Goal: Information Seeking & Learning: Learn about a topic

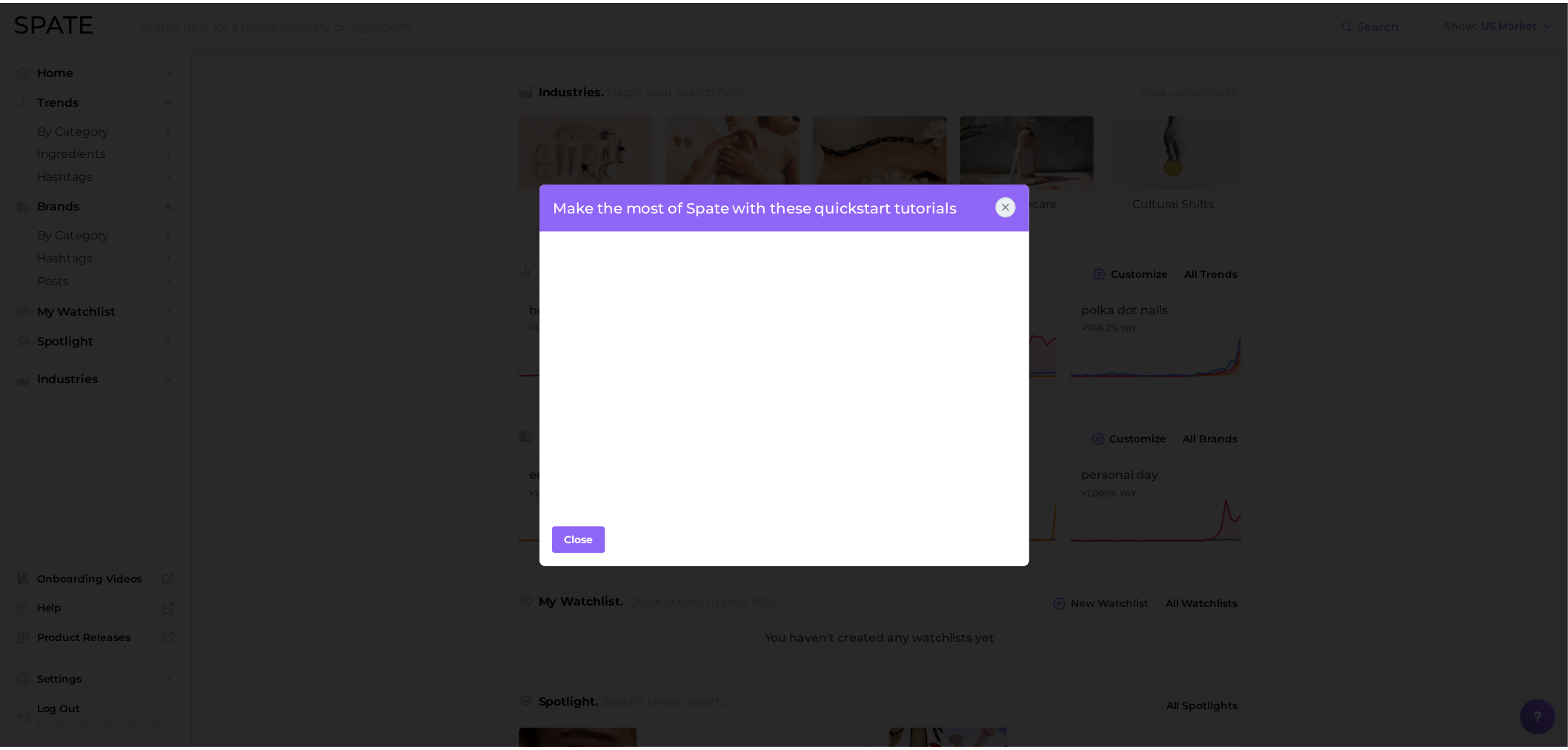
scroll to position [358, 0]
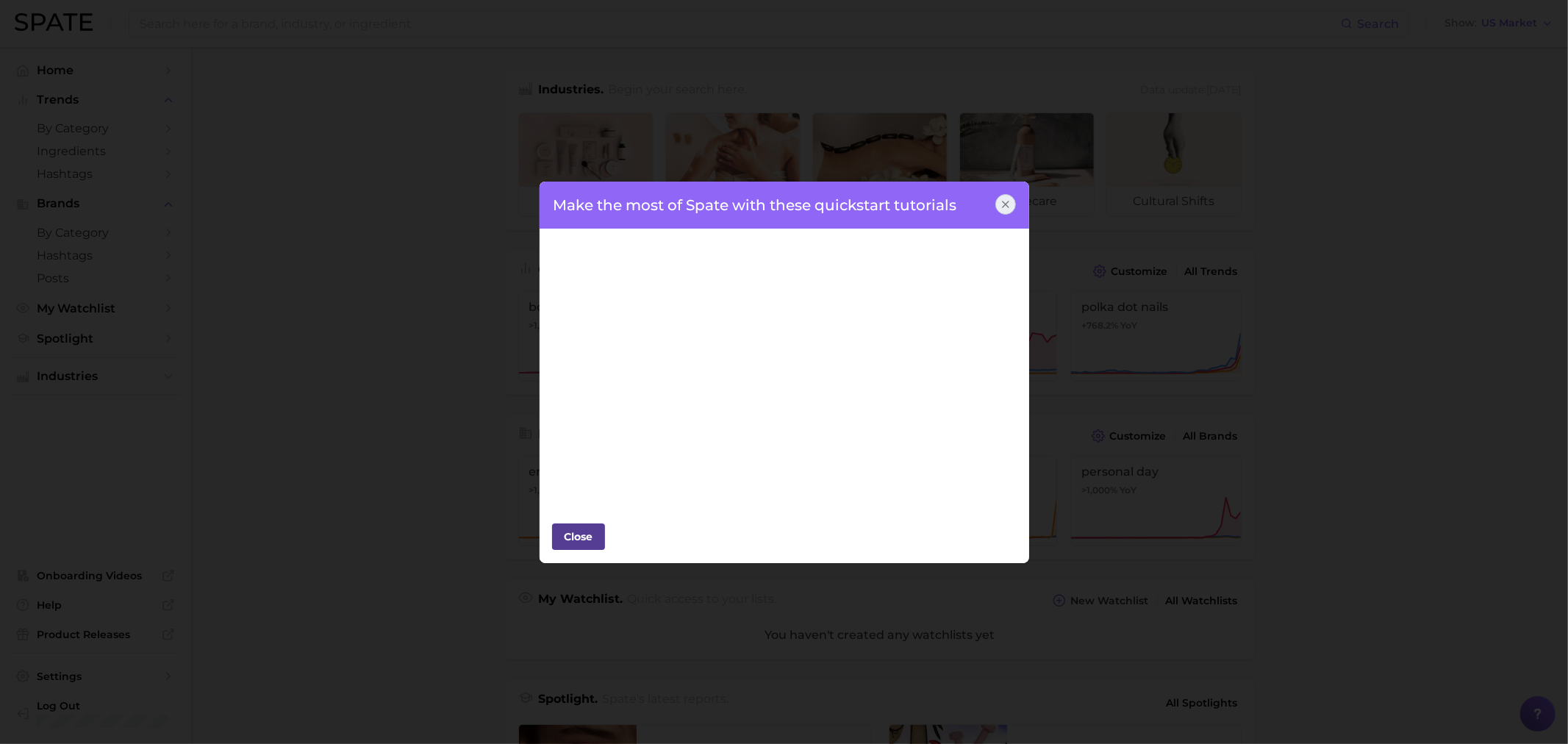
click at [585, 537] on div "Close" at bounding box center [579, 537] width 44 height 22
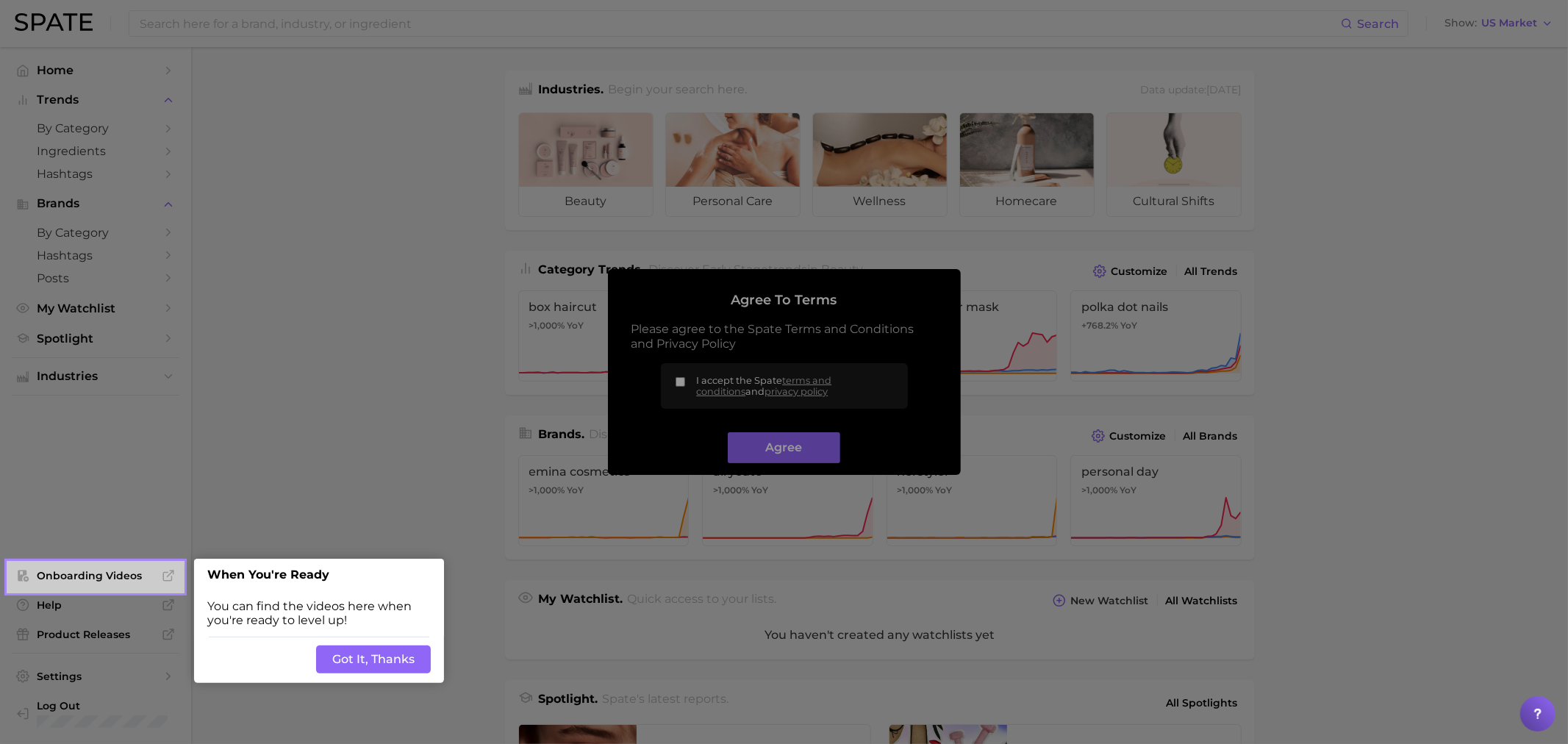
click at [810, 453] on div at bounding box center [875, 586] width 1385 height 1172
click at [684, 378] on div at bounding box center [875, 586] width 1385 height 1172
drag, startPoint x: 376, startPoint y: 675, endPoint x: 373, endPoint y: 662, distance: 13.3
click at [373, 662] on button "Got It, Thanks" at bounding box center [373, 659] width 114 height 28
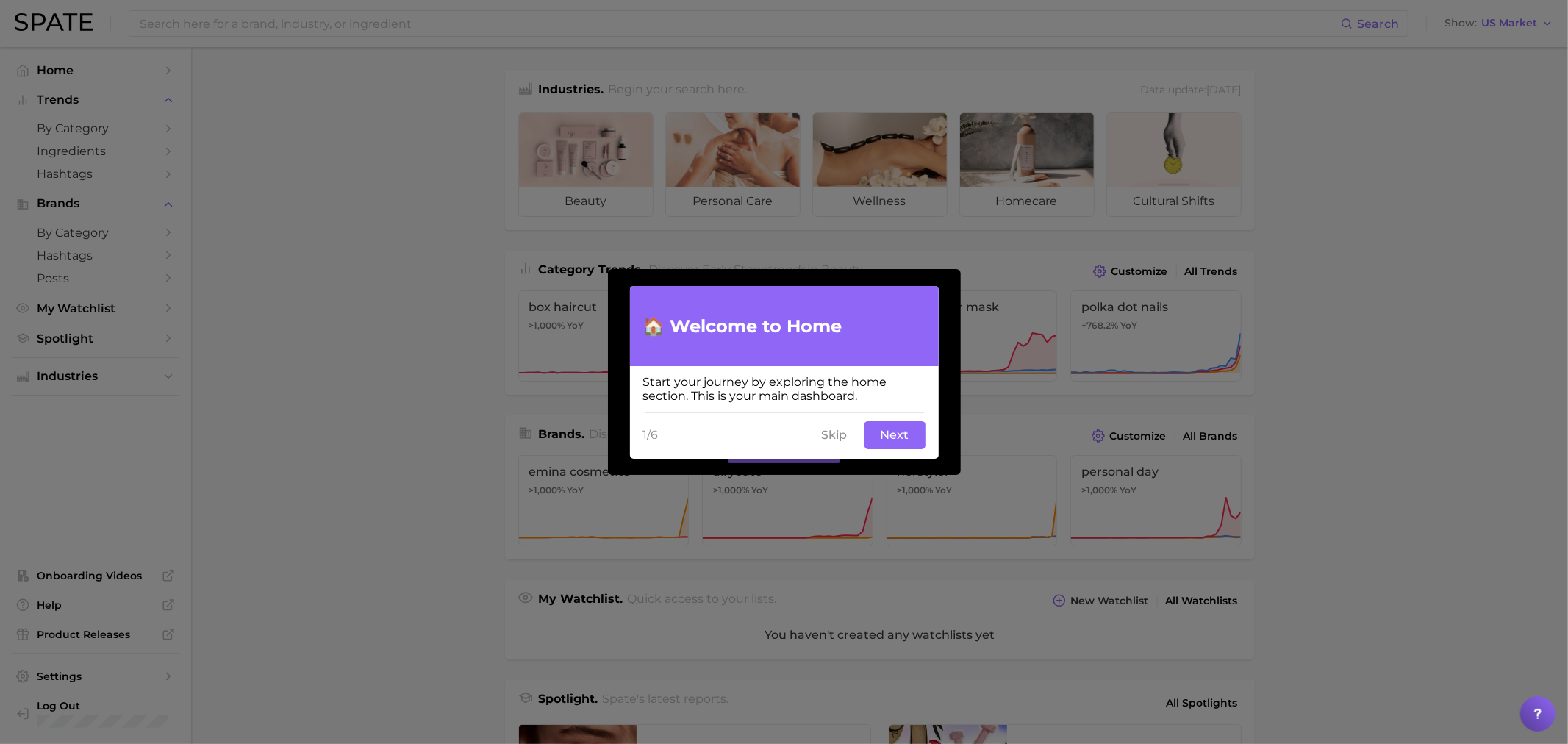
drag, startPoint x: 908, startPoint y: 436, endPoint x: 829, endPoint y: 438, distance: 79.0
click at [843, 445] on div "1/6 Skip Next" at bounding box center [785, 435] width 309 height 47
click at [829, 438] on button "Skip" at bounding box center [835, 435] width 43 height 28
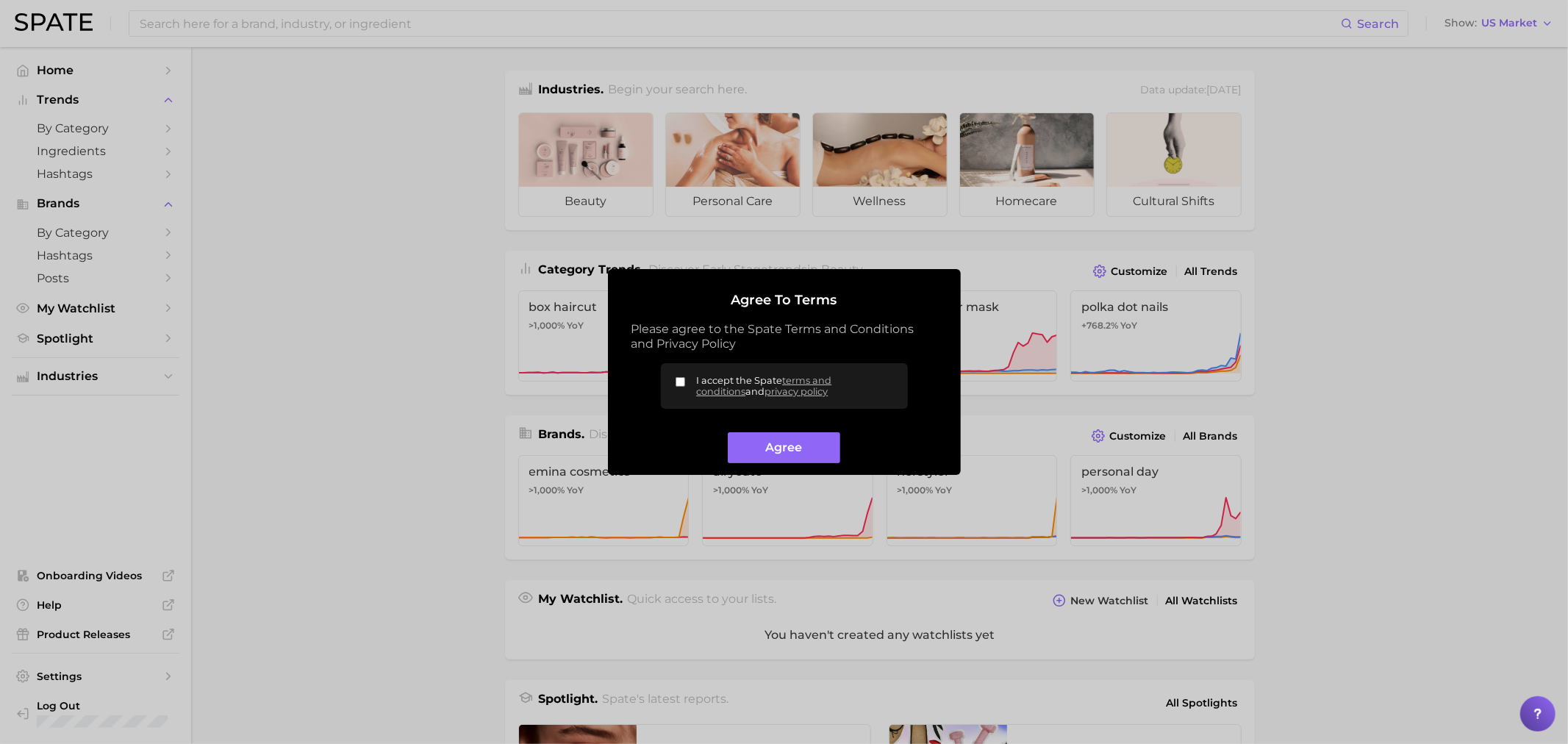
click at [682, 376] on label "I accept the Spate terms and conditions and privacy policy" at bounding box center [785, 386] width 247 height 46
click at [682, 377] on input "I accept the Spate terms and conditions and privacy policy" at bounding box center [680, 382] width 9 height 9
checkbox input "true"
click at [788, 451] on button "Agree" at bounding box center [784, 448] width 113 height 32
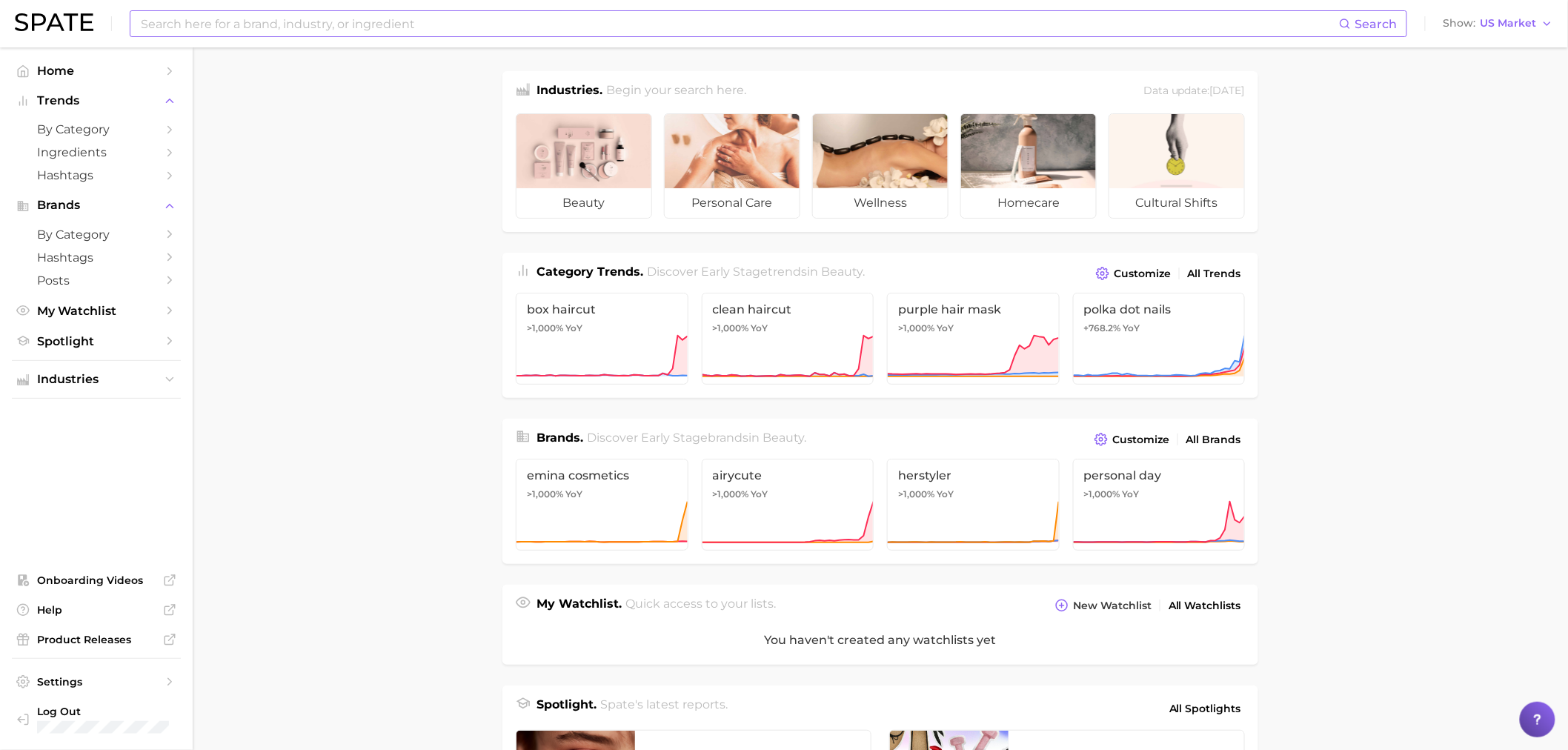
click at [364, 24] on input at bounding box center [740, 24] width 1200 height 25
click at [114, 126] on span "by Category" at bounding box center [96, 129] width 119 height 14
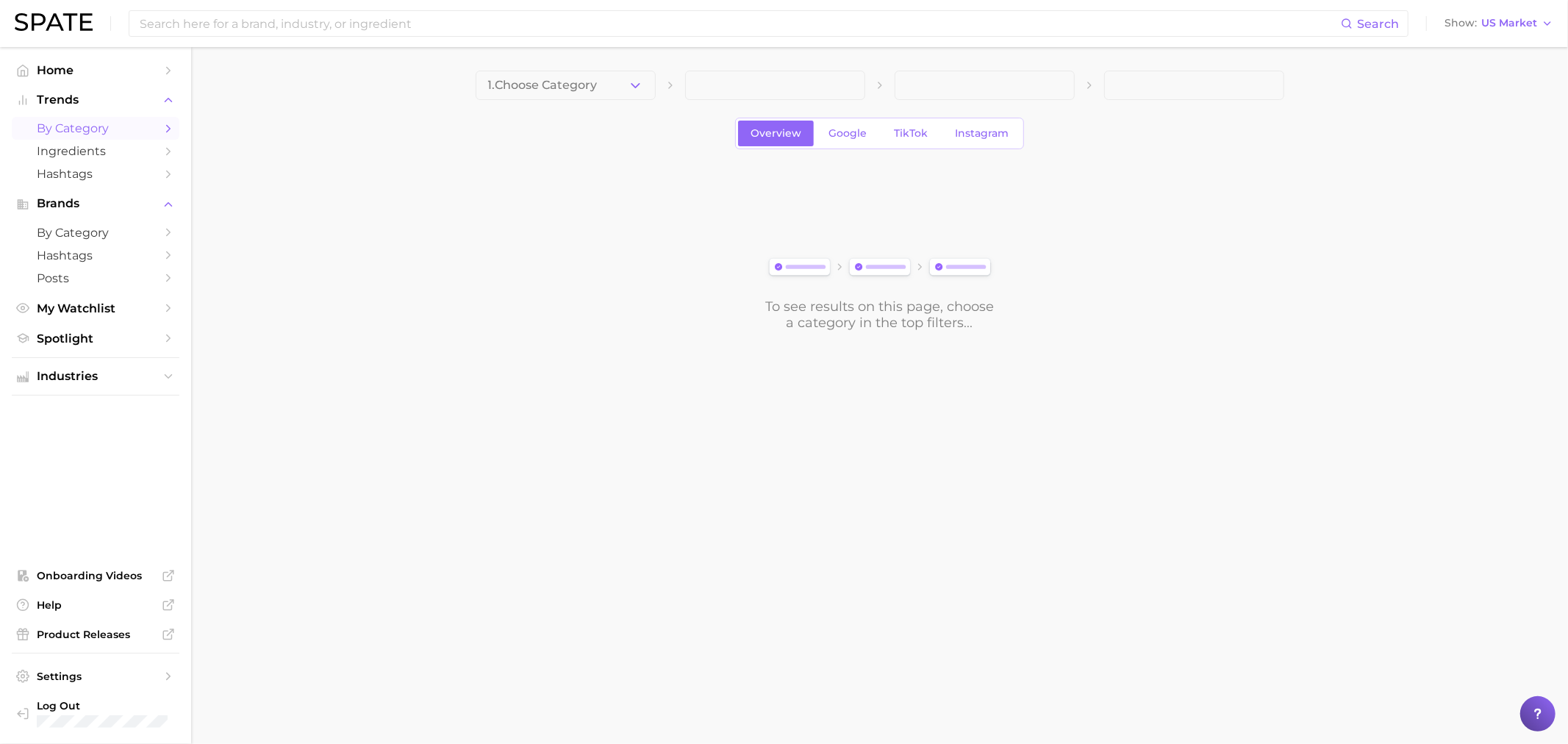
drag, startPoint x: 670, startPoint y: 91, endPoint x: 611, endPoint y: 103, distance: 60.2
click at [659, 99] on div "1. Choose Category" at bounding box center [880, 85] width 809 height 29
click at [607, 99] on button "1. Choose Category" at bounding box center [566, 85] width 180 height 29
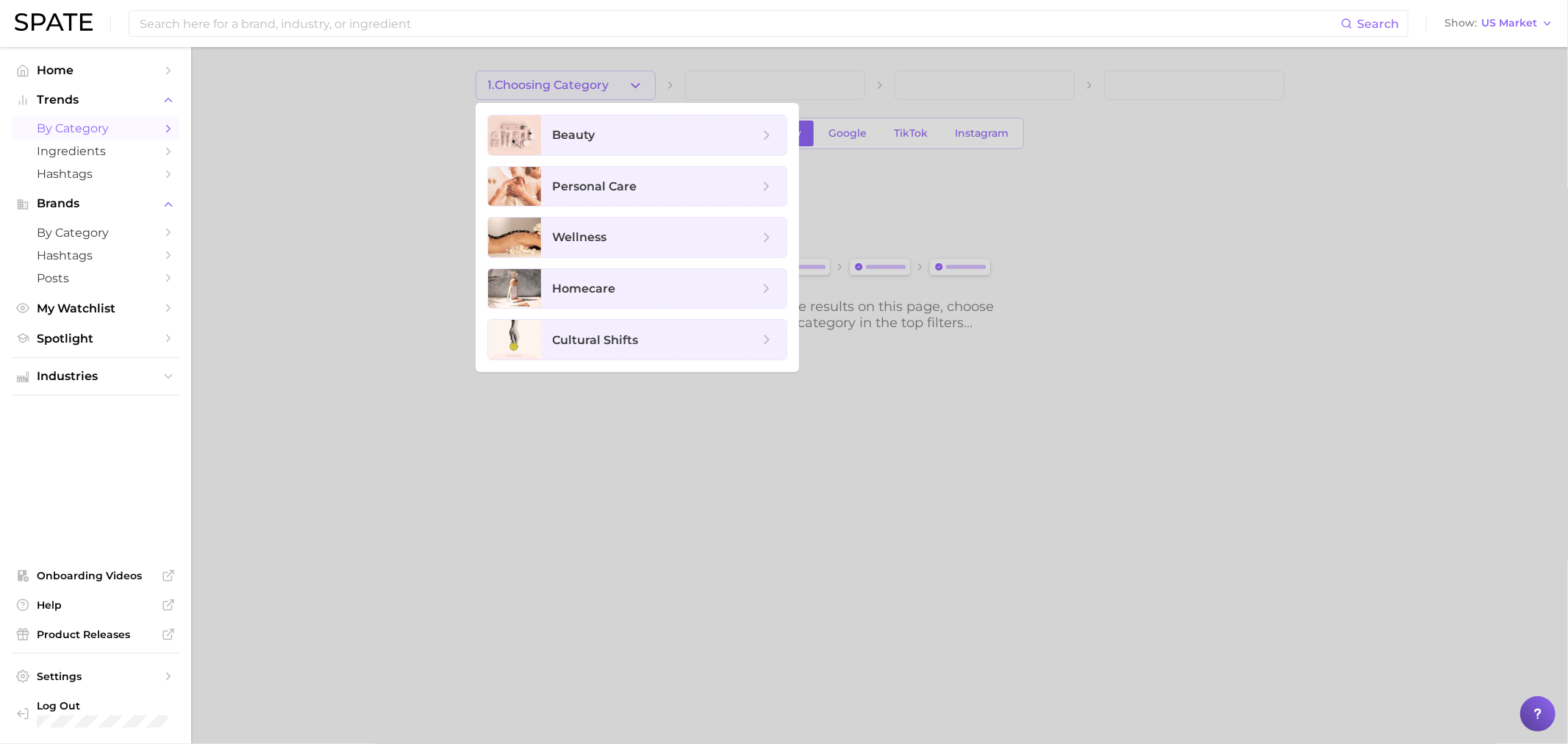
click at [620, 89] on div at bounding box center [784, 372] width 1568 height 744
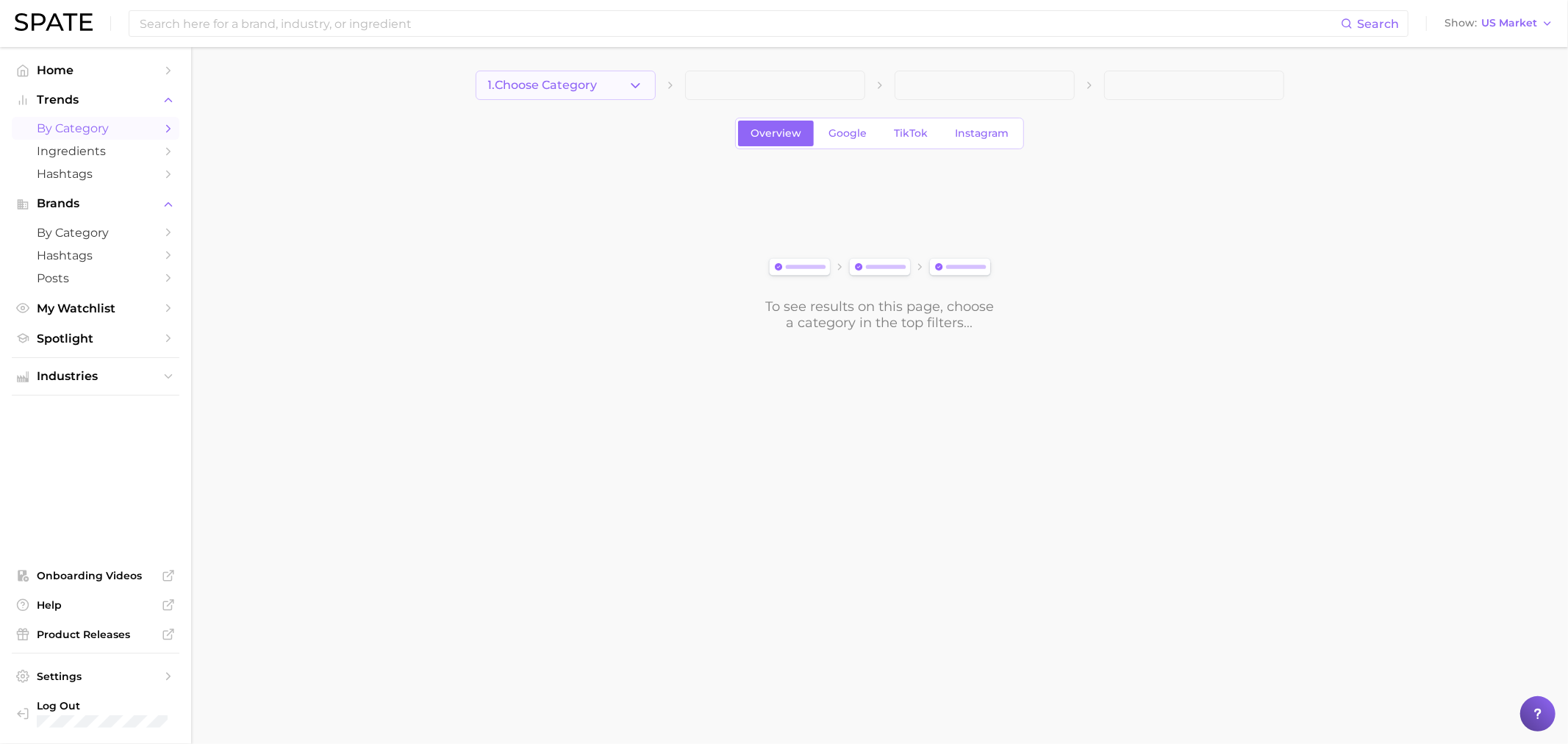
click at [620, 89] on button "1. Choose Category" at bounding box center [566, 85] width 180 height 29
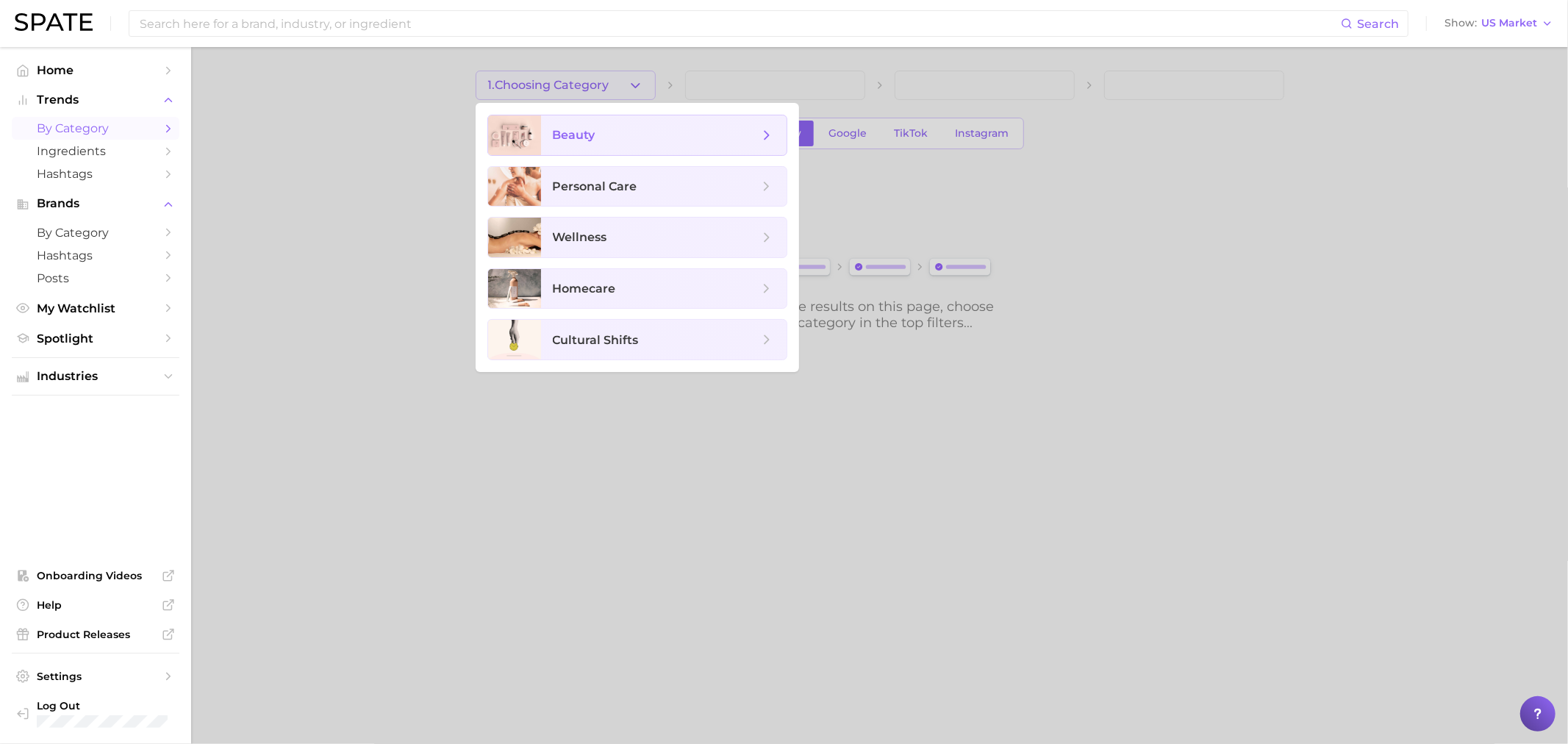
click at [638, 128] on span "beauty" at bounding box center [655, 134] width 206 height 16
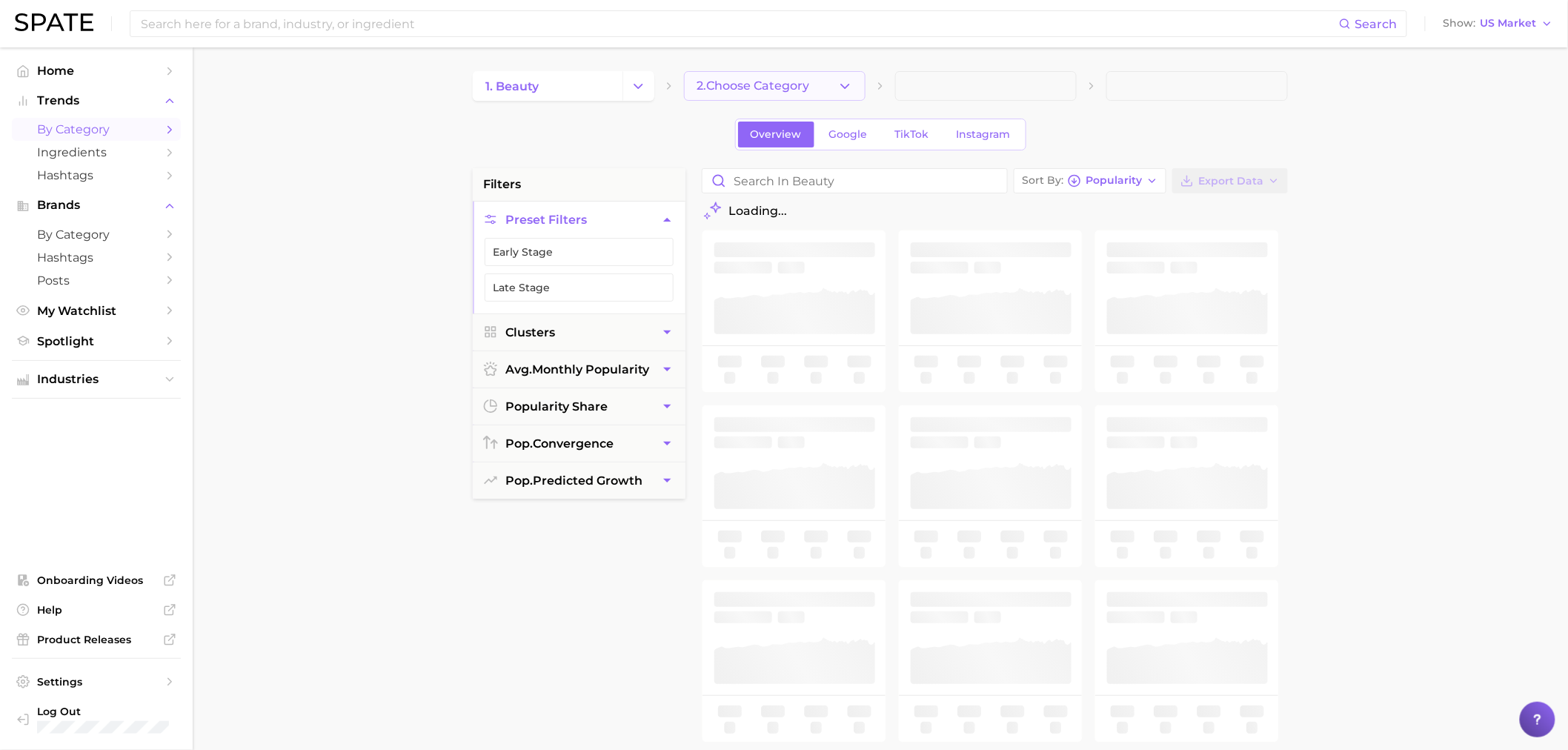
click at [799, 90] on span "2. Choose Category" at bounding box center [753, 86] width 113 height 13
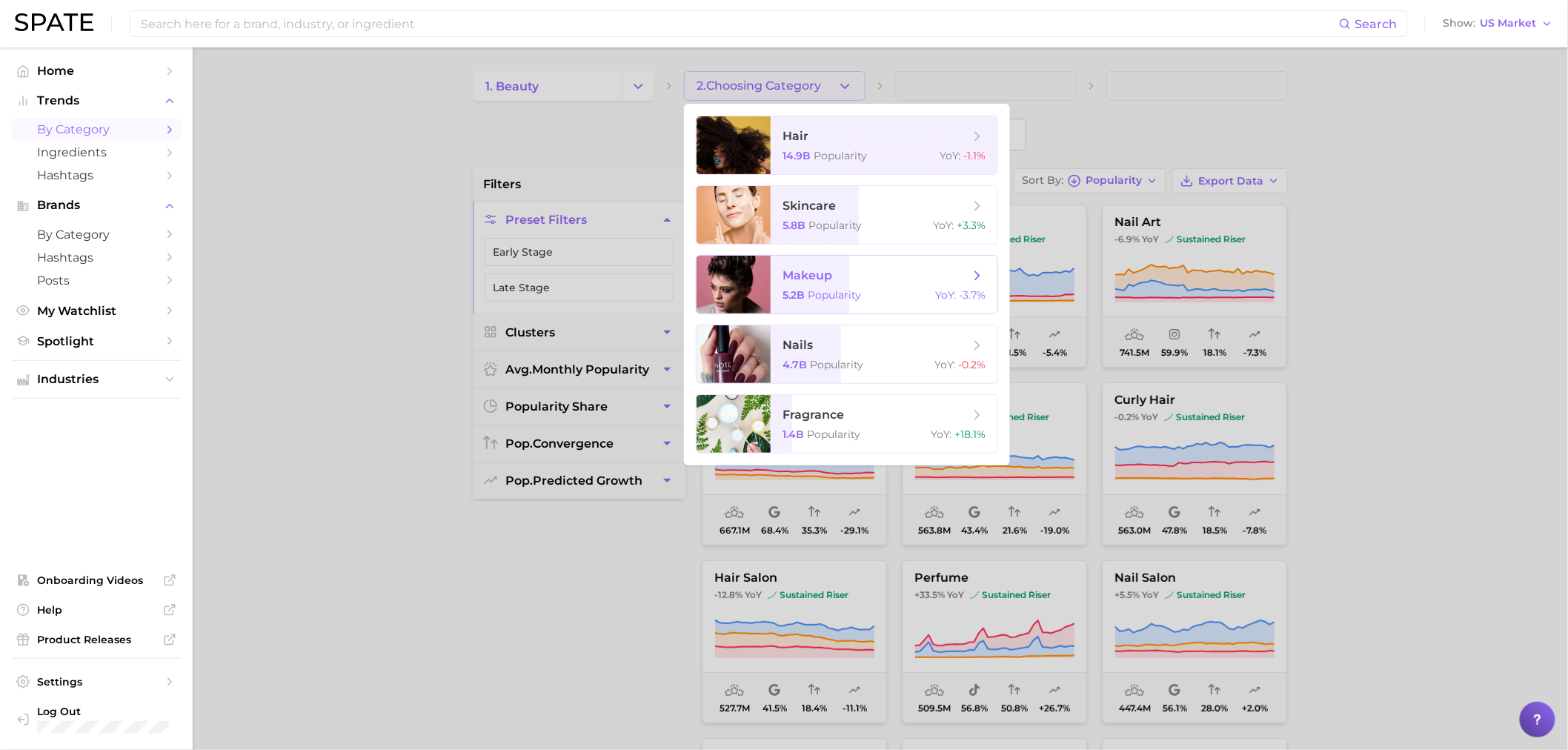
click at [883, 294] on div "5.2b Popularity YoY : -3.7%" at bounding box center [884, 295] width 203 height 13
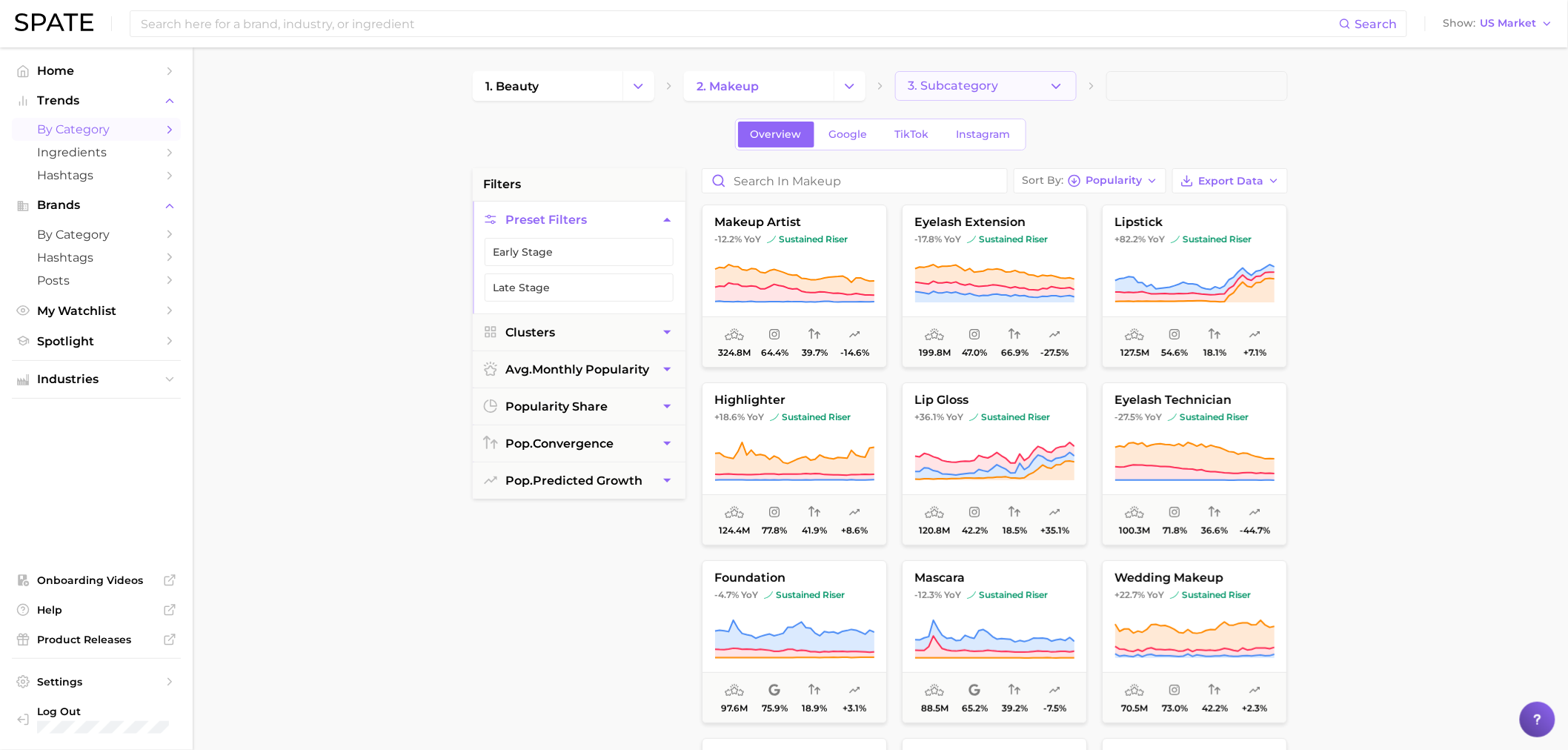
click at [933, 100] on button "3. Subcategory" at bounding box center [986, 86] width 182 height 29
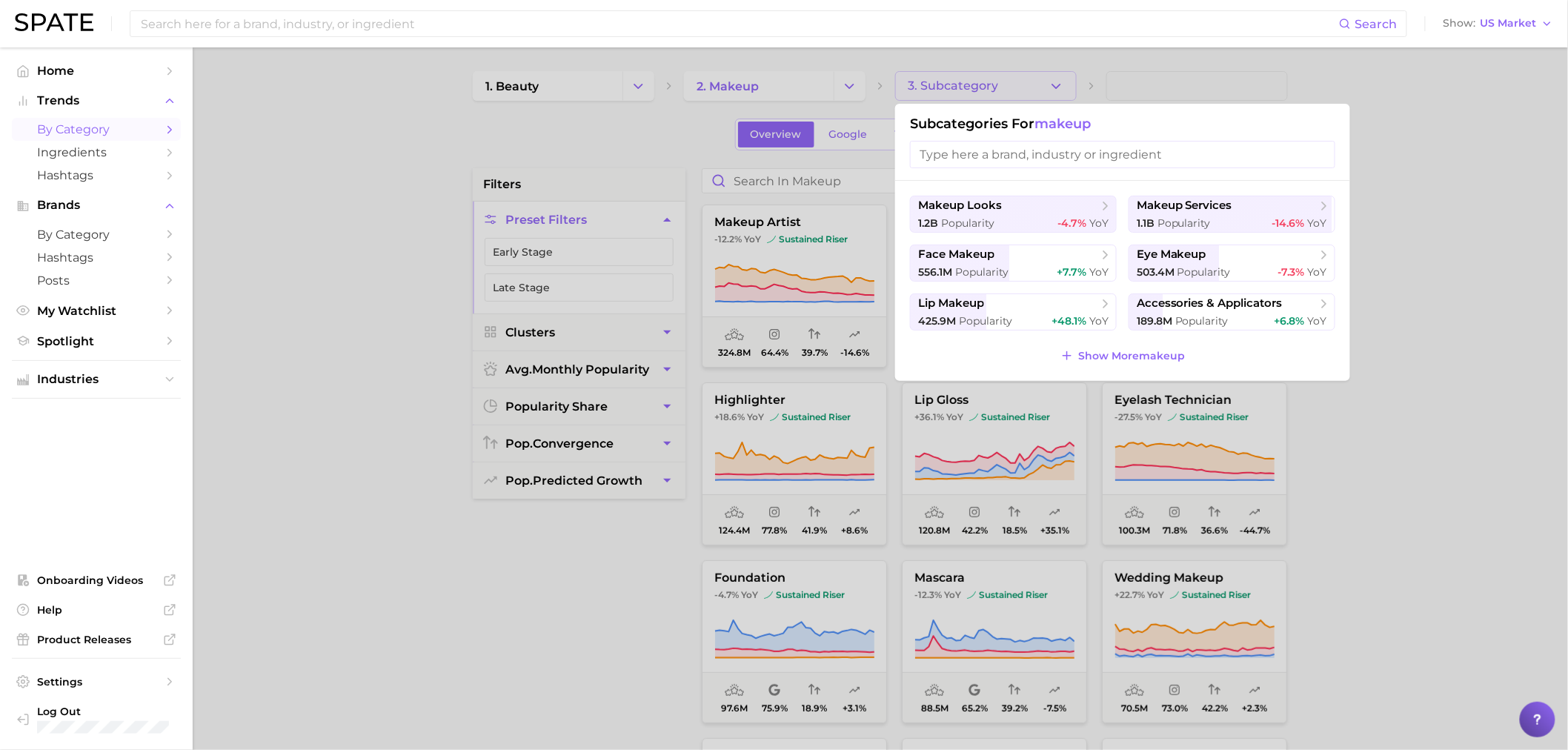
click at [1493, 263] on div at bounding box center [784, 375] width 1568 height 750
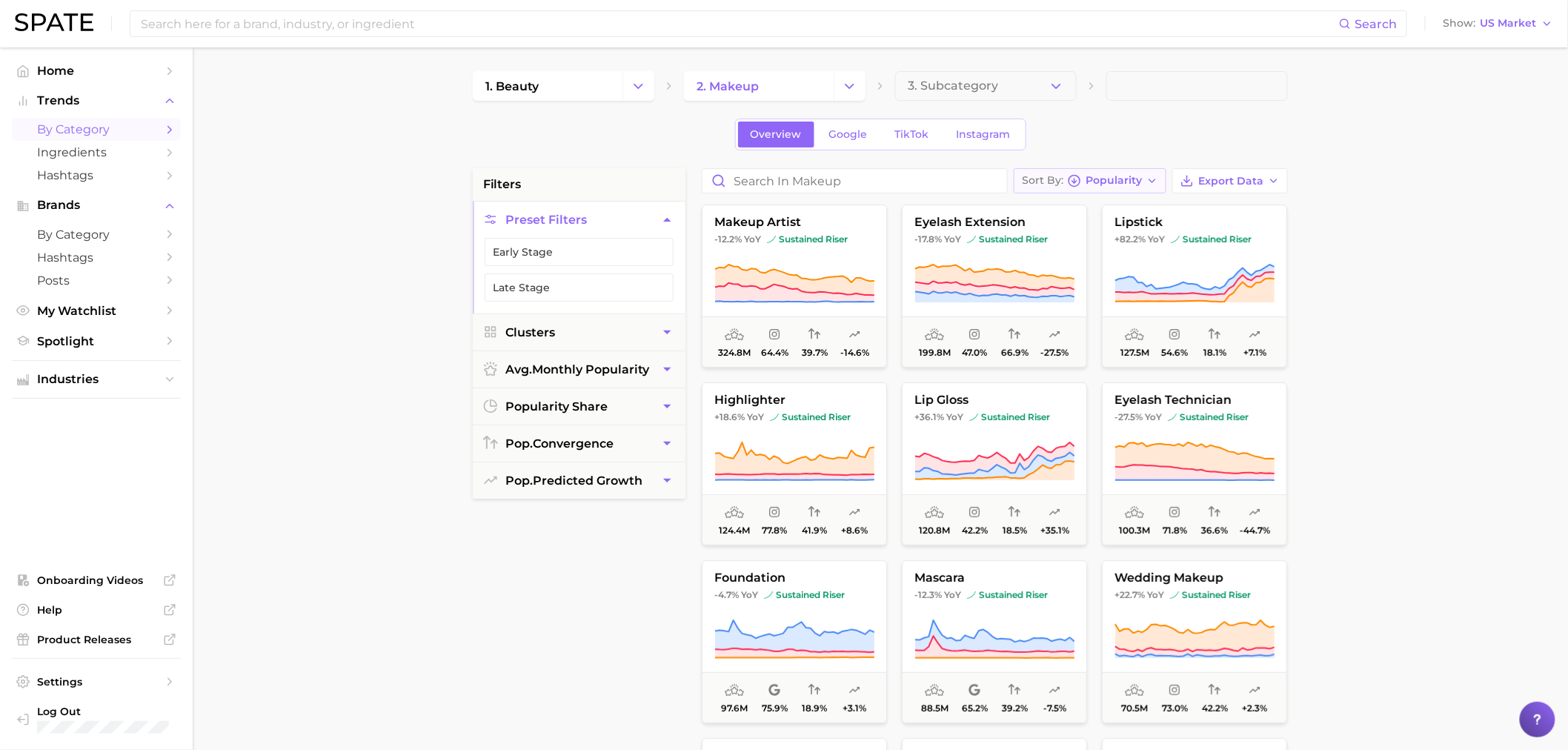
click at [1114, 181] on span "Popularity" at bounding box center [1114, 181] width 56 height 8
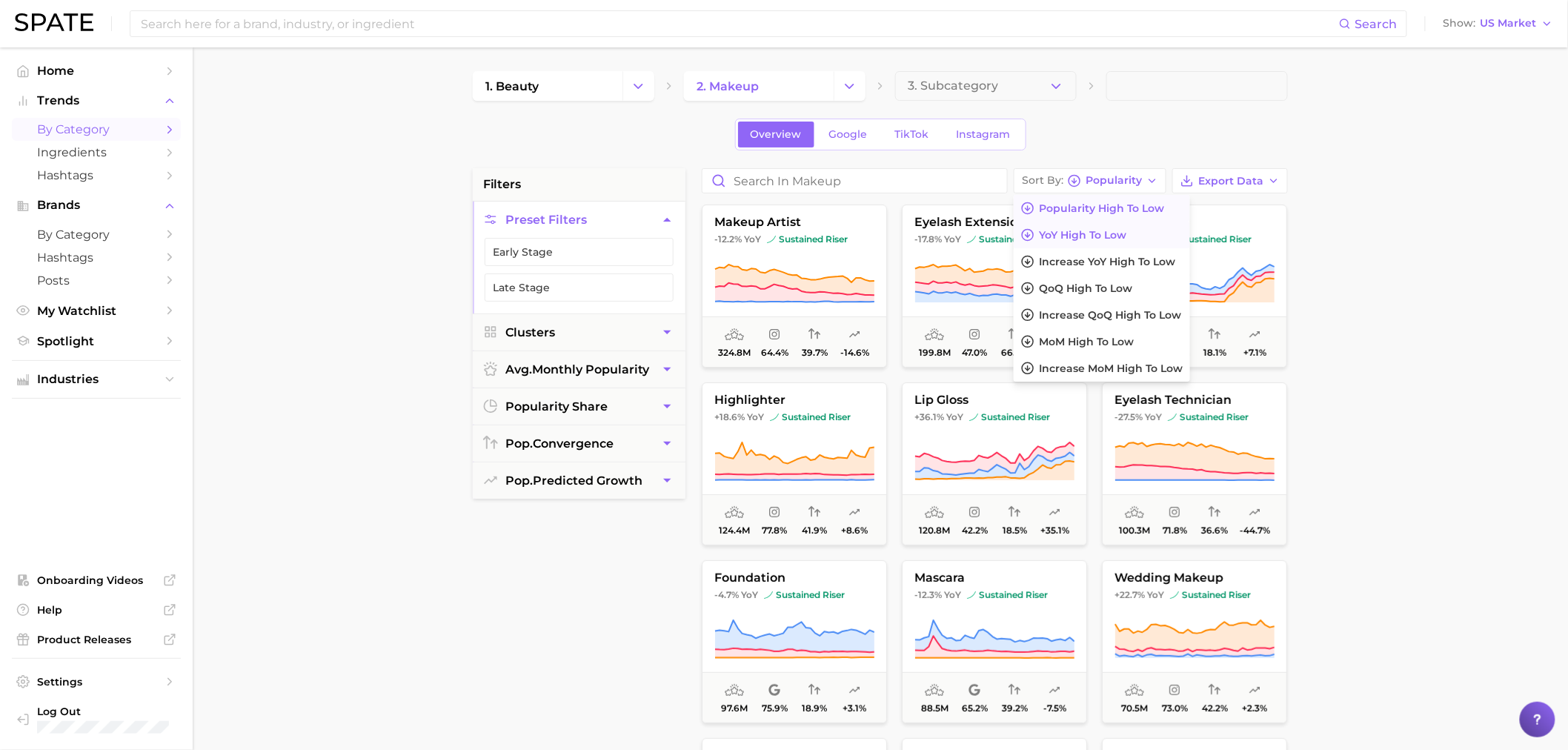
click at [1123, 229] on span "YoY high to low" at bounding box center [1083, 235] width 88 height 13
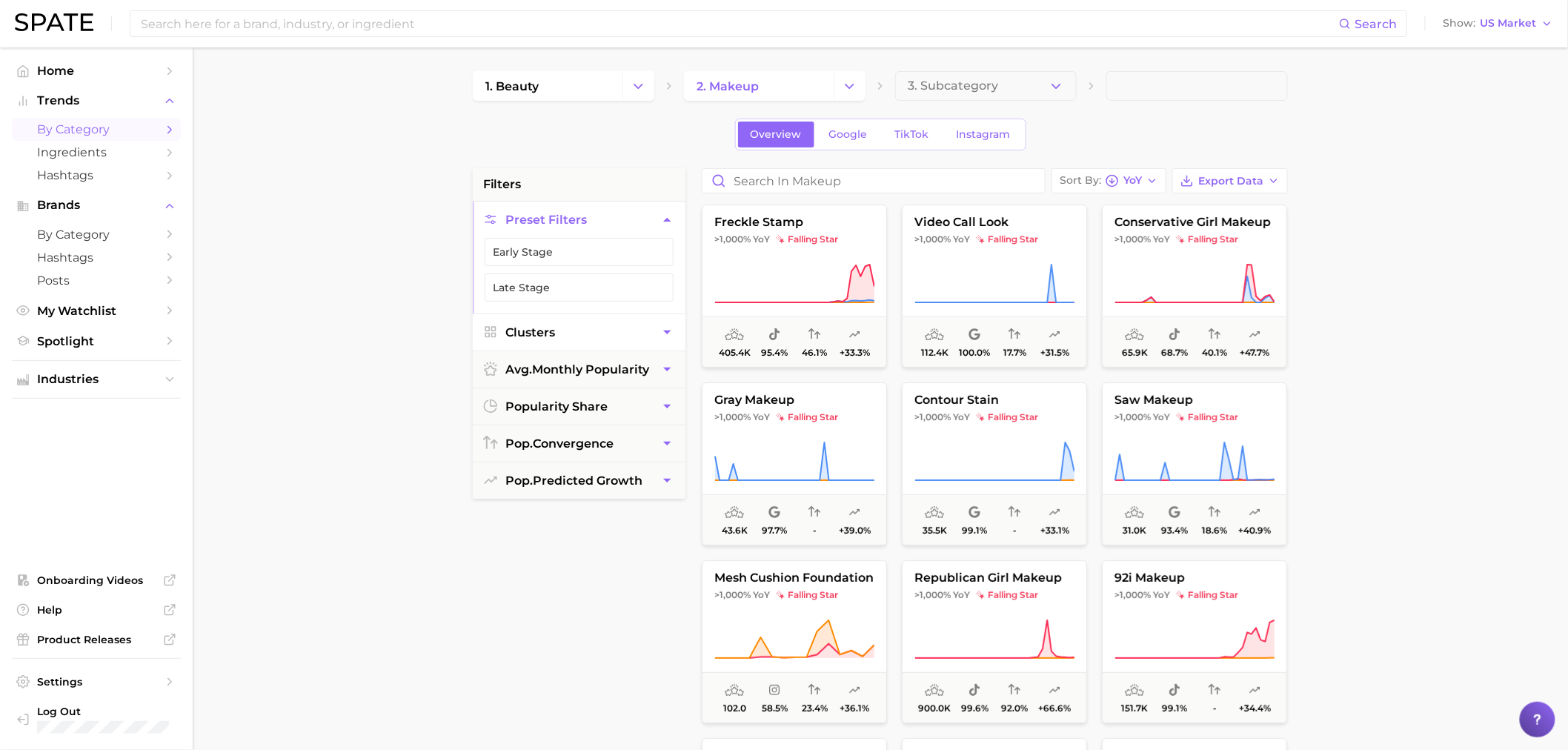
click at [531, 327] on span "Clusters" at bounding box center [530, 332] width 50 height 14
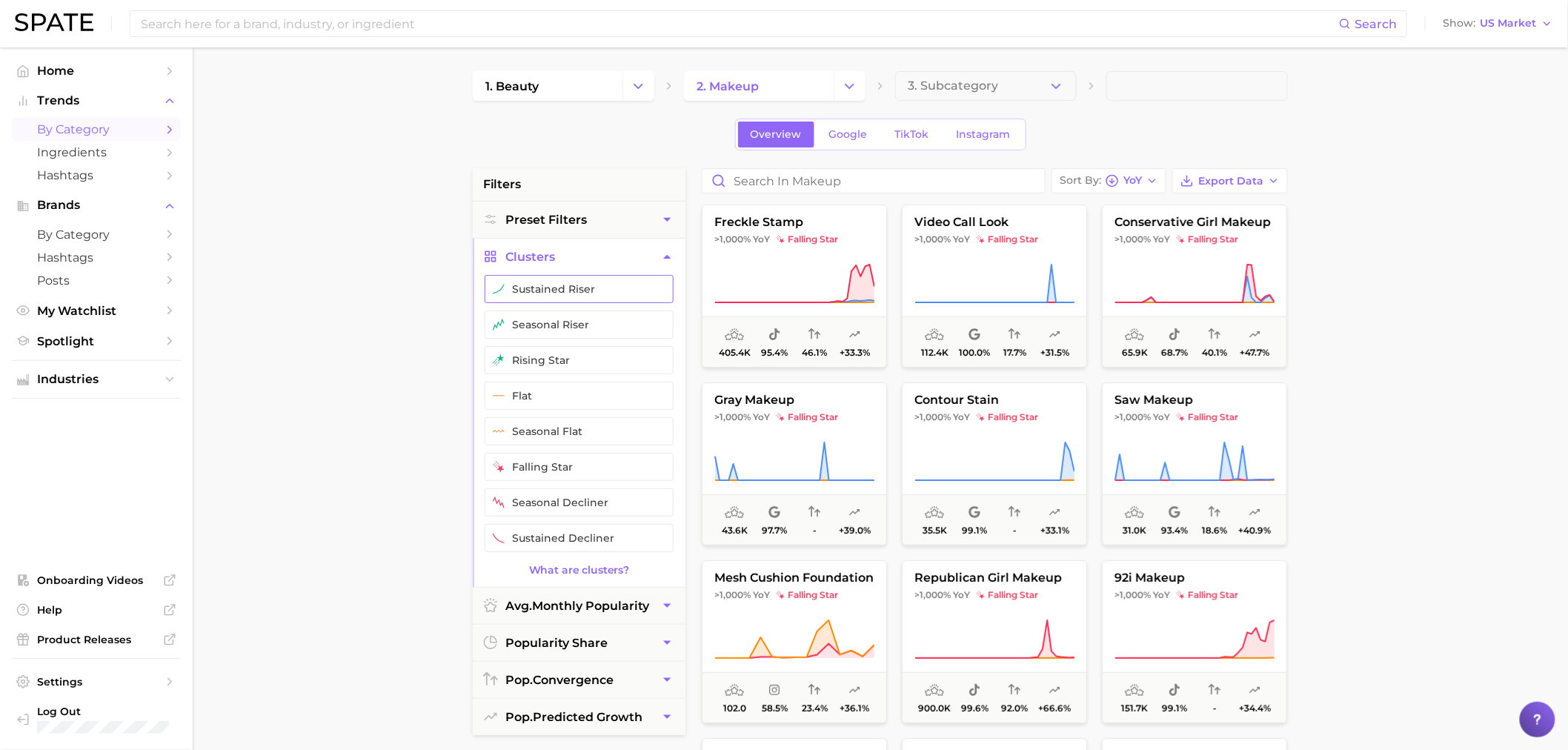
click at [545, 297] on button "sustained riser" at bounding box center [579, 289] width 189 height 28
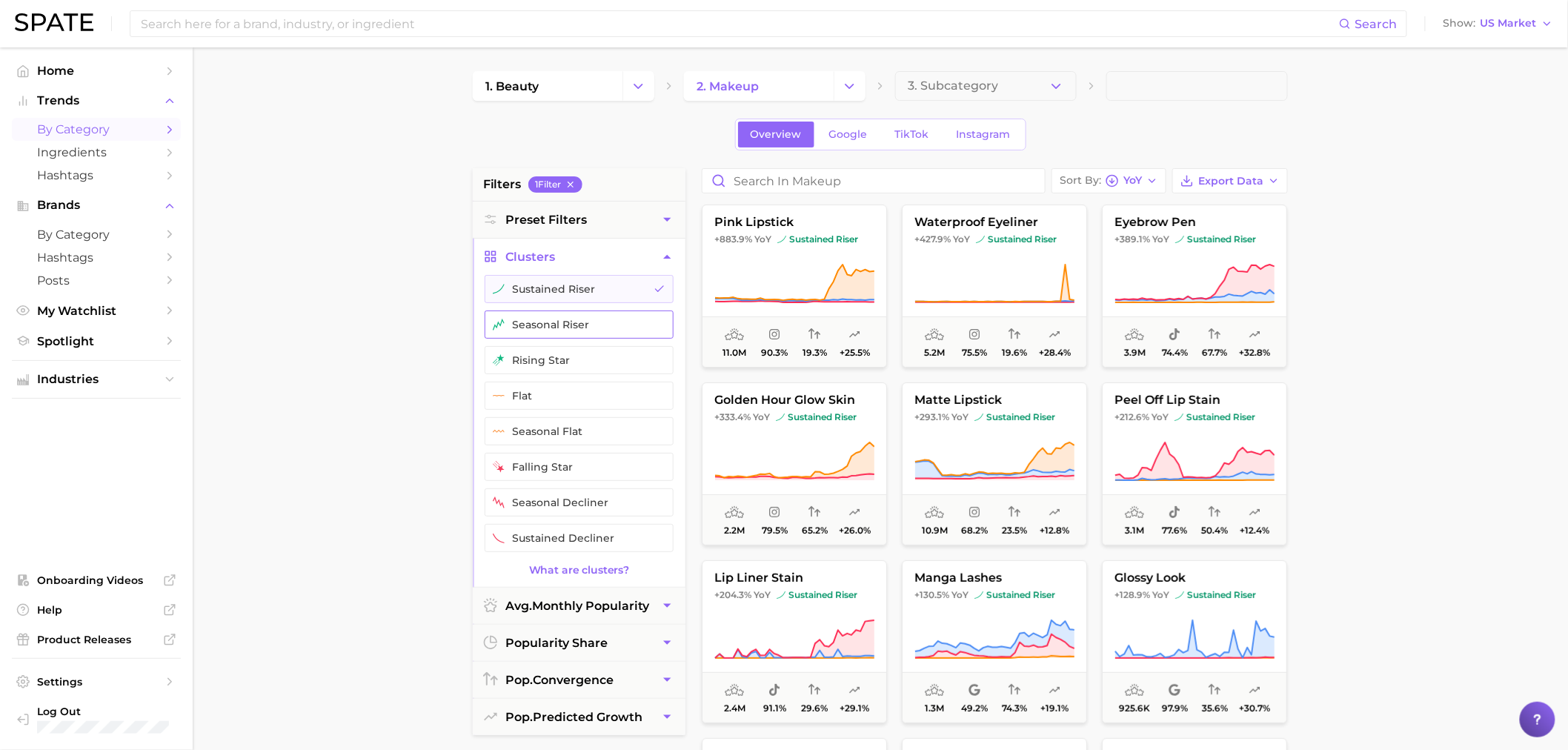
click at [545, 326] on button "seasonal riser" at bounding box center [579, 324] width 189 height 28
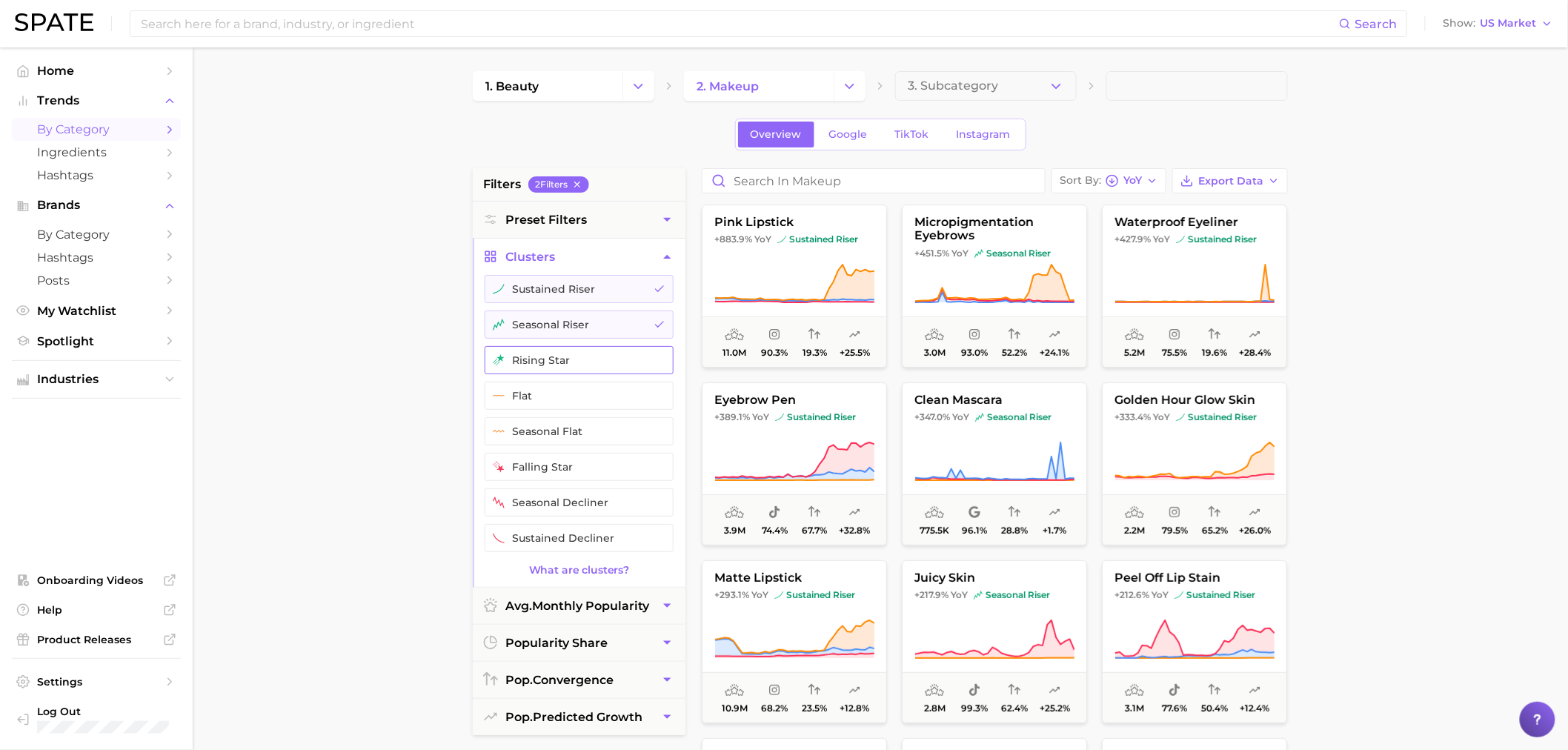
click at [544, 360] on button "rising star" at bounding box center [579, 359] width 189 height 28
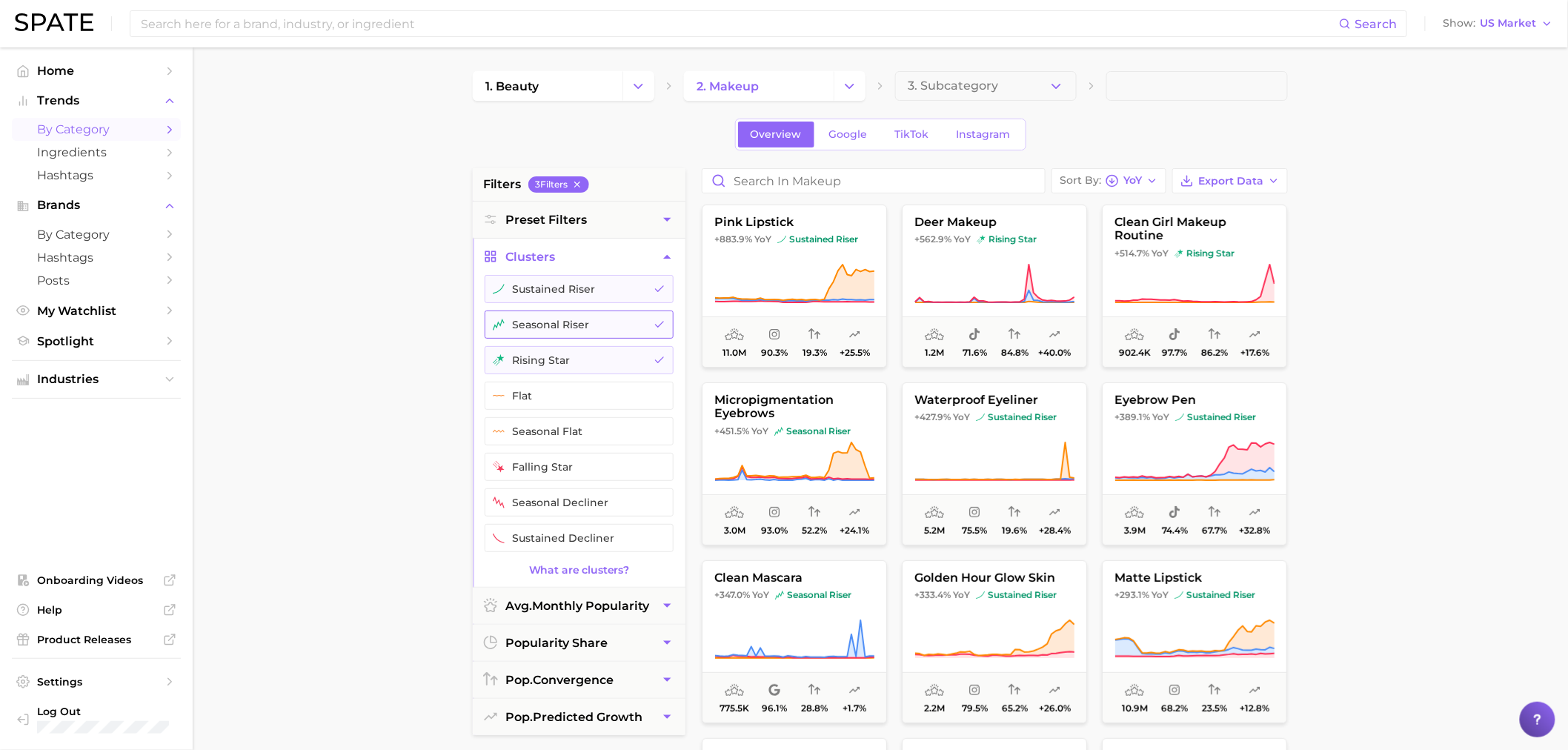
click at [545, 327] on button "seasonal riser" at bounding box center [579, 324] width 189 height 28
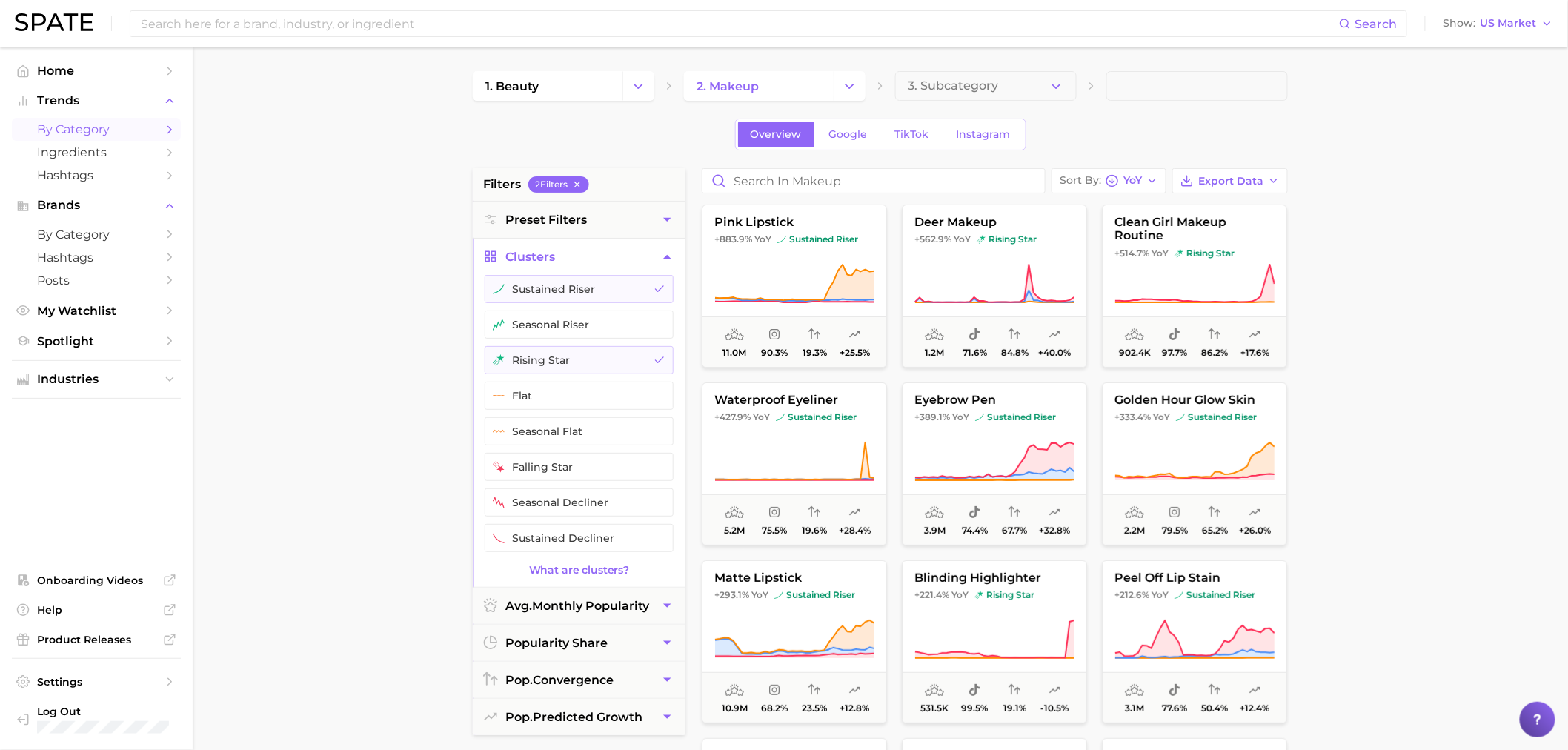
click at [399, 379] on main "1. beauty 2. makeup 3. Subcategory Overview Google TikTok Instagram filters 2 F…" at bounding box center [880, 609] width 1375 height 1125
click at [1153, 191] on button "Sort By YoY" at bounding box center [1109, 181] width 114 height 25
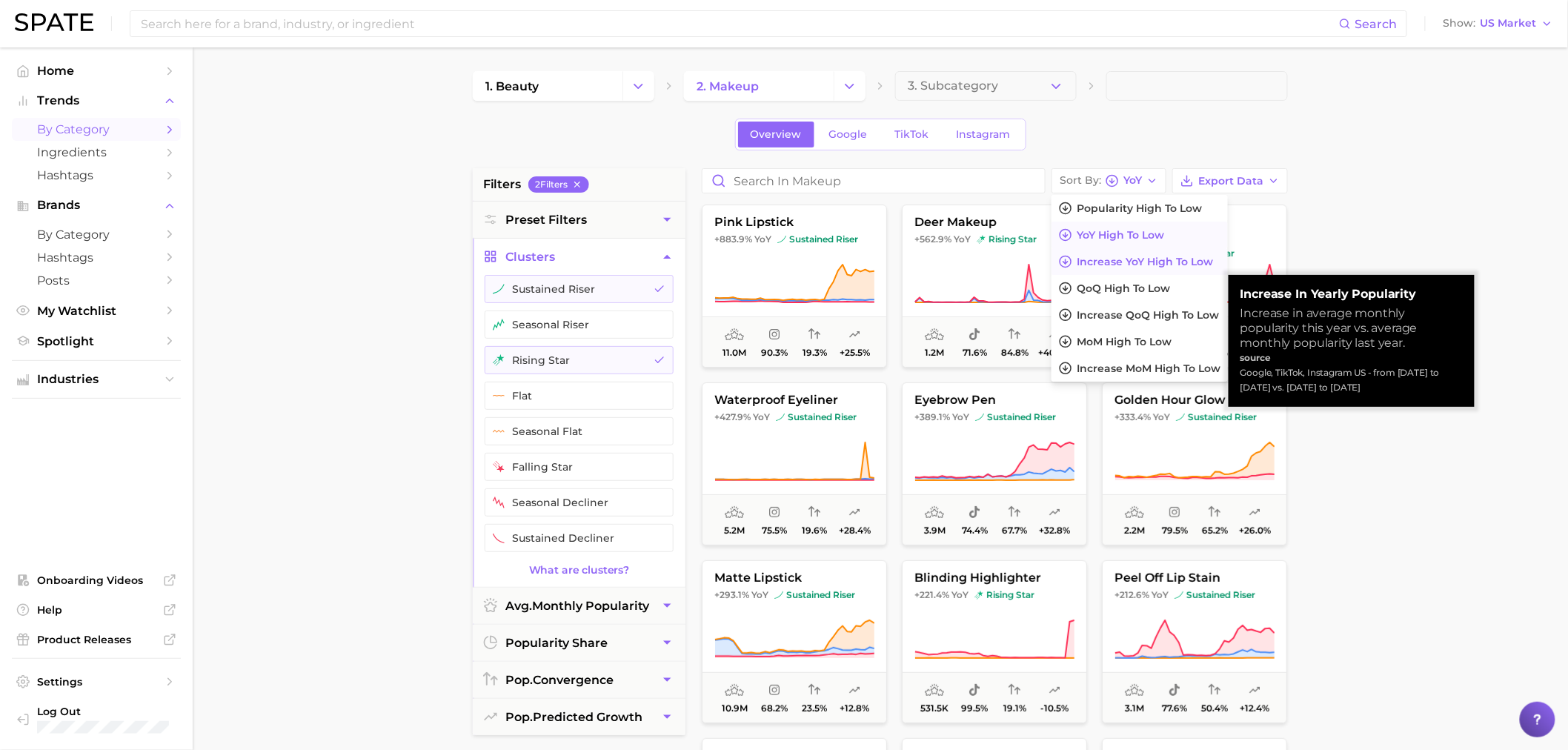
click at [1174, 264] on span "Increase YoY high to low" at bounding box center [1145, 262] width 136 height 13
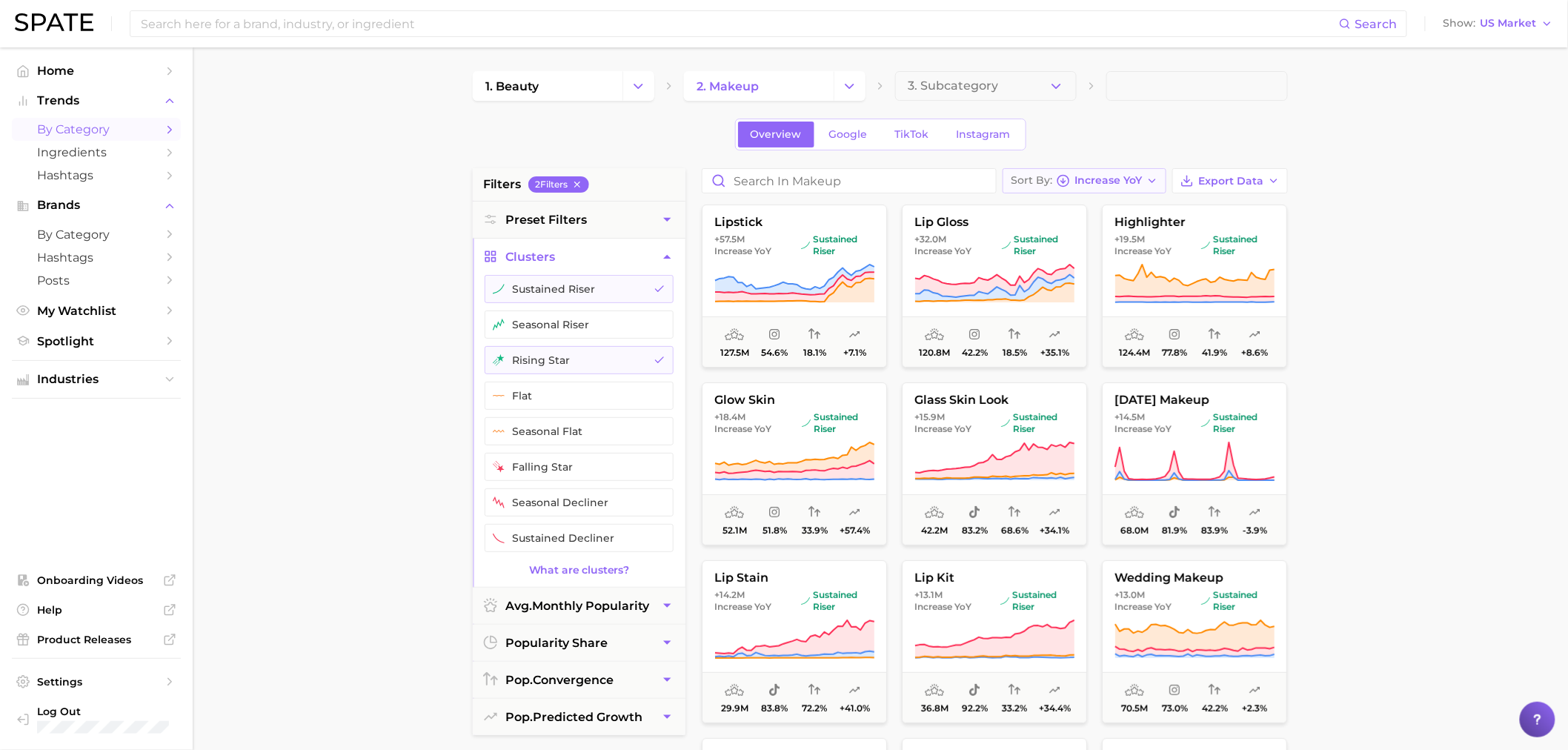
click at [1039, 168] on button "Sort By Increase YoY" at bounding box center [1085, 181] width 164 height 25
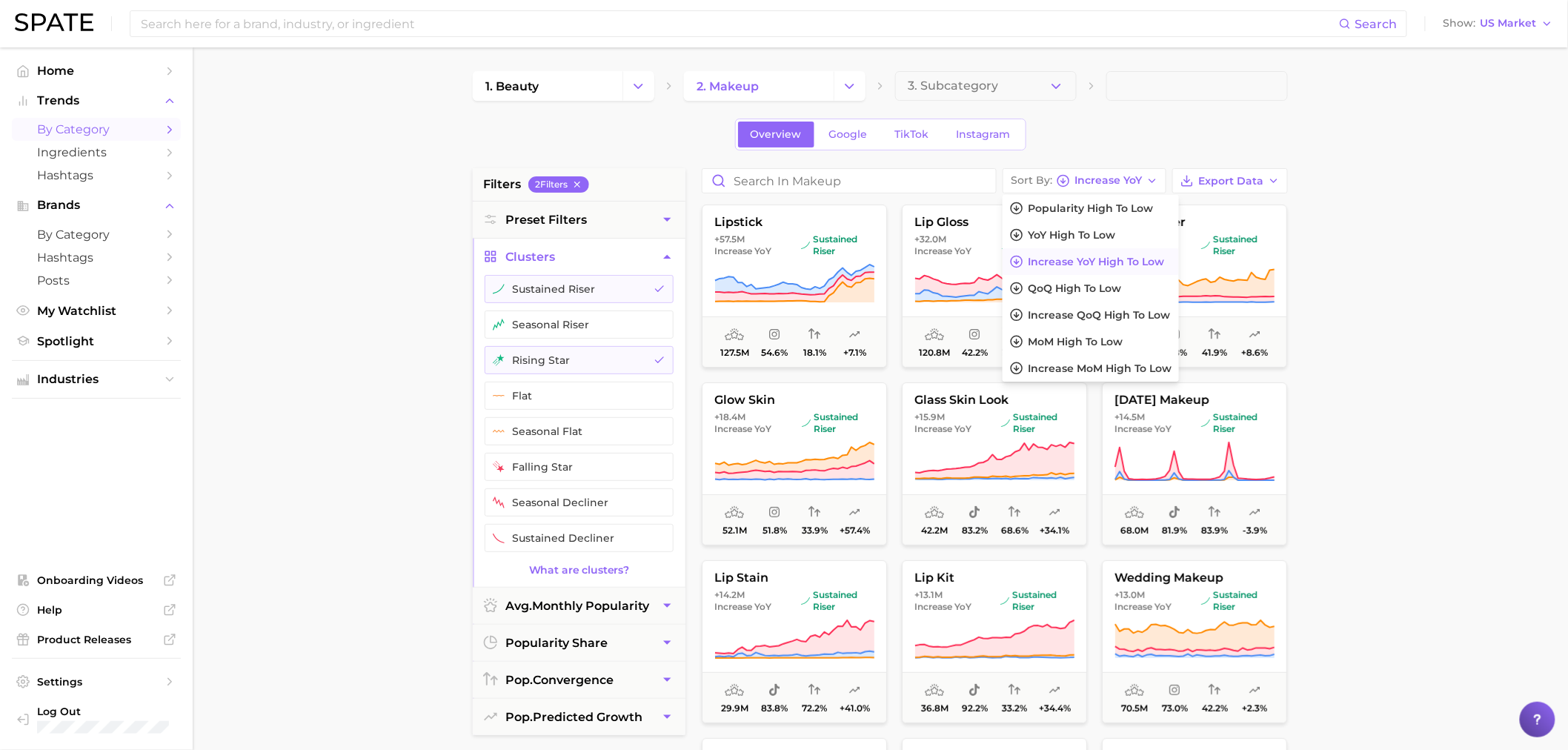
click at [1325, 322] on main "1. beauty 2. makeup 3. Subcategory Overview Google TikTok Instagram filters 2 F…" at bounding box center [880, 609] width 1375 height 1125
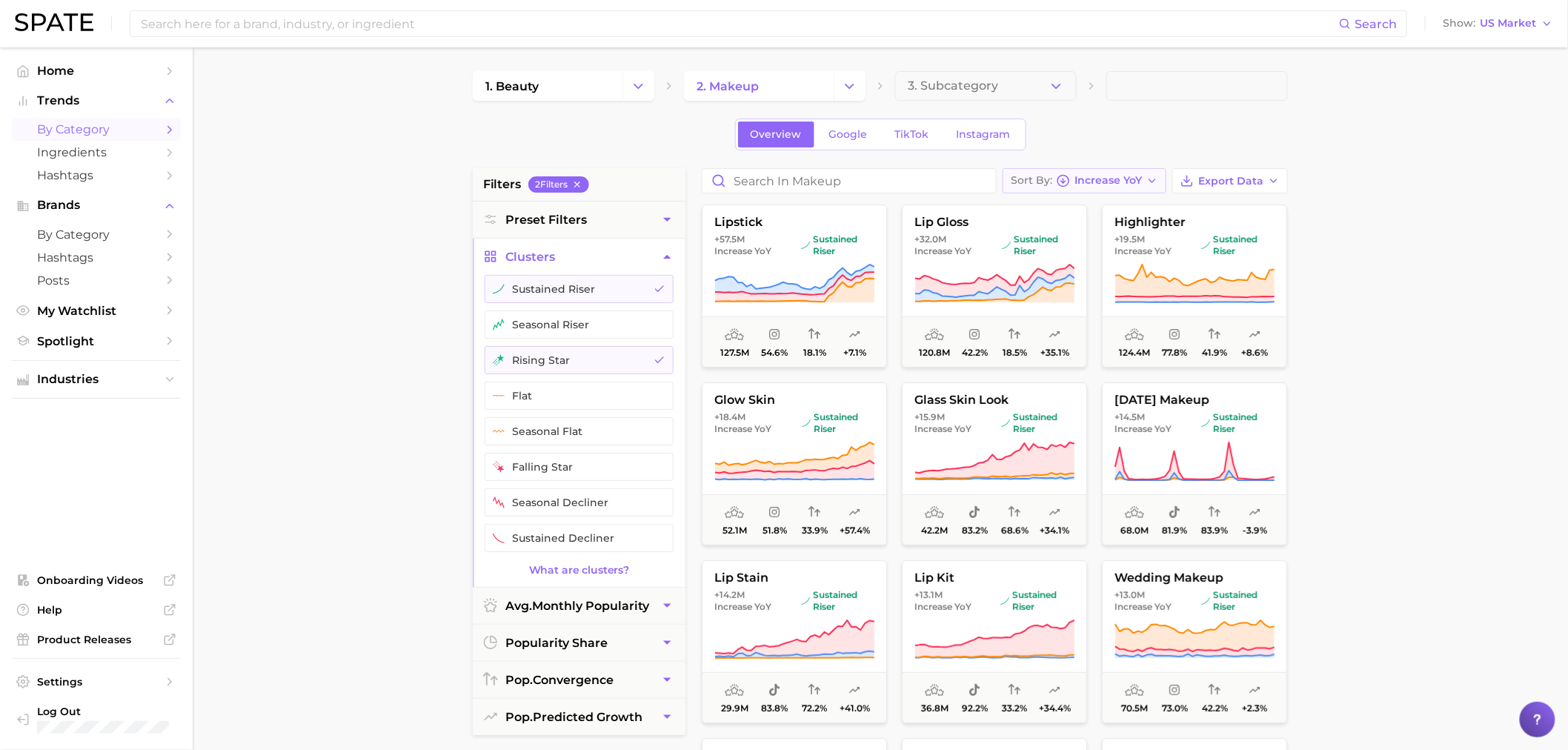
click at [1145, 189] on button "Sort By Increase YoY" at bounding box center [1085, 181] width 164 height 25
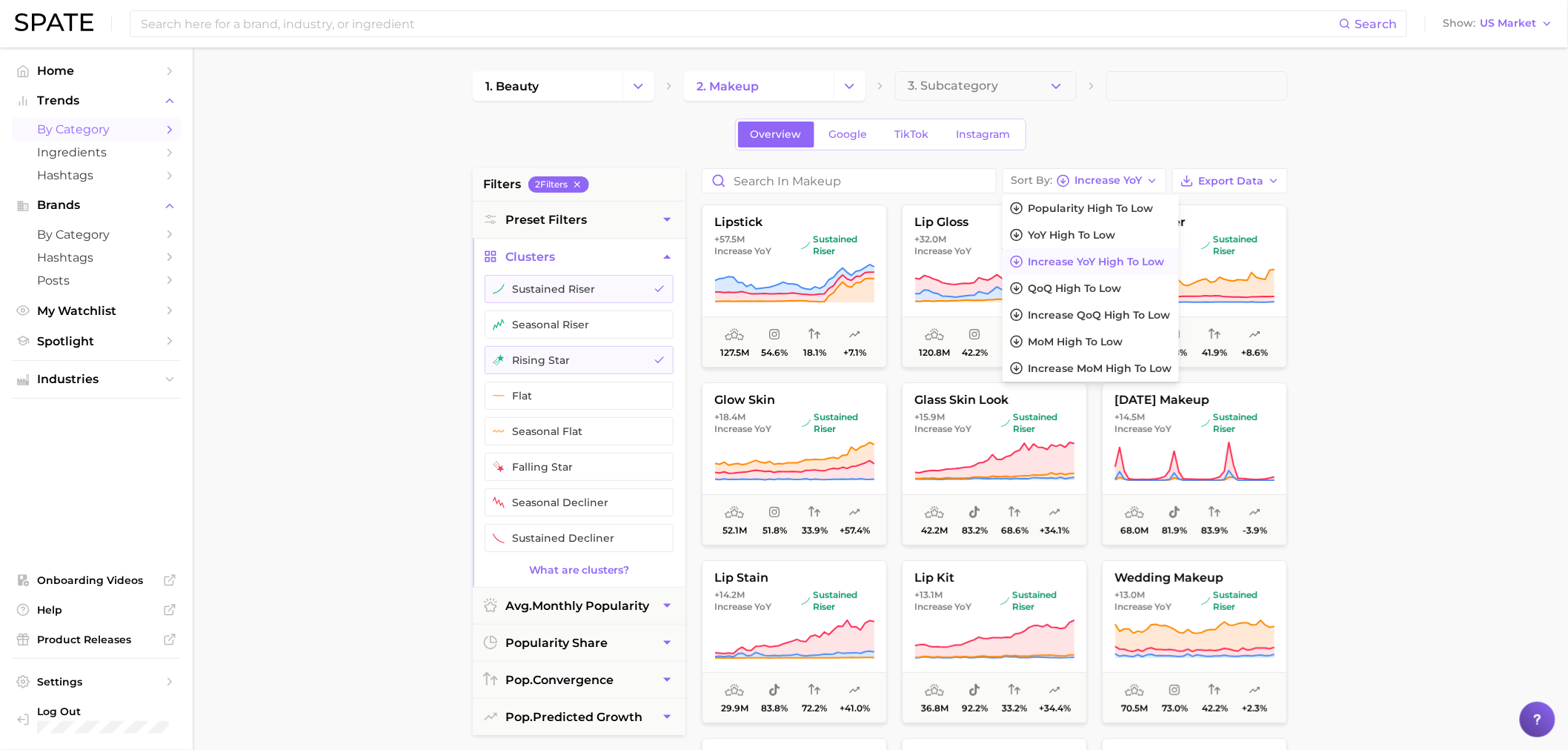
click at [1427, 253] on main "1. beauty 2. makeup 3. Subcategory Overview Google TikTok Instagram filters 2 F…" at bounding box center [880, 609] width 1375 height 1125
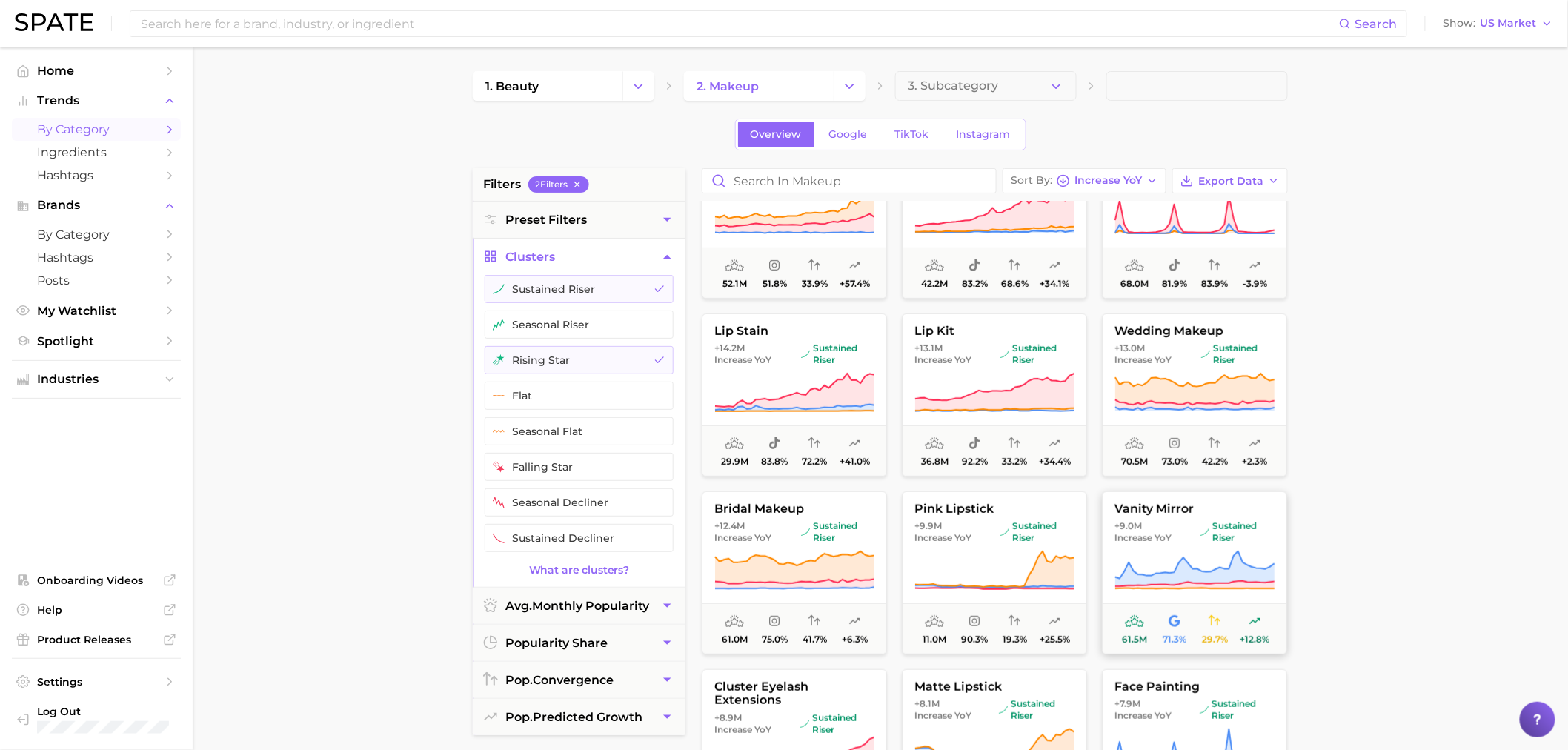
scroll to position [329, 0]
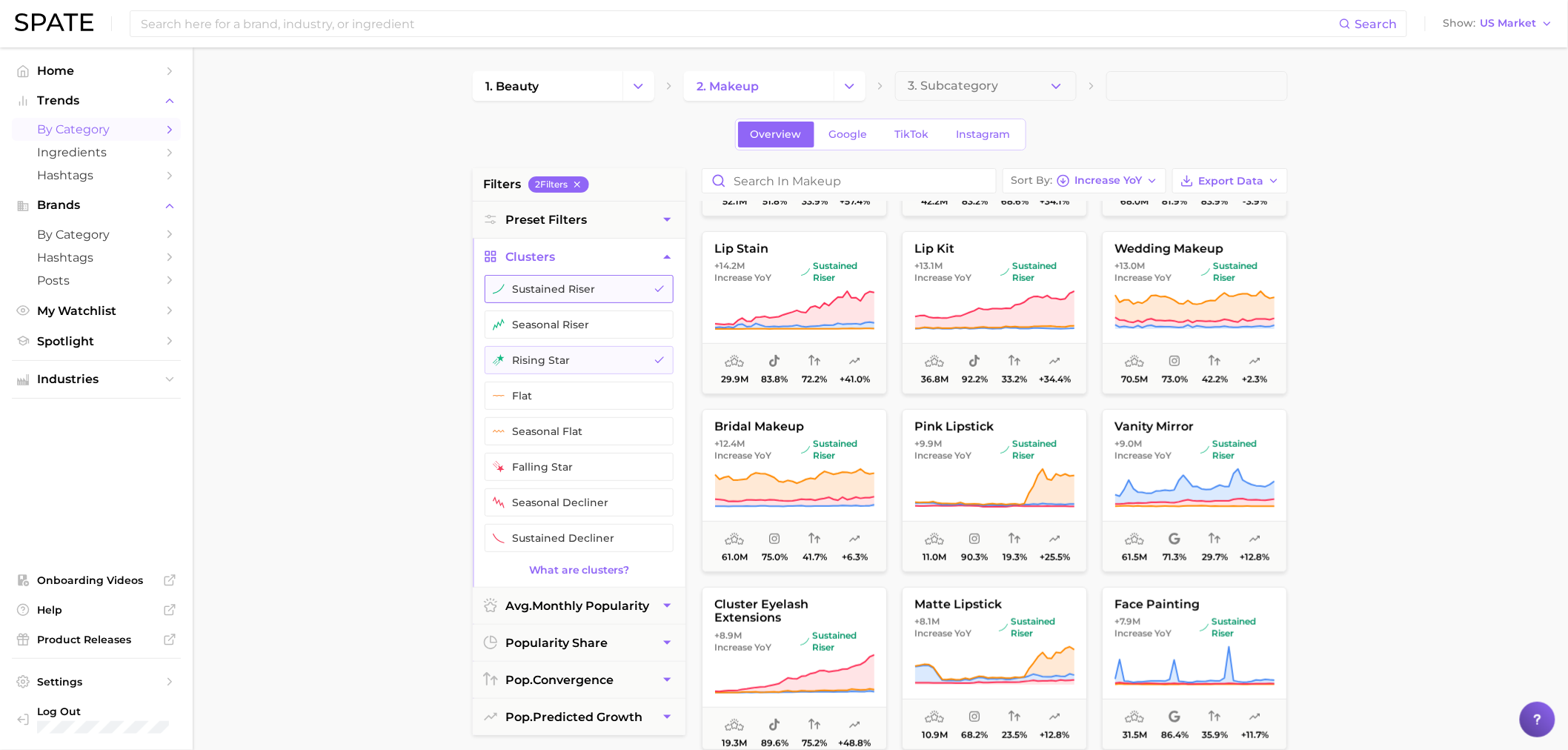
click at [652, 283] on button "sustained riser" at bounding box center [579, 289] width 189 height 28
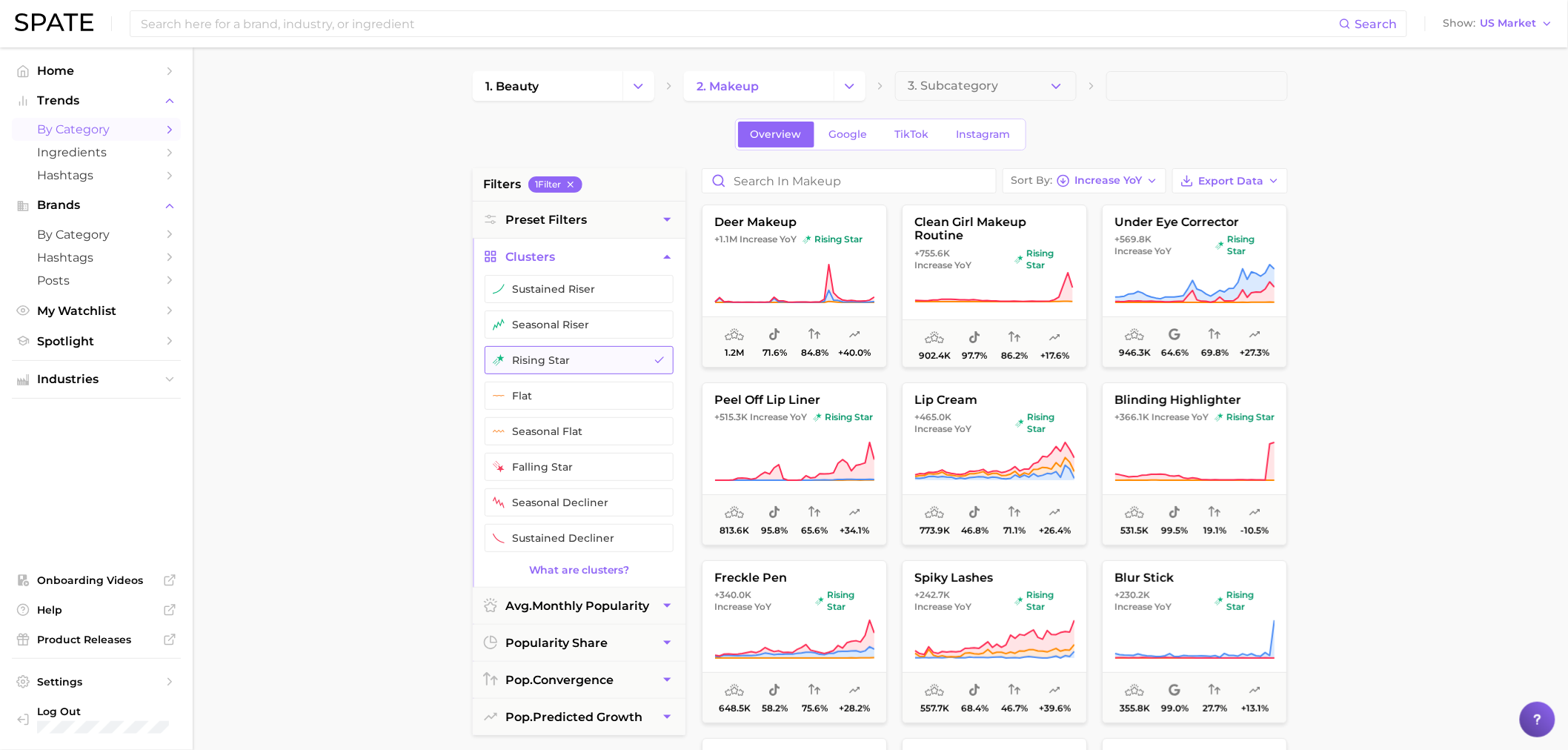
click at [649, 359] on button "rising star" at bounding box center [579, 359] width 189 height 28
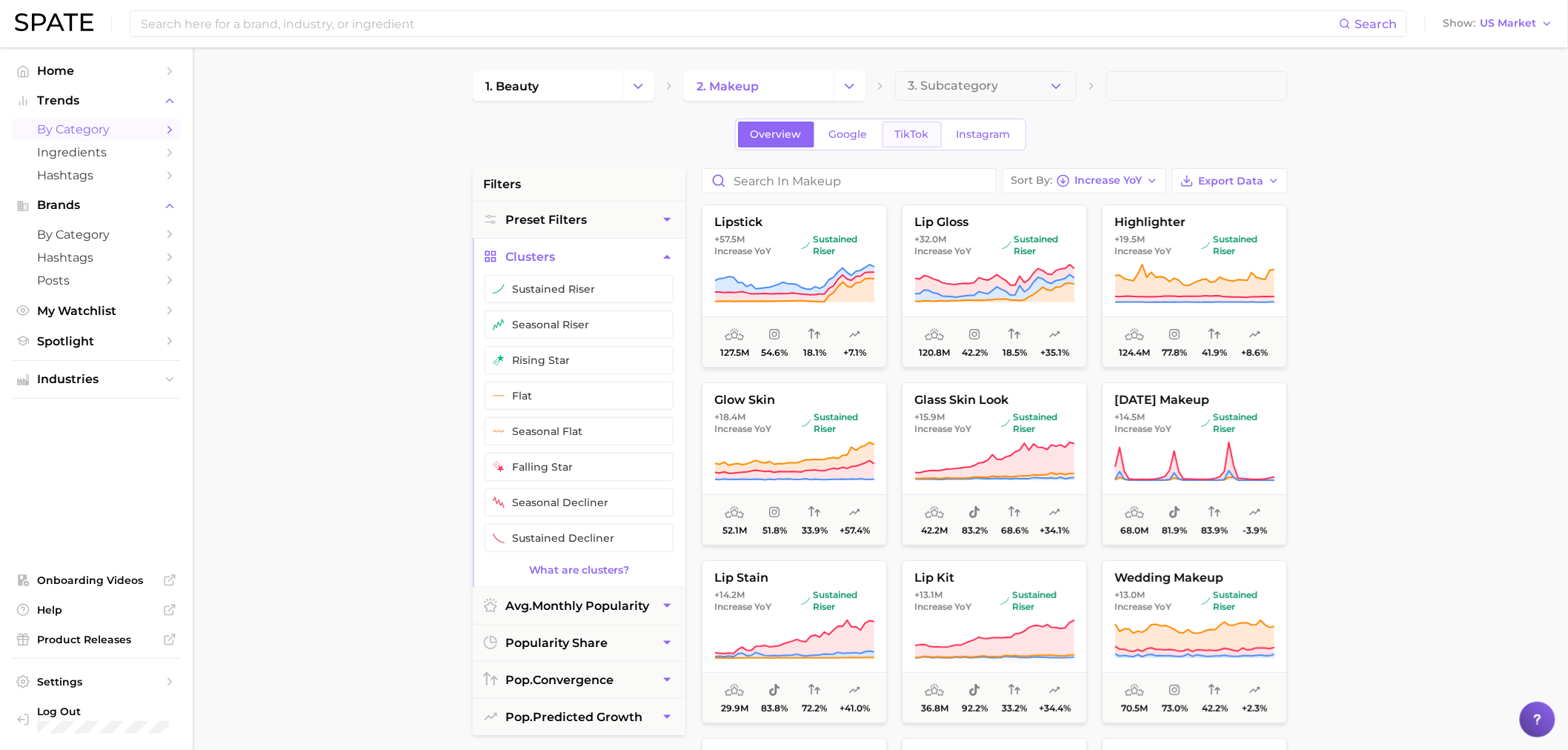
click at [919, 130] on span "TikTok" at bounding box center [912, 134] width 35 height 13
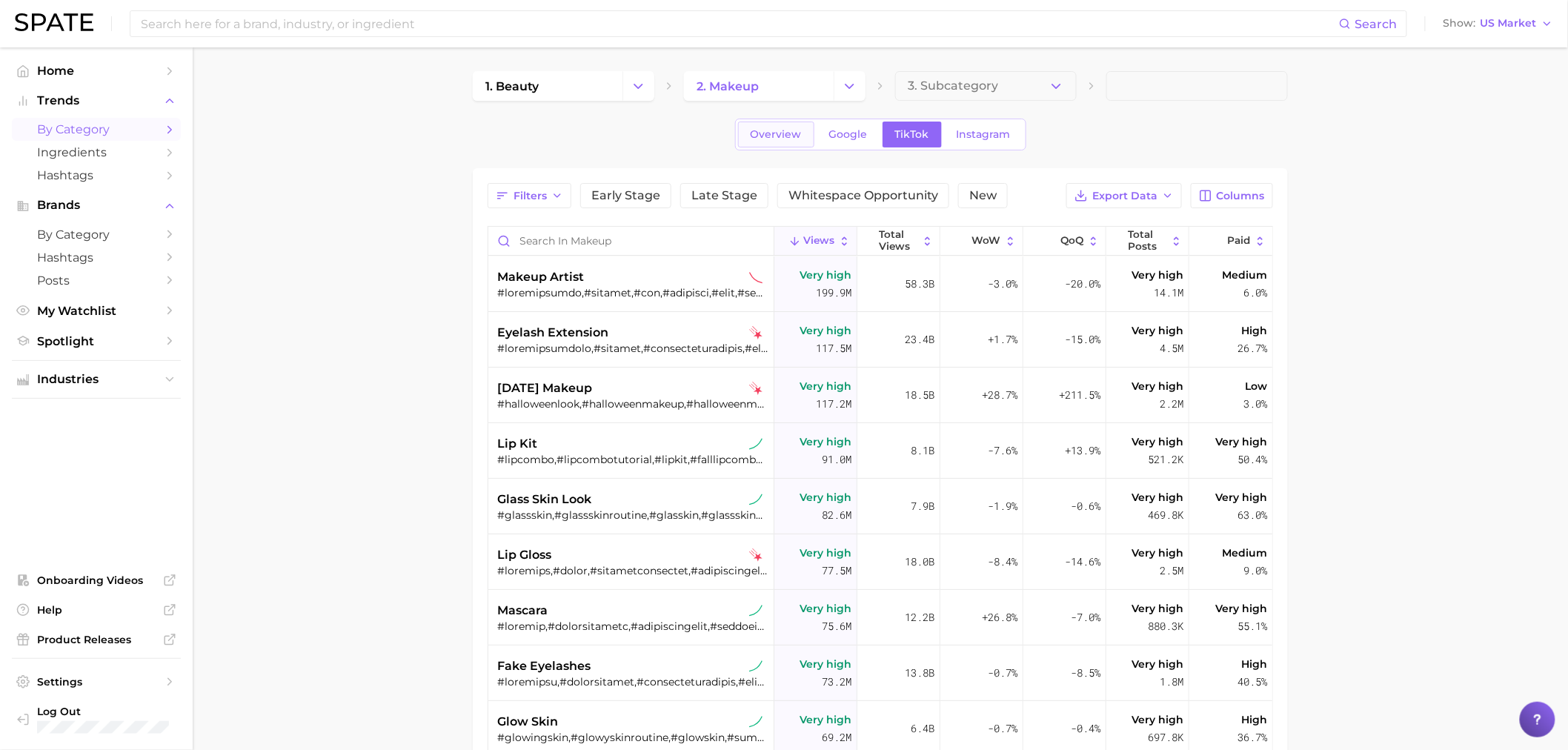
click at [761, 141] on span "Overview" at bounding box center [776, 134] width 51 height 13
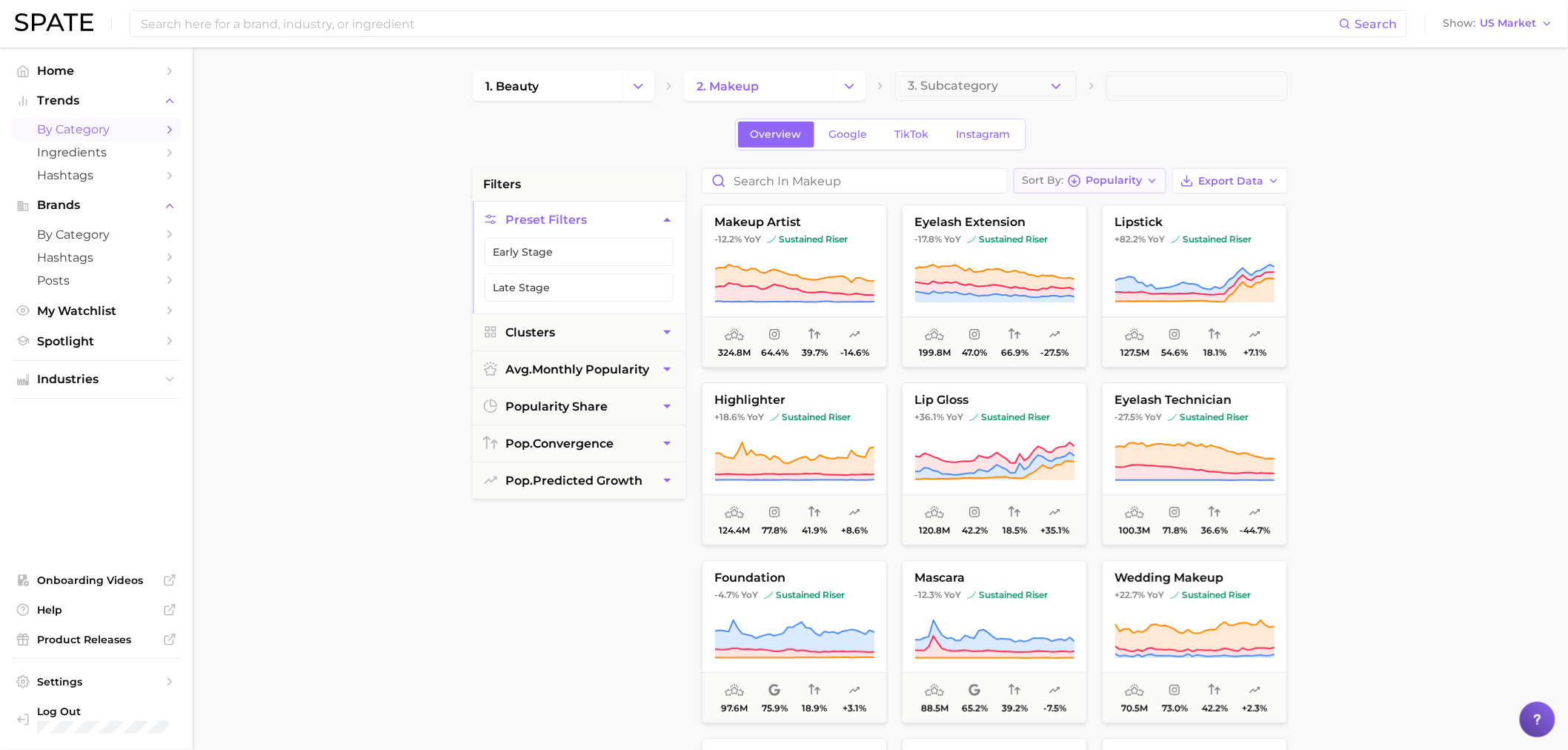
click at [1134, 180] on span "Popularity" at bounding box center [1114, 181] width 56 height 8
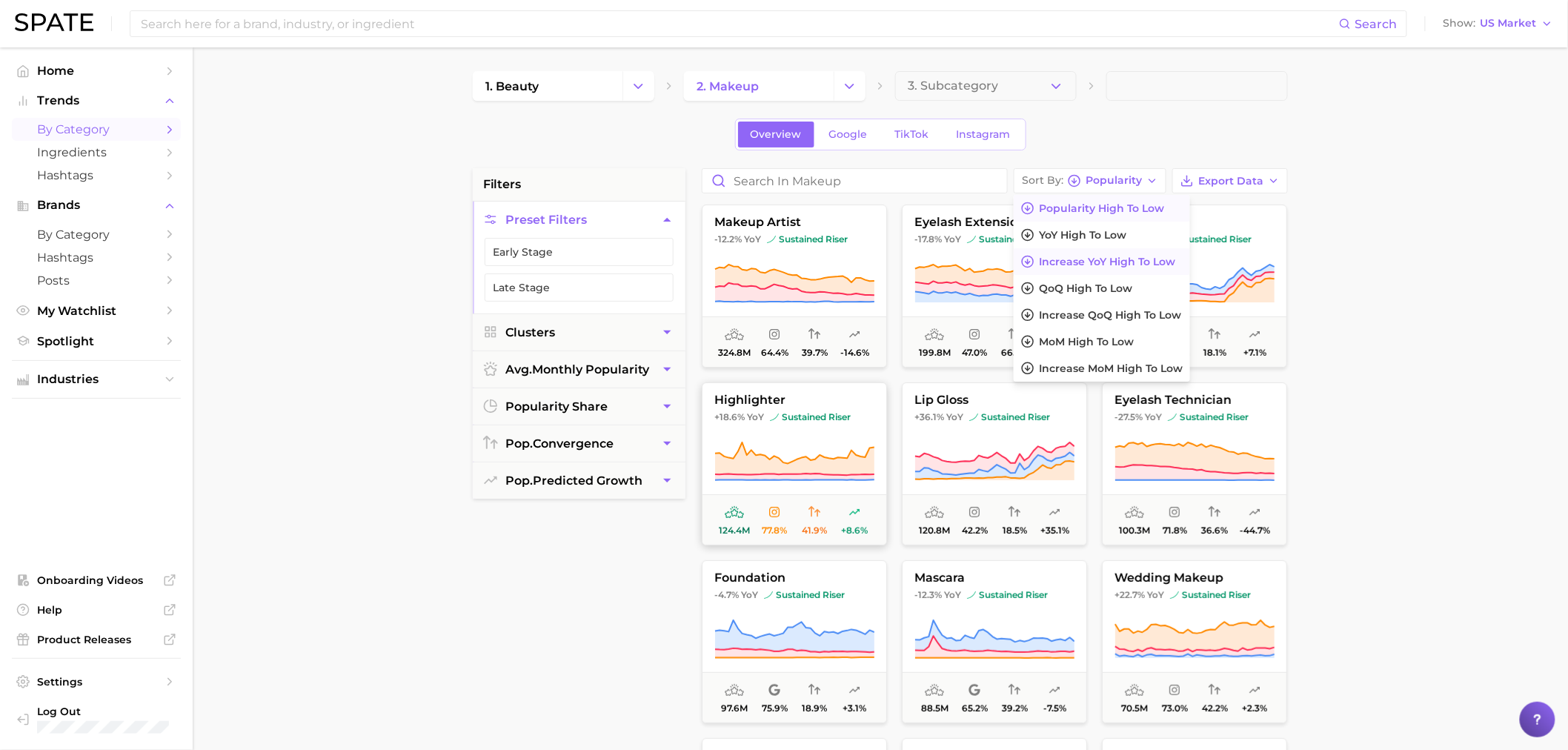
click at [1146, 263] on span "Increase YoY high to low" at bounding box center [1108, 262] width 136 height 13
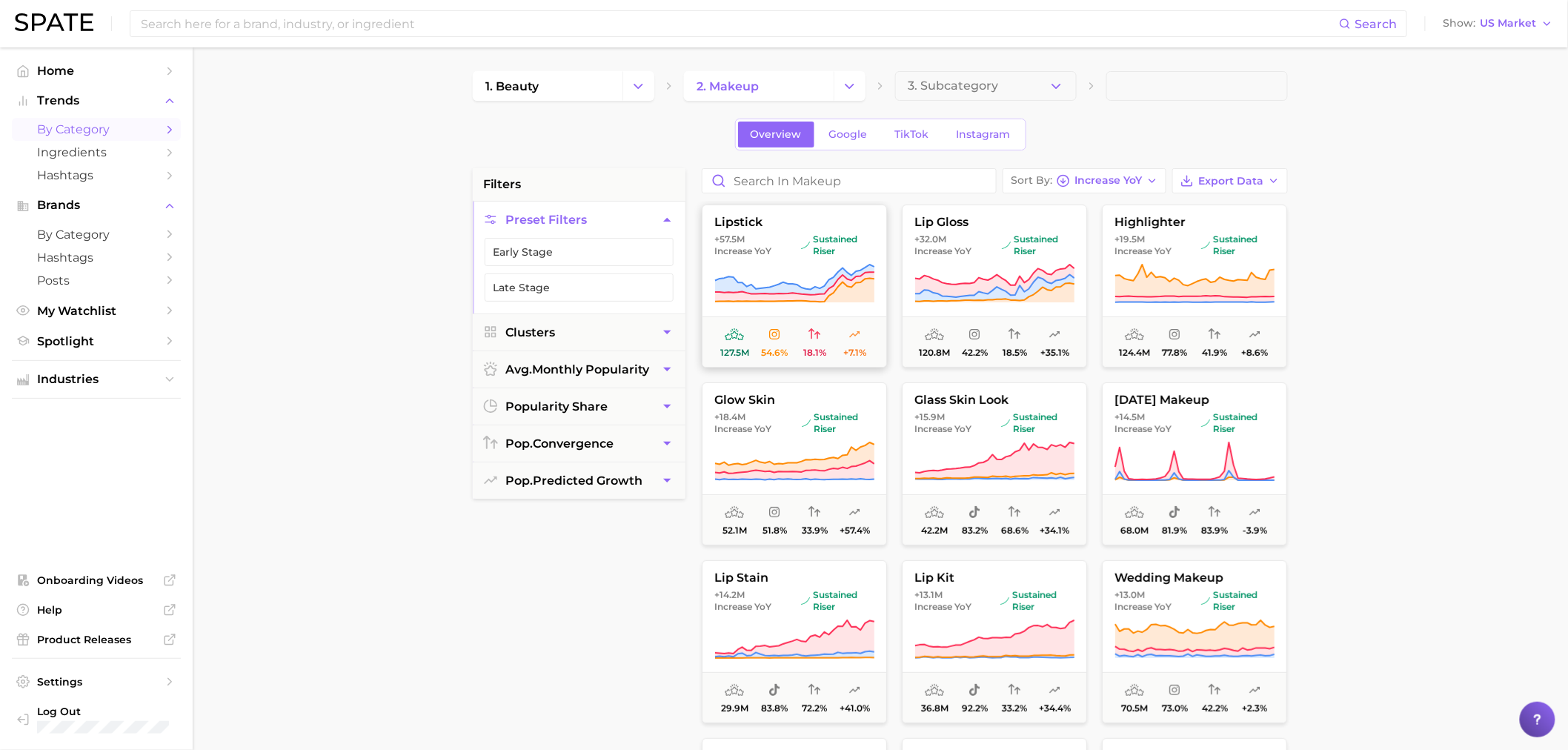
click at [786, 257] on span "+57.5m Increase YoY" at bounding box center [755, 245] width 81 height 24
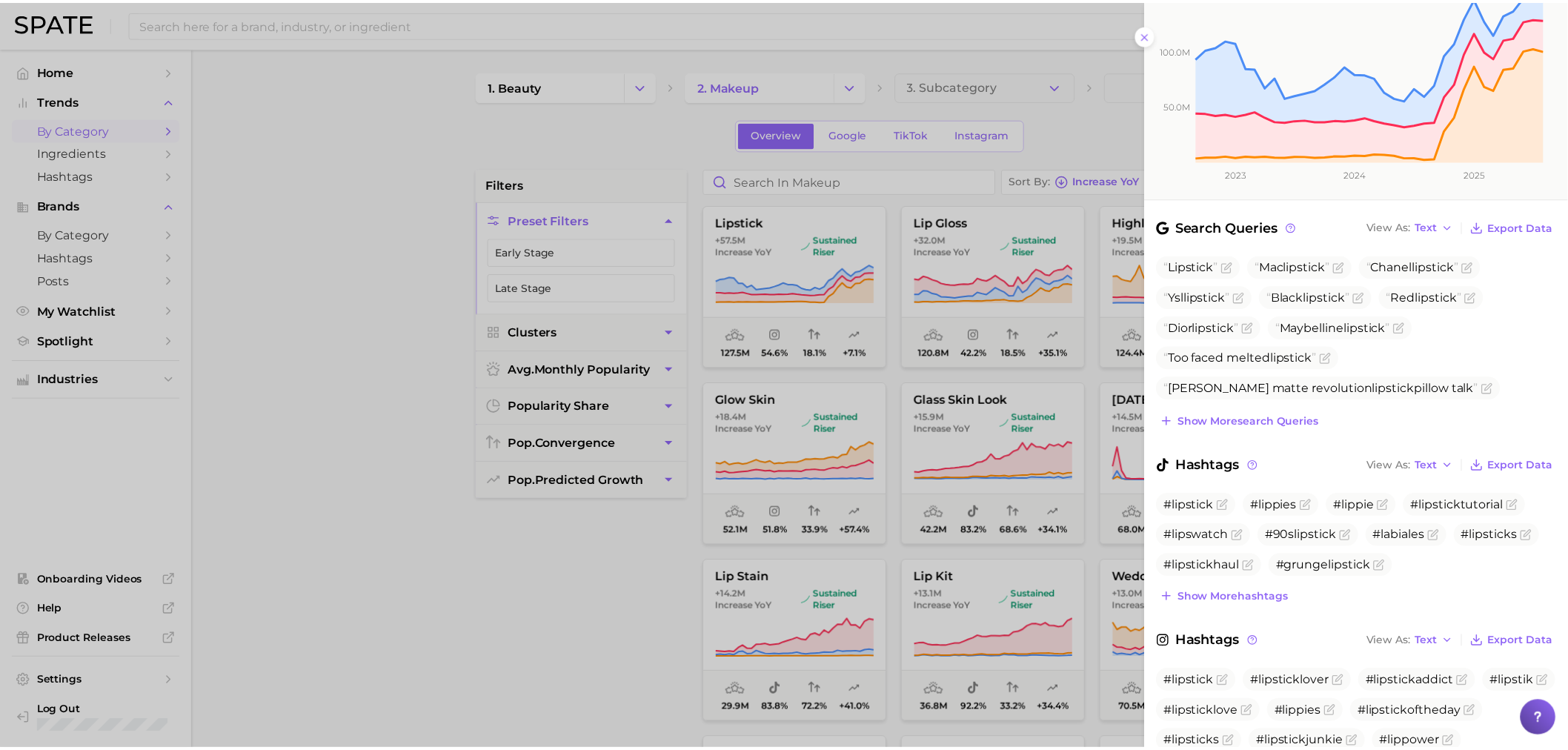
scroll to position [396, 0]
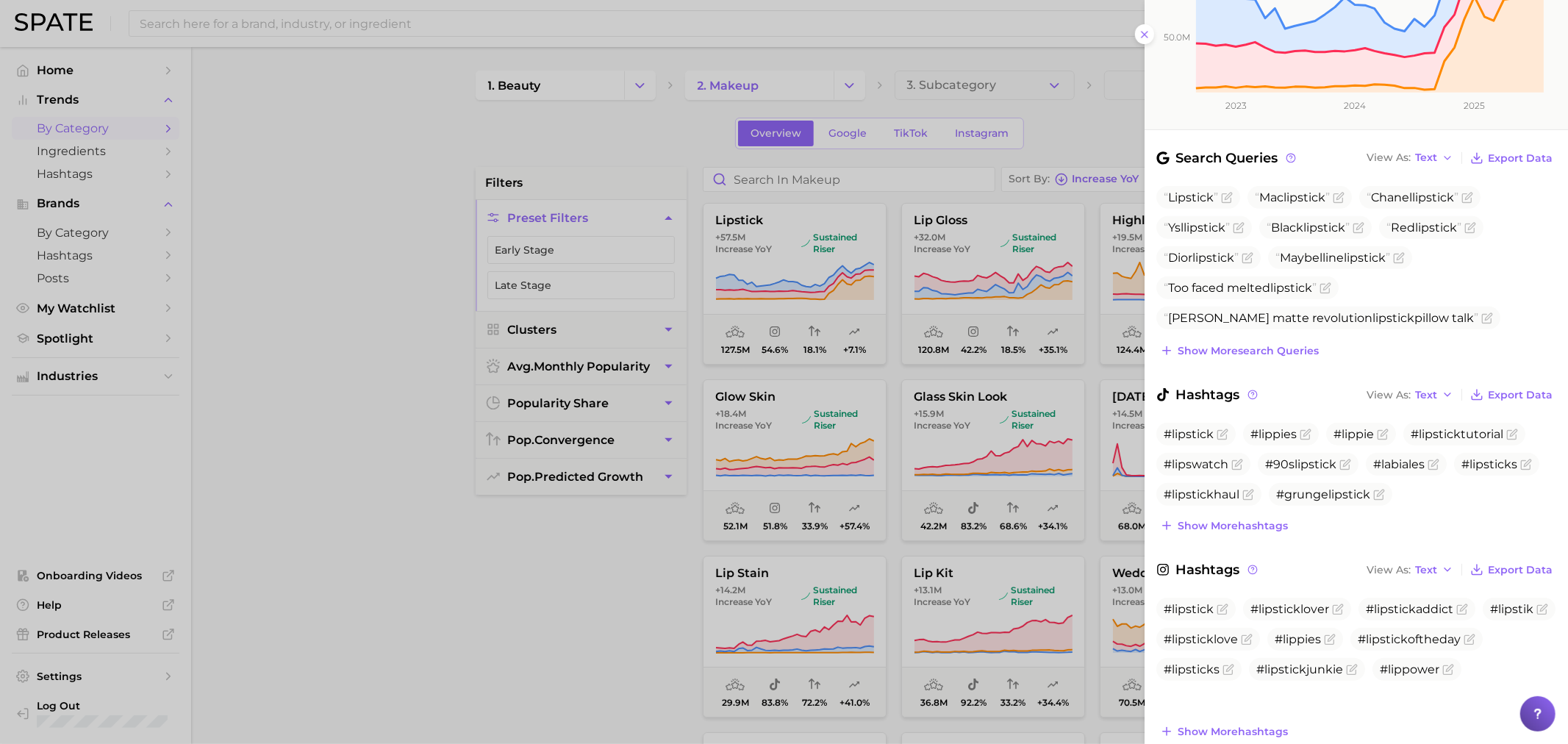
click at [579, 574] on div at bounding box center [784, 372] width 1568 height 744
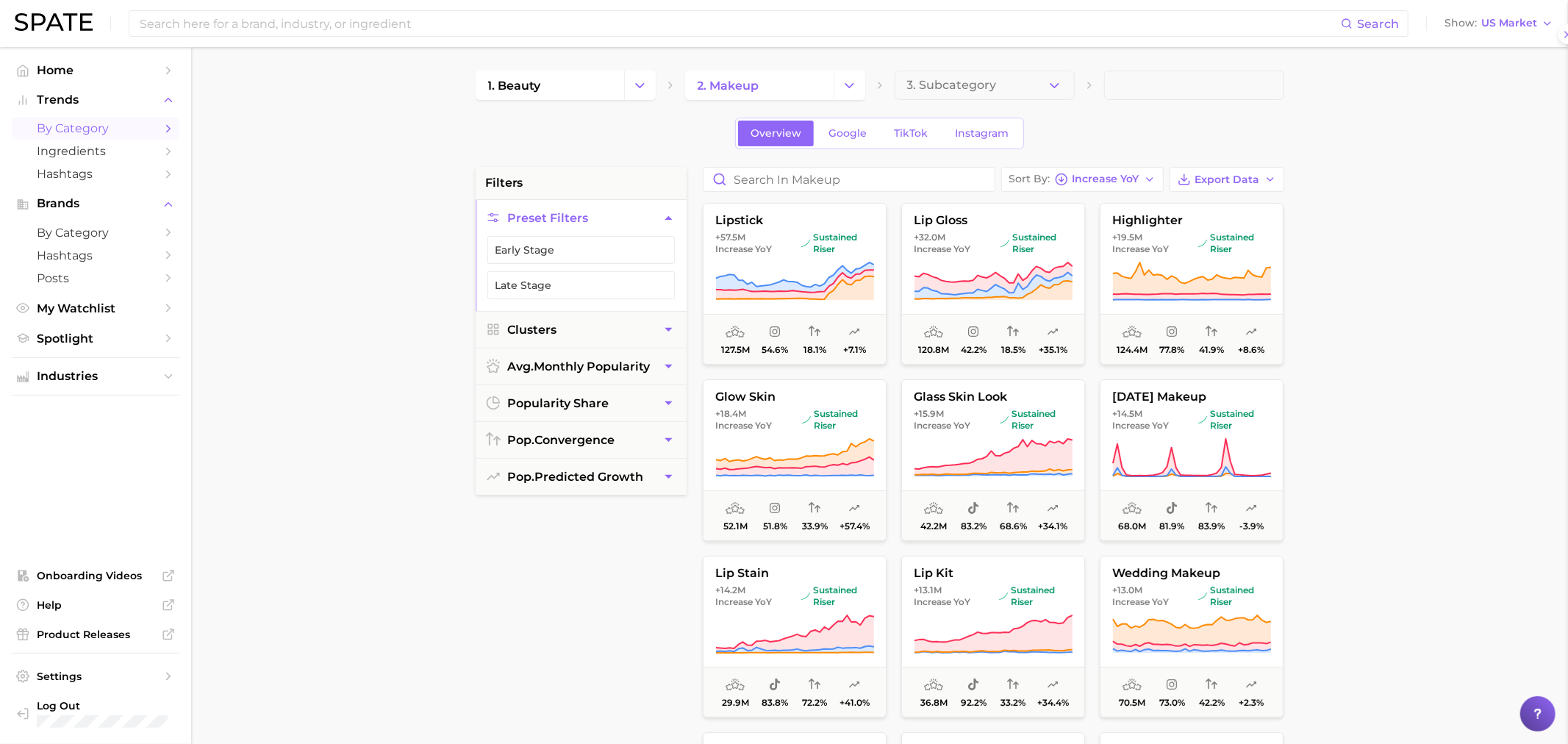
scroll to position [0, 0]
click at [841, 248] on span "sustained riser" at bounding box center [831, 243] width 73 height 23
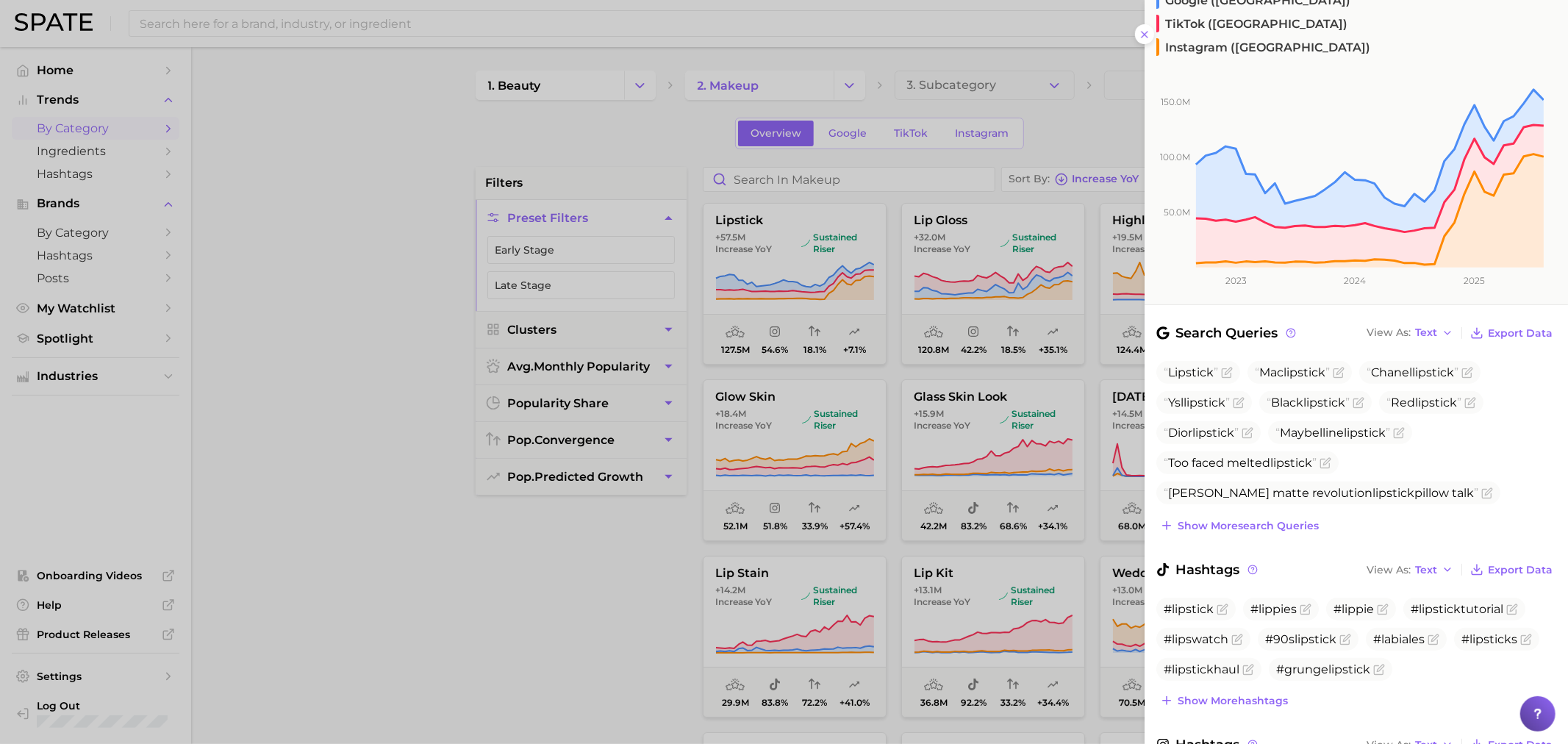
scroll to position [245, 0]
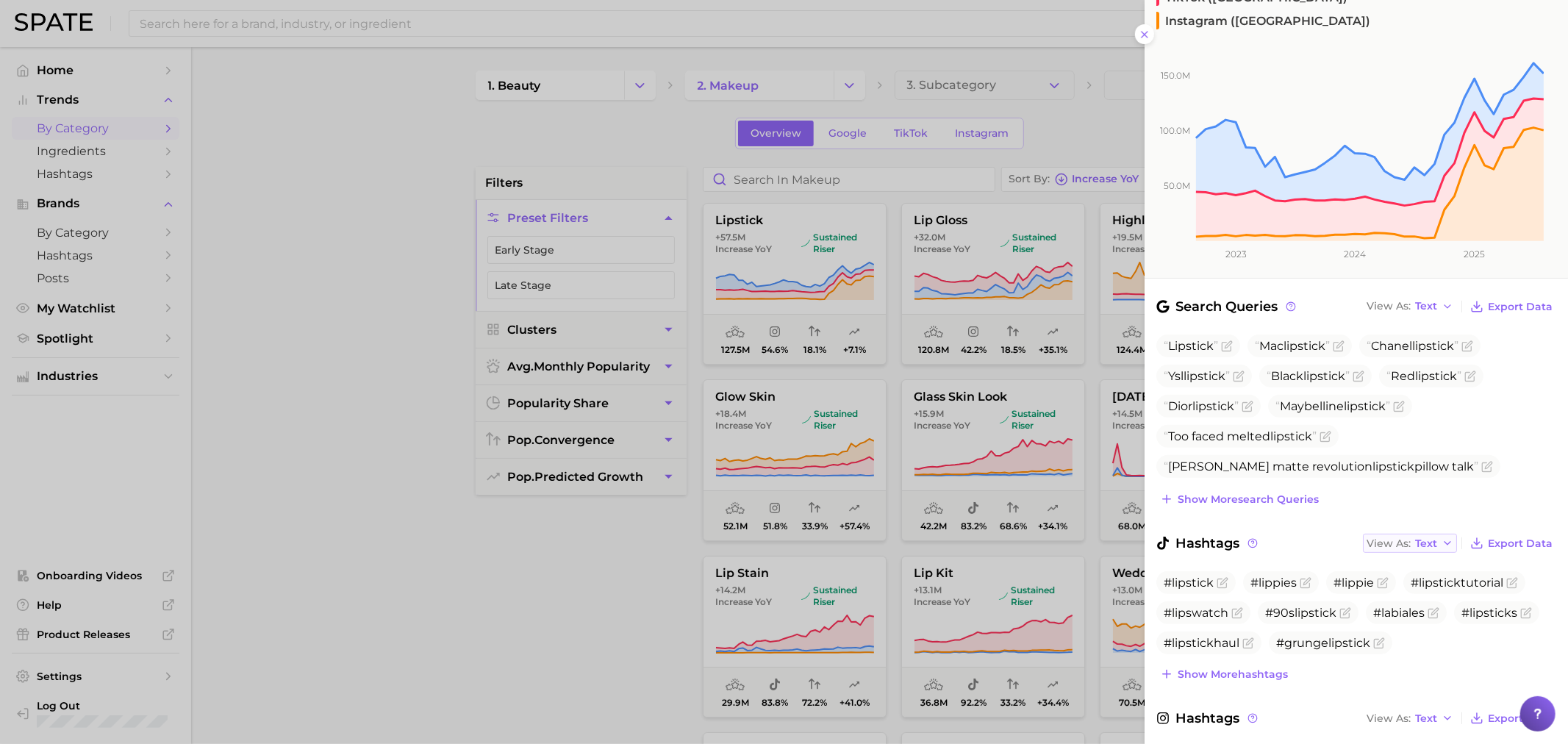
click at [1424, 539] on span "Text" at bounding box center [1426, 544] width 22 height 8
click at [1405, 589] on span "Table" at bounding box center [1403, 595] width 28 height 13
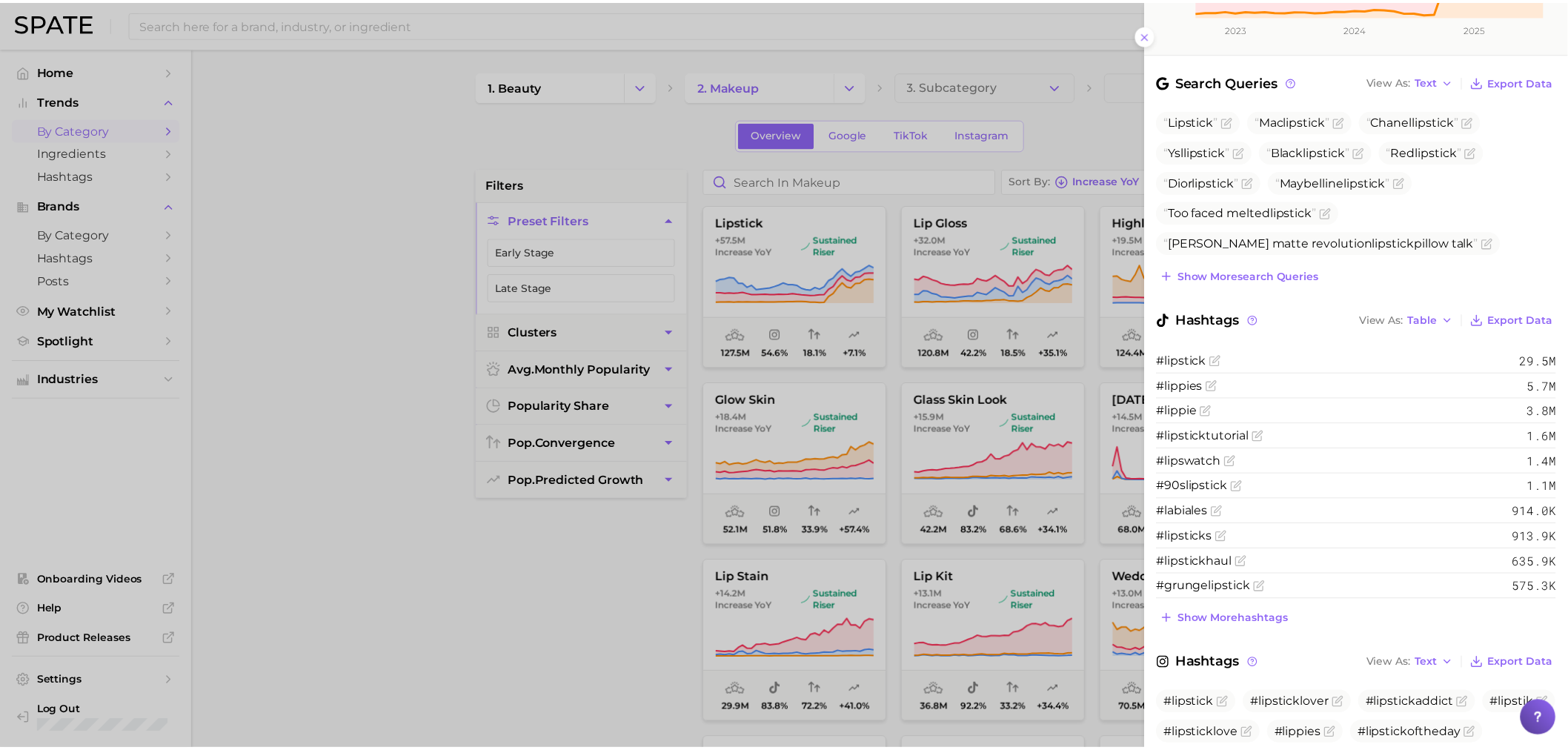
scroll to position [494, 0]
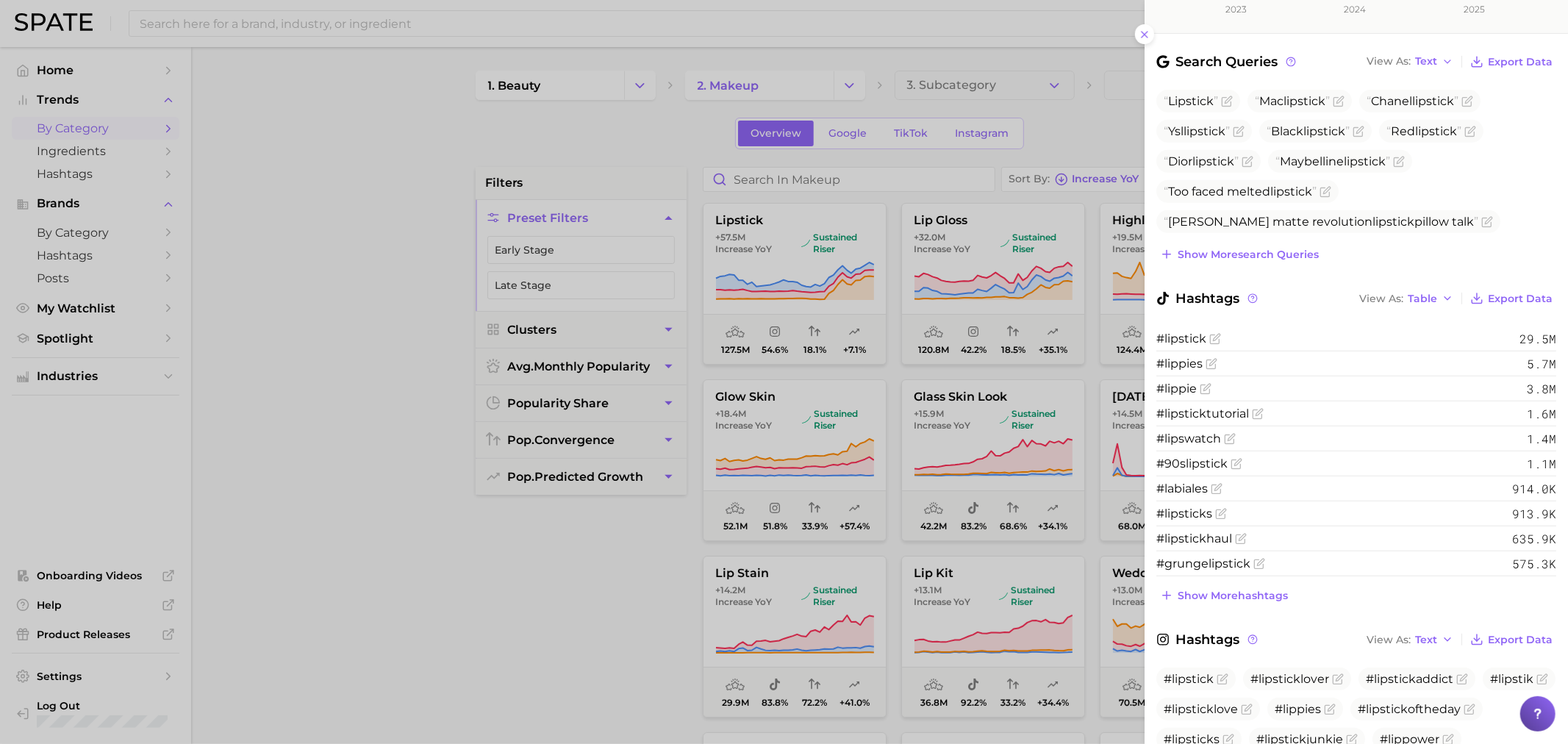
click at [644, 567] on div at bounding box center [784, 372] width 1568 height 744
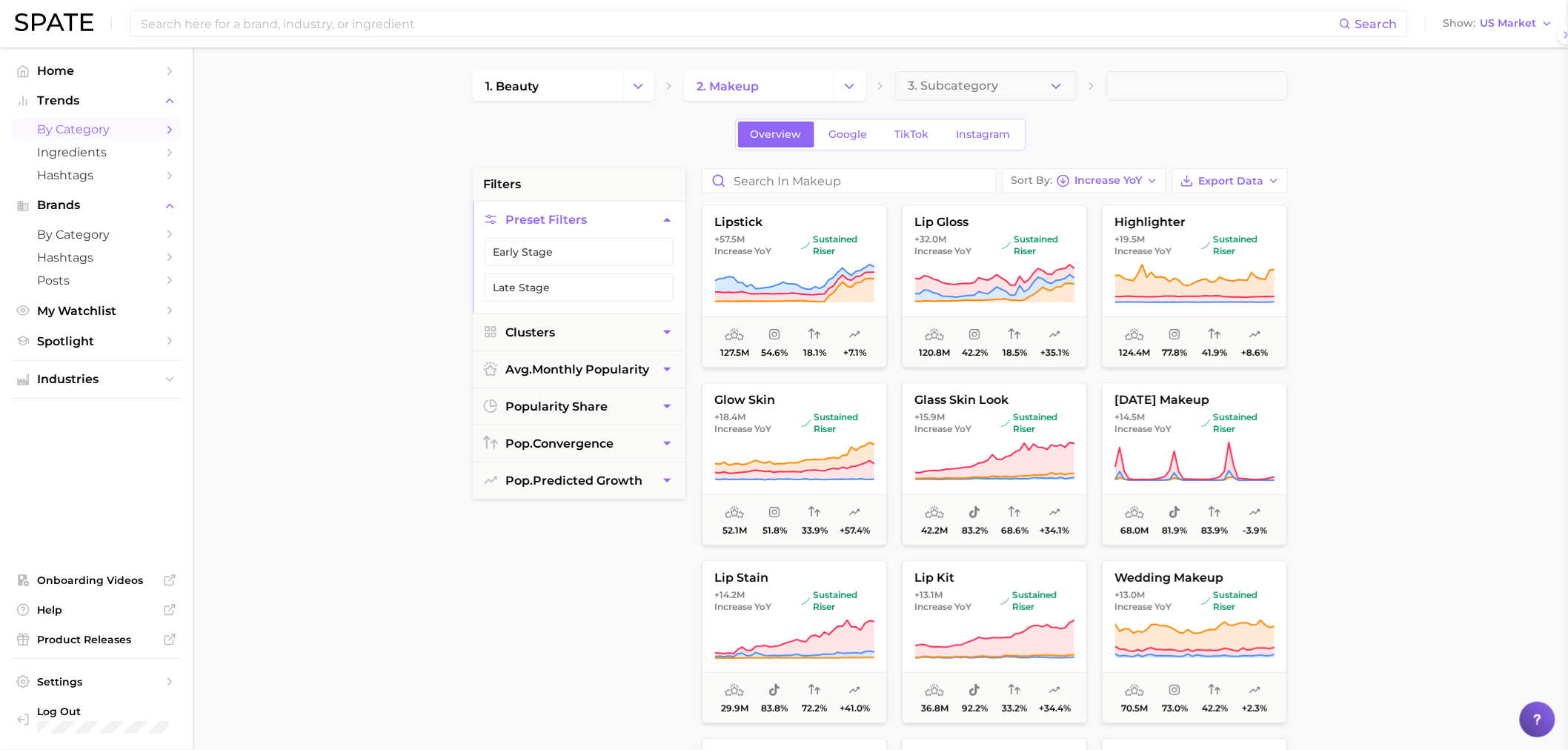
scroll to position [0, 0]
click at [598, 337] on button "Clusters" at bounding box center [579, 332] width 213 height 36
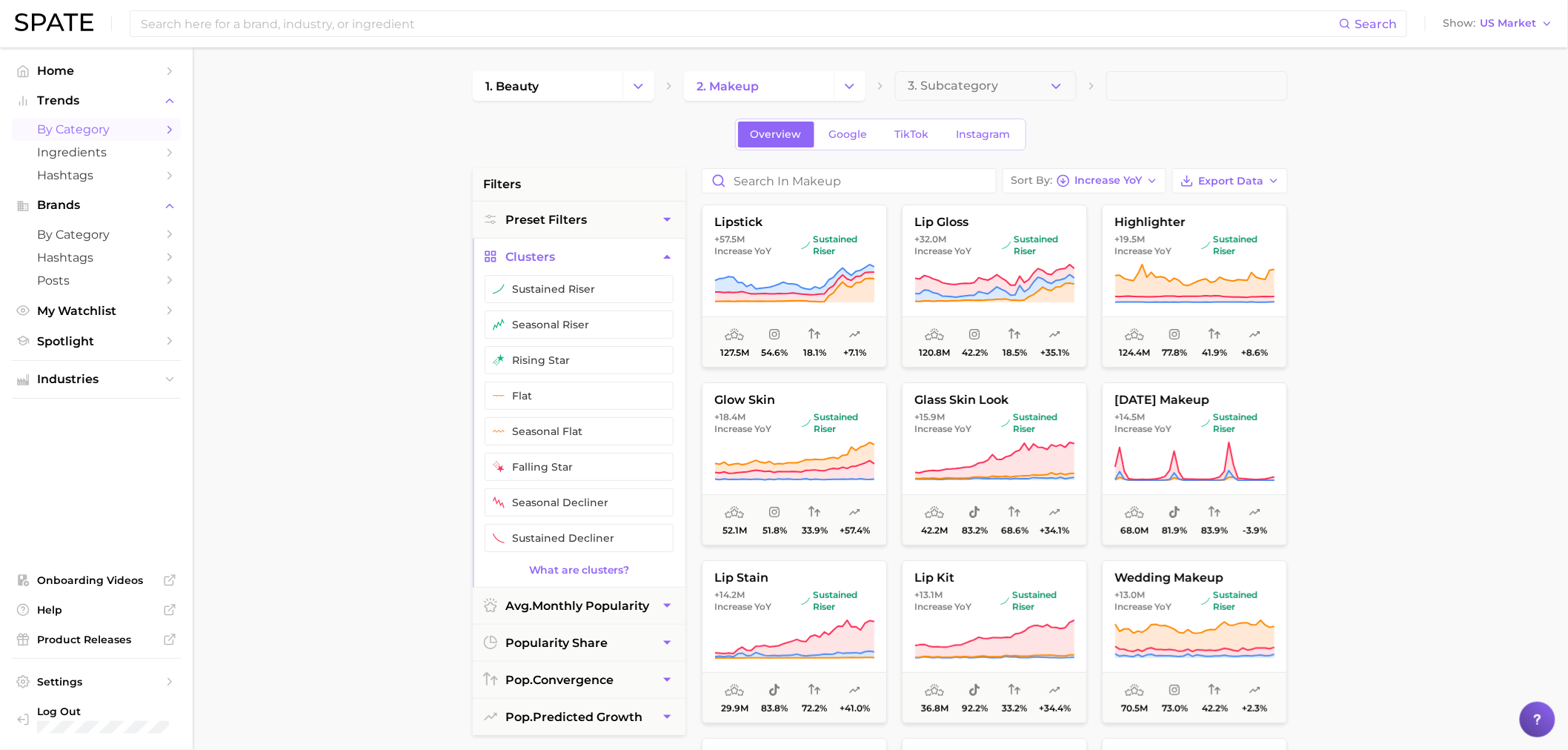
click at [598, 337] on button "seasonal riser" at bounding box center [579, 324] width 189 height 28
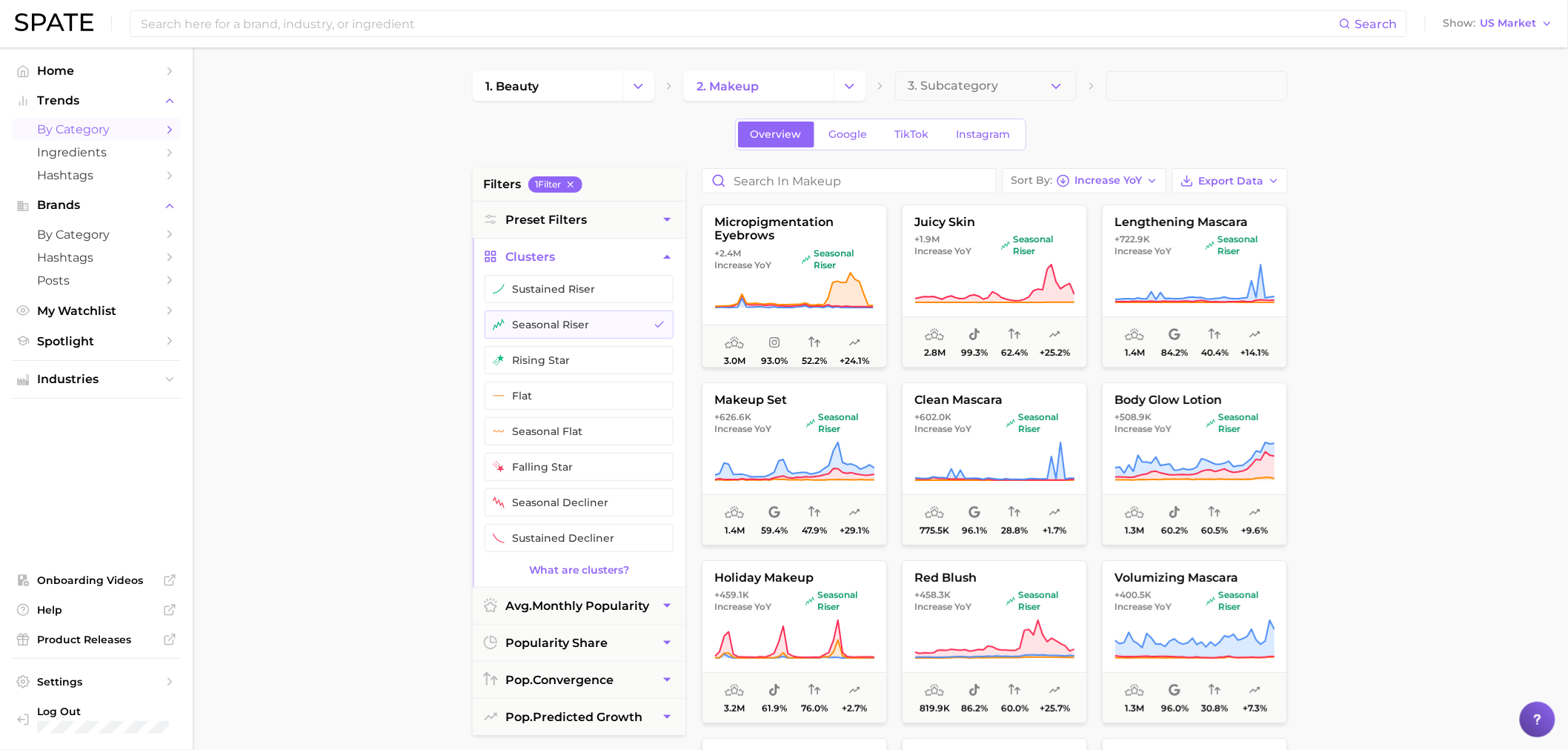
click at [598, 337] on button "seasonal riser" at bounding box center [579, 324] width 189 height 28
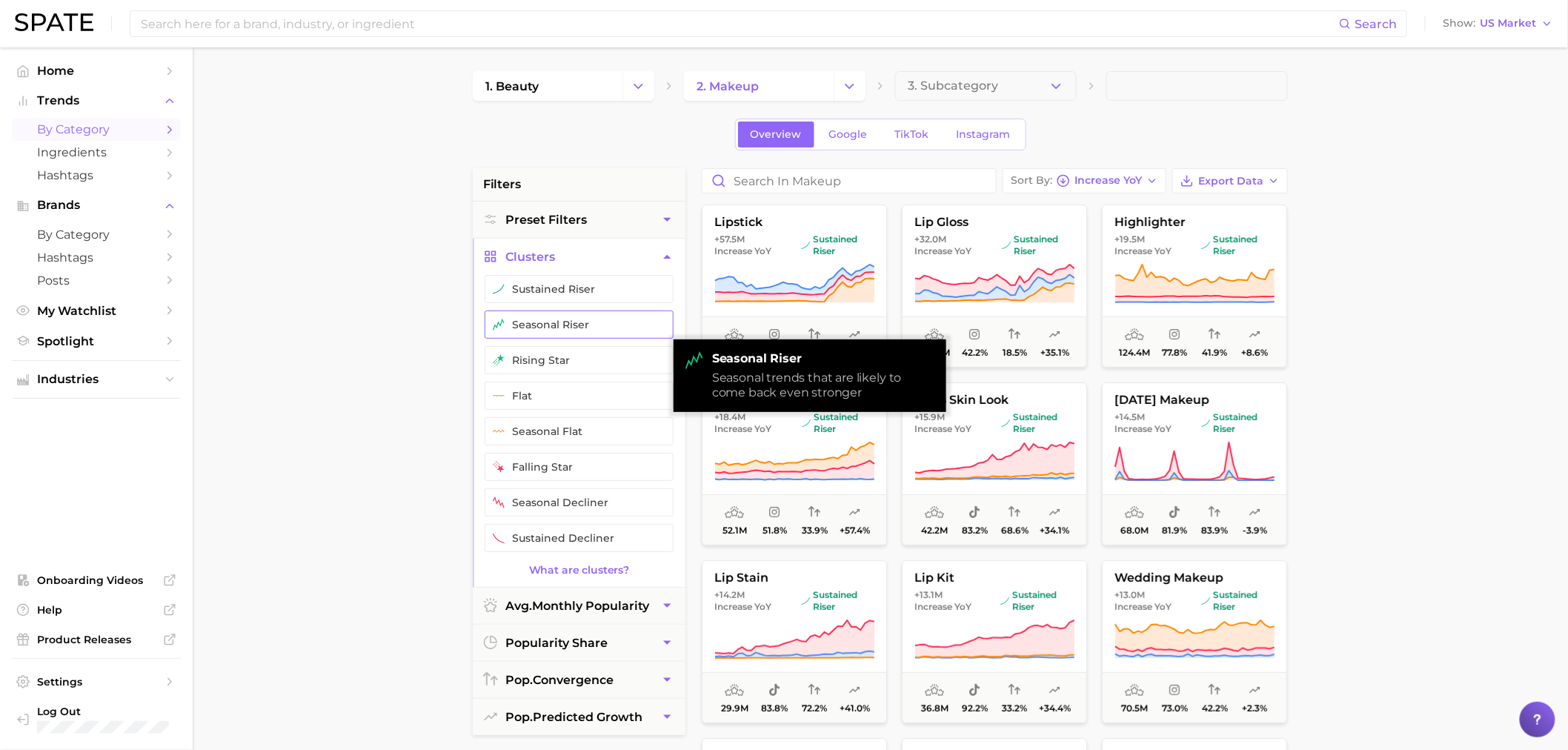
click at [583, 327] on button "seasonal riser" at bounding box center [579, 324] width 189 height 28
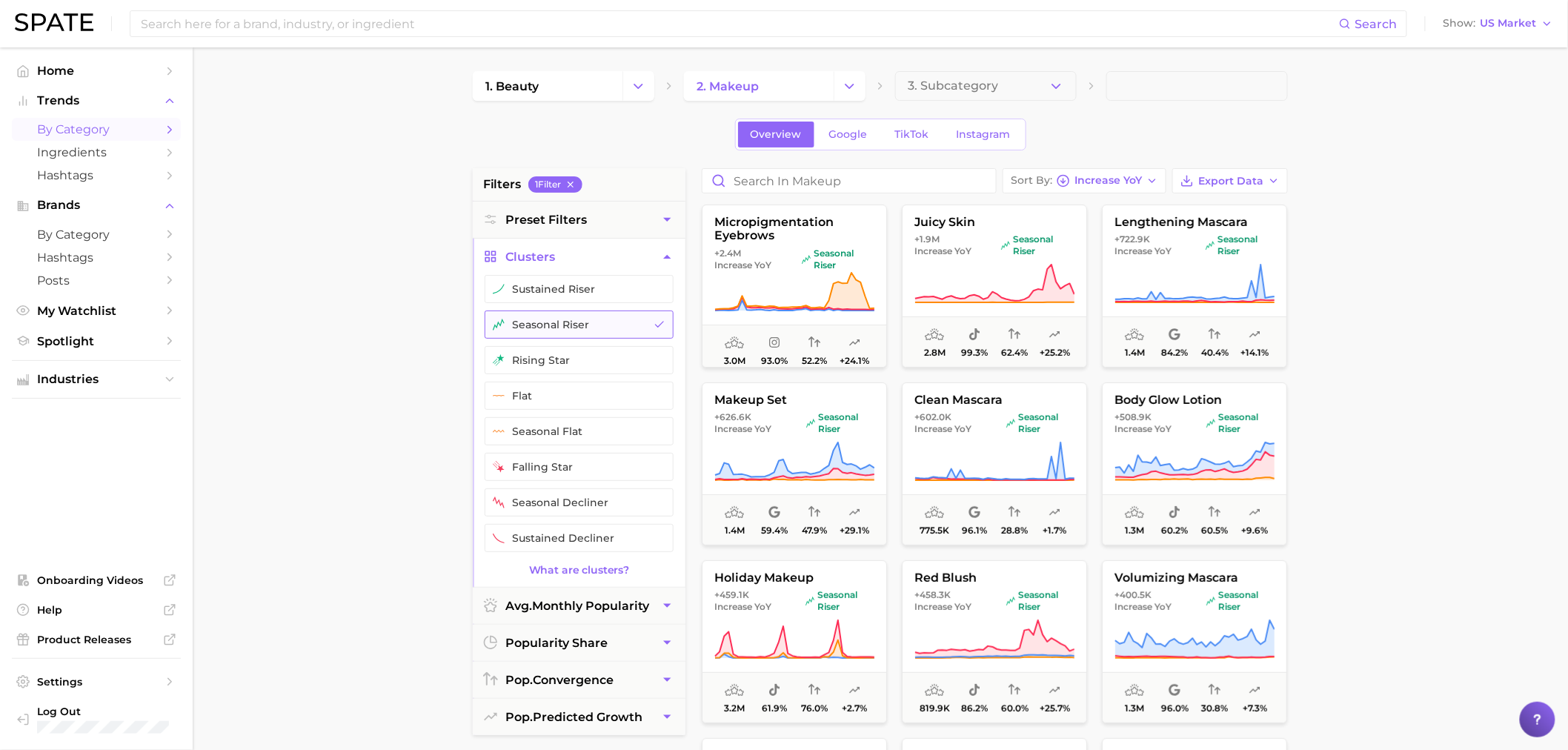
click at [605, 325] on button "seasonal riser" at bounding box center [579, 324] width 189 height 28
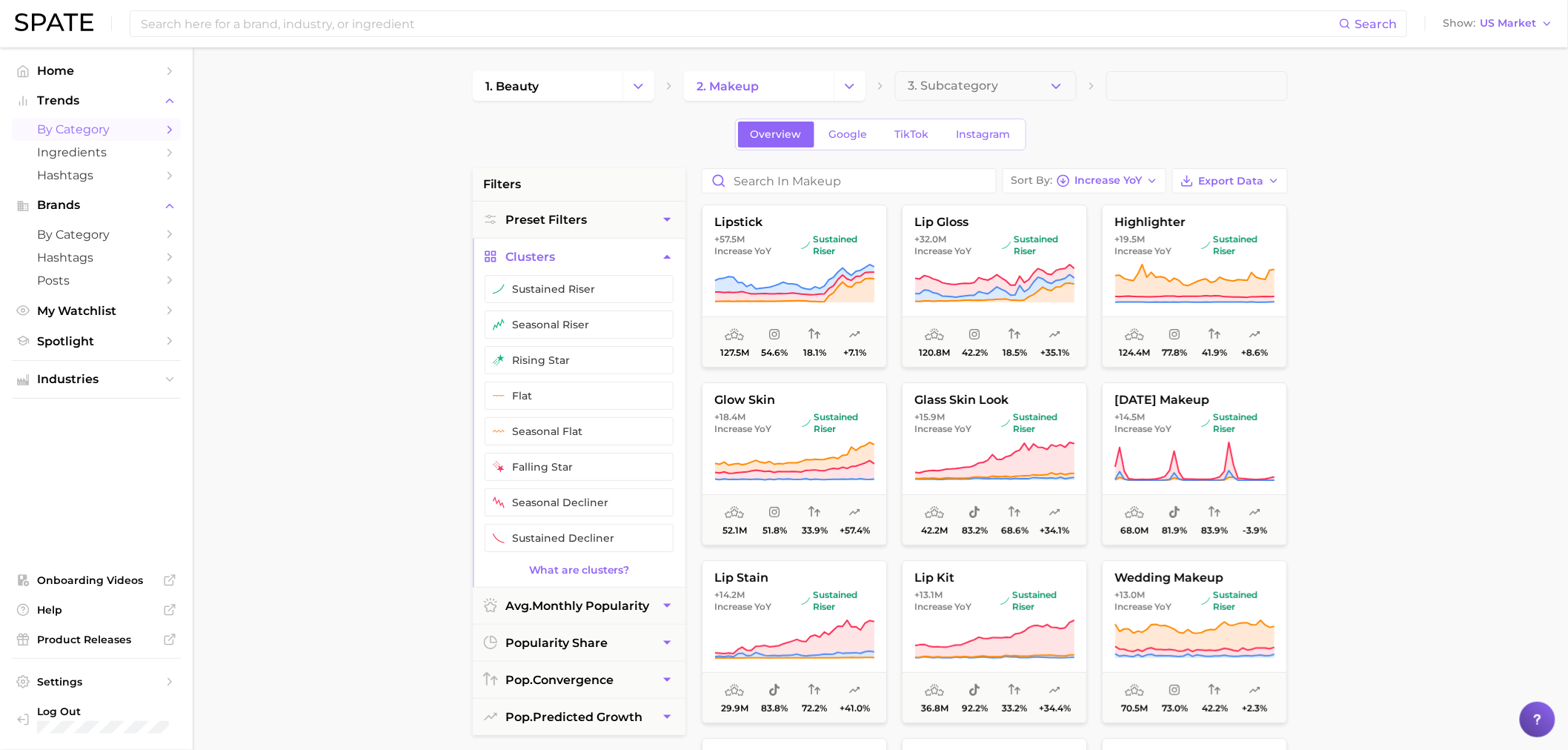
click at [358, 357] on main "1. beauty 2. makeup 3. Subcategory Overview Google TikTok Instagram filters Pre…" at bounding box center [880, 609] width 1375 height 1125
click at [653, 710] on button "pop. predicted growth" at bounding box center [579, 716] width 213 height 36
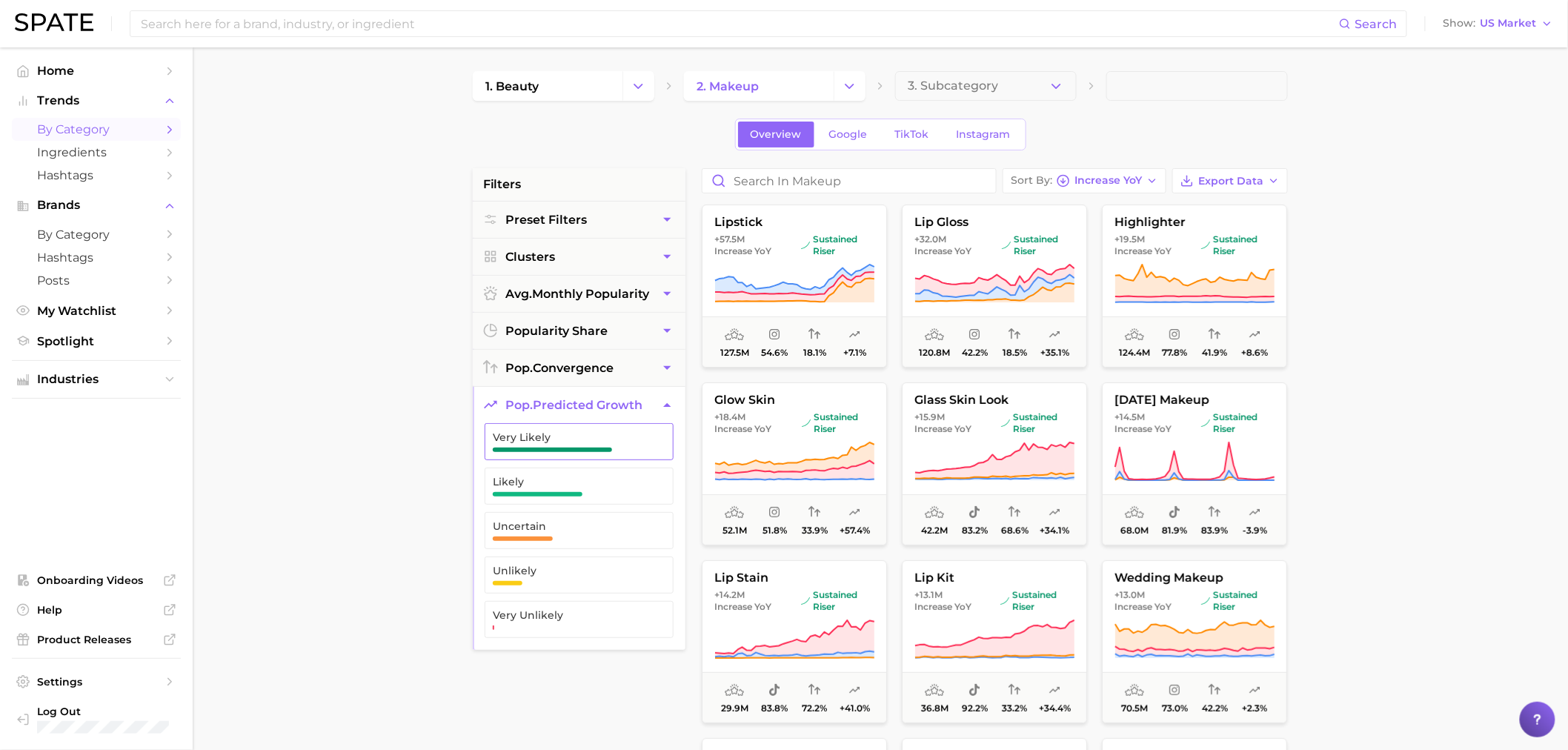
click at [630, 444] on span "Very Likely" at bounding box center [567, 442] width 149 height 21
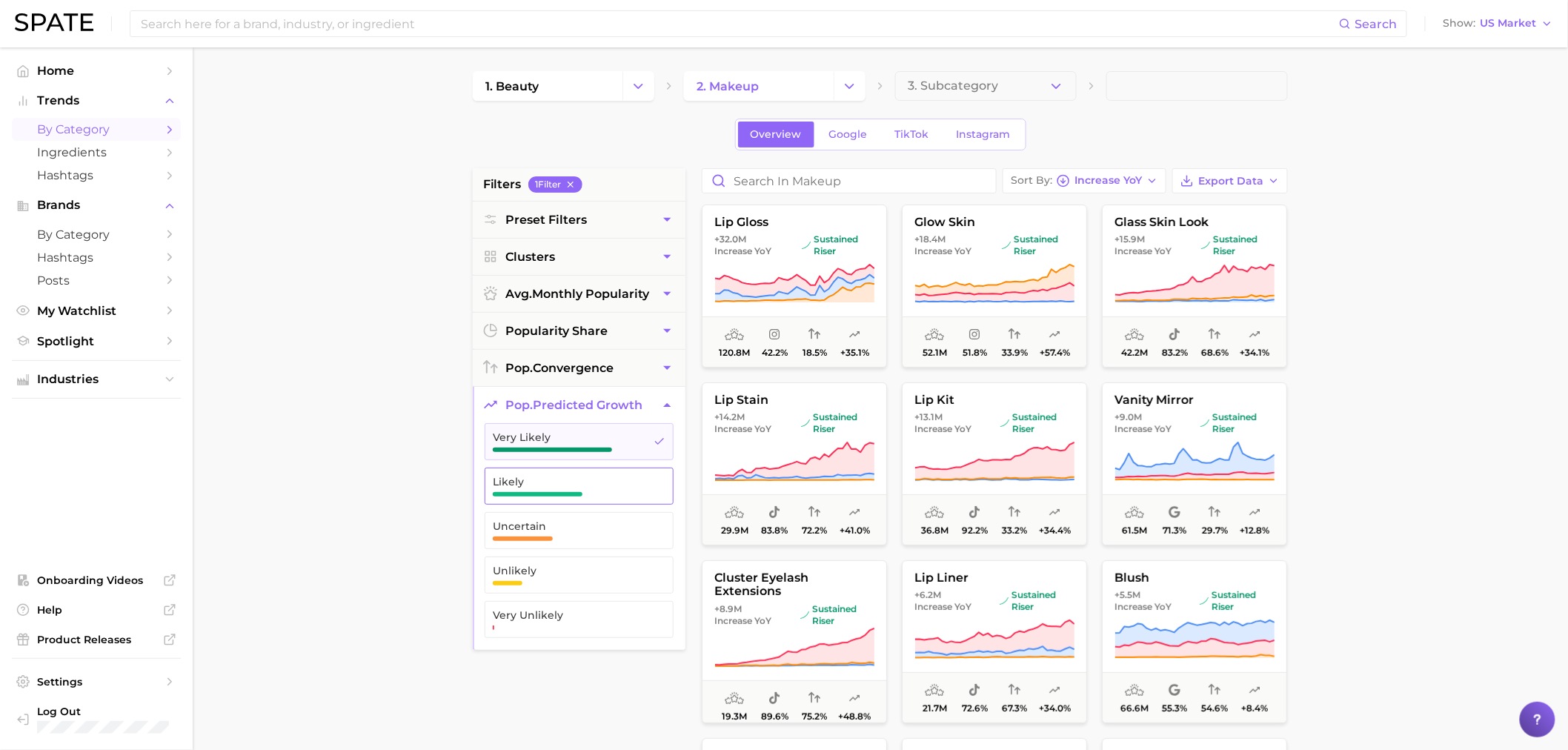
click at [611, 493] on span "Likely" at bounding box center [567, 486] width 149 height 21
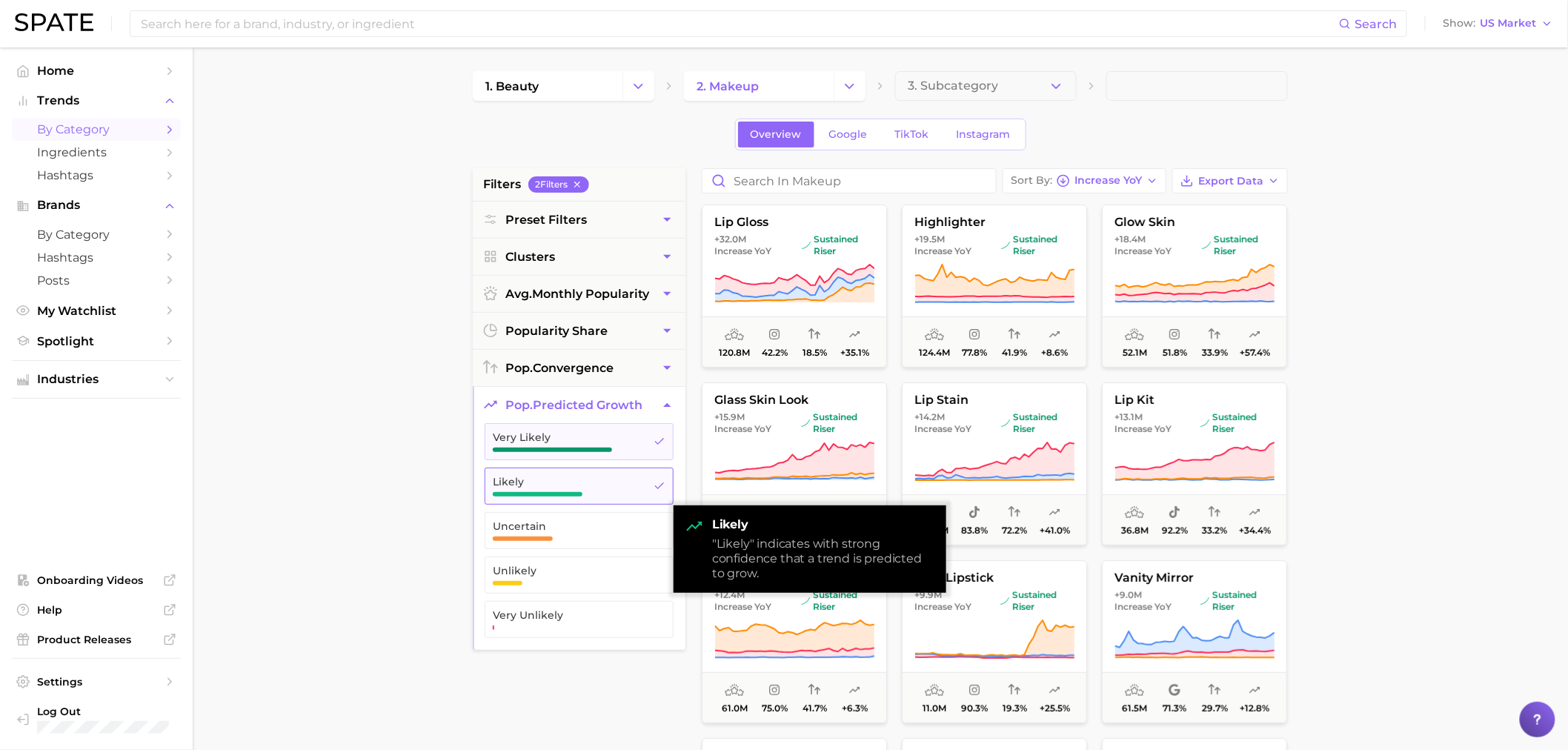
click at [611, 493] on span "Likely" at bounding box center [567, 486] width 149 height 21
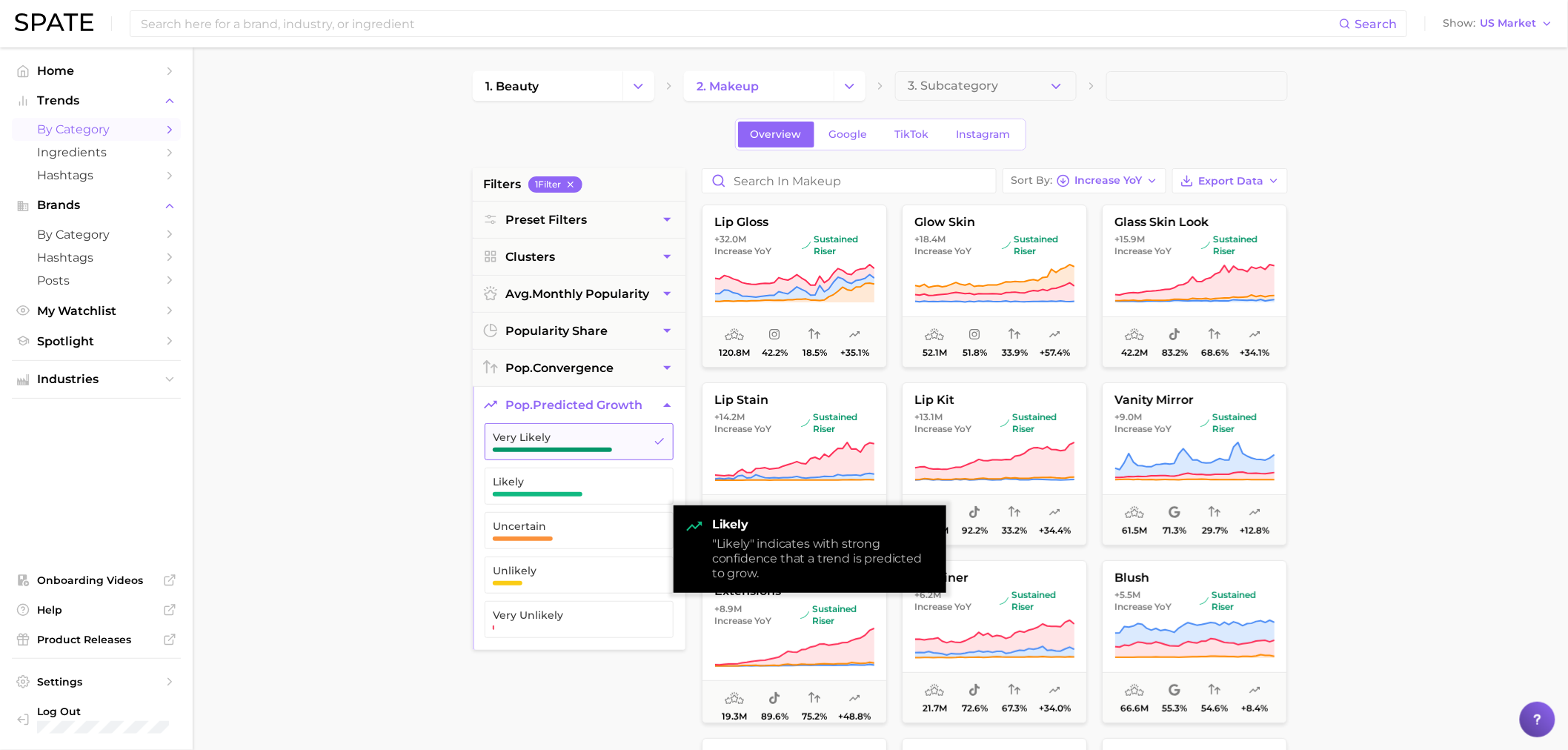
click at [625, 458] on button "Very Likely" at bounding box center [579, 442] width 189 height 37
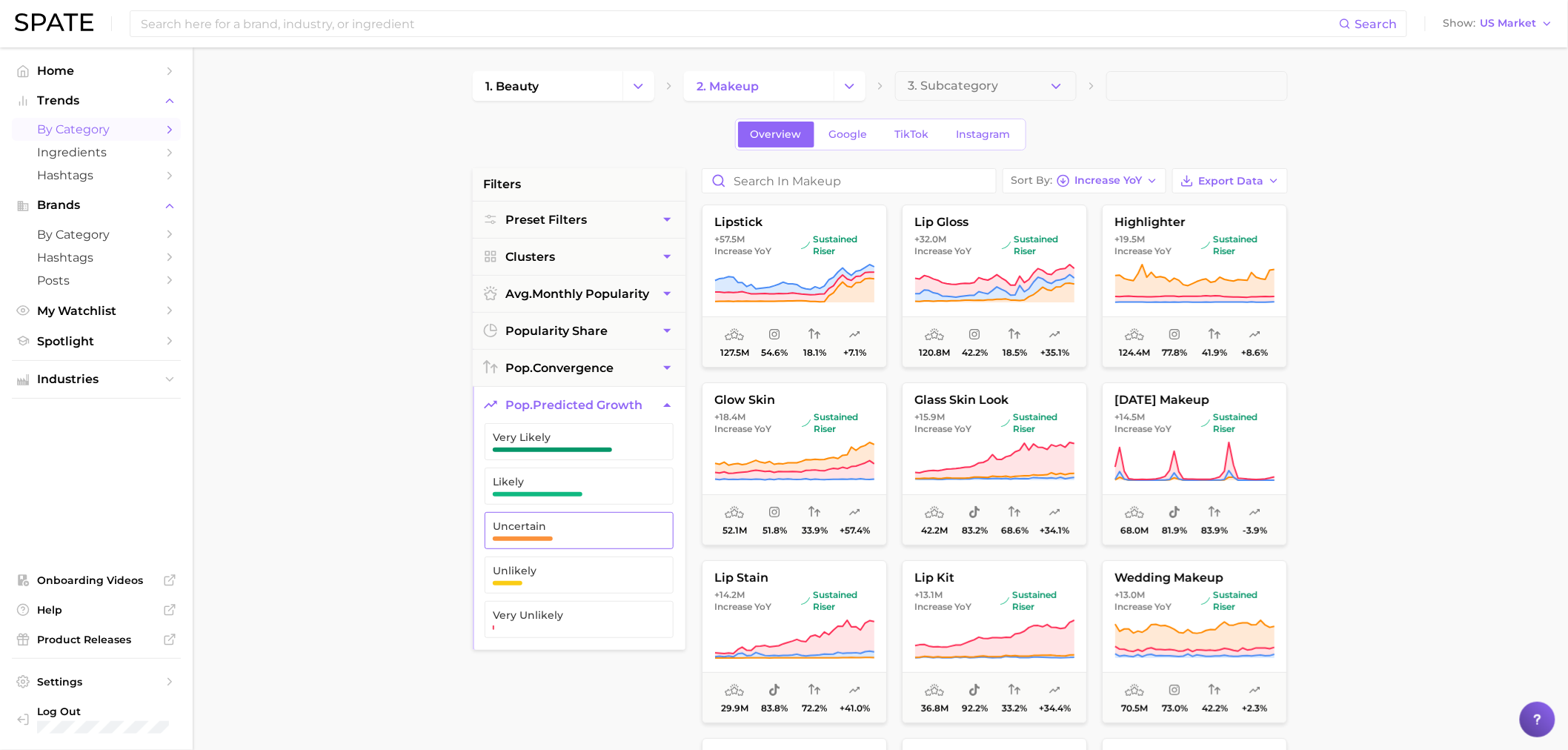
click at [582, 550] on button "Uncertain" at bounding box center [579, 531] width 189 height 37
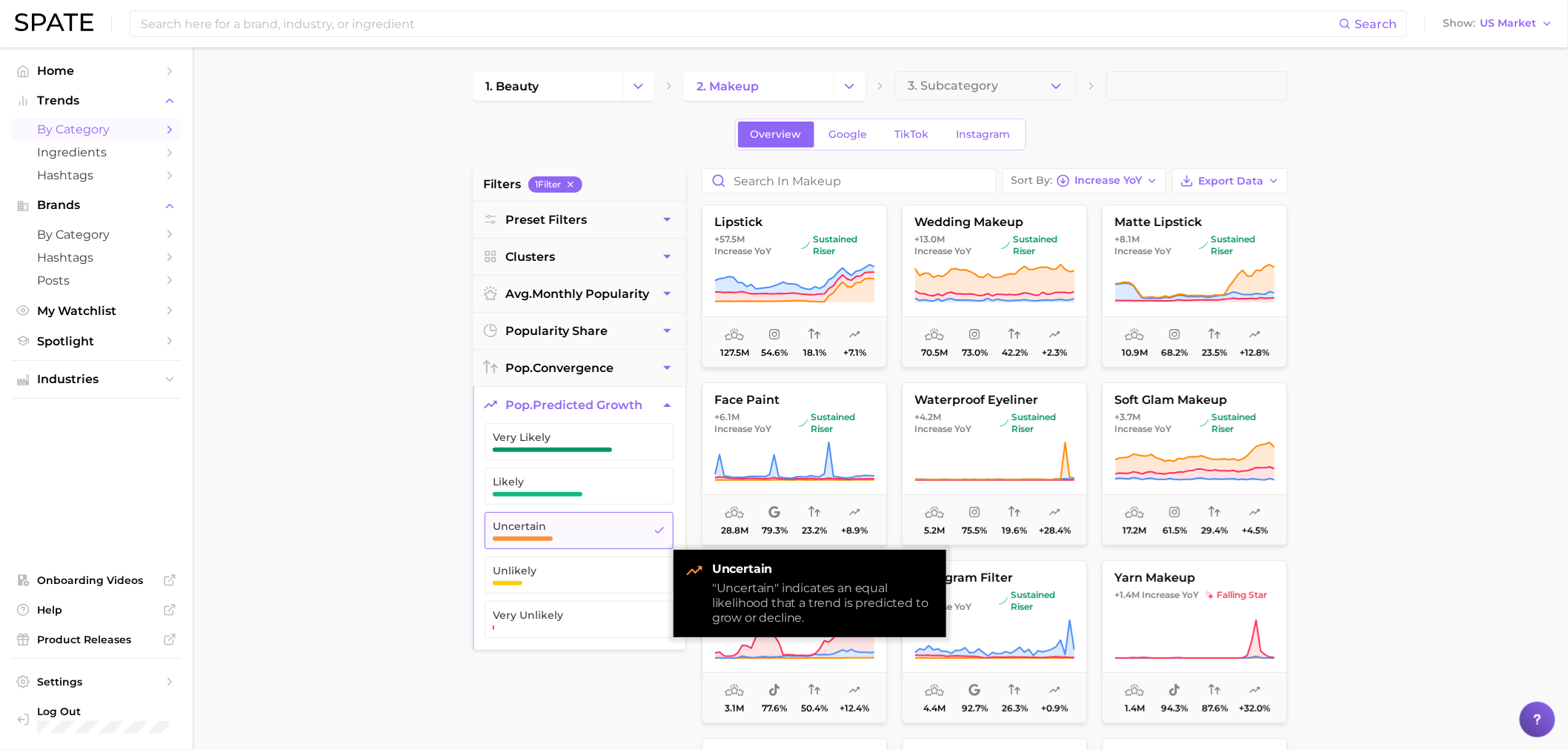
click at [580, 541] on span "Uncertain" at bounding box center [567, 530] width 149 height 21
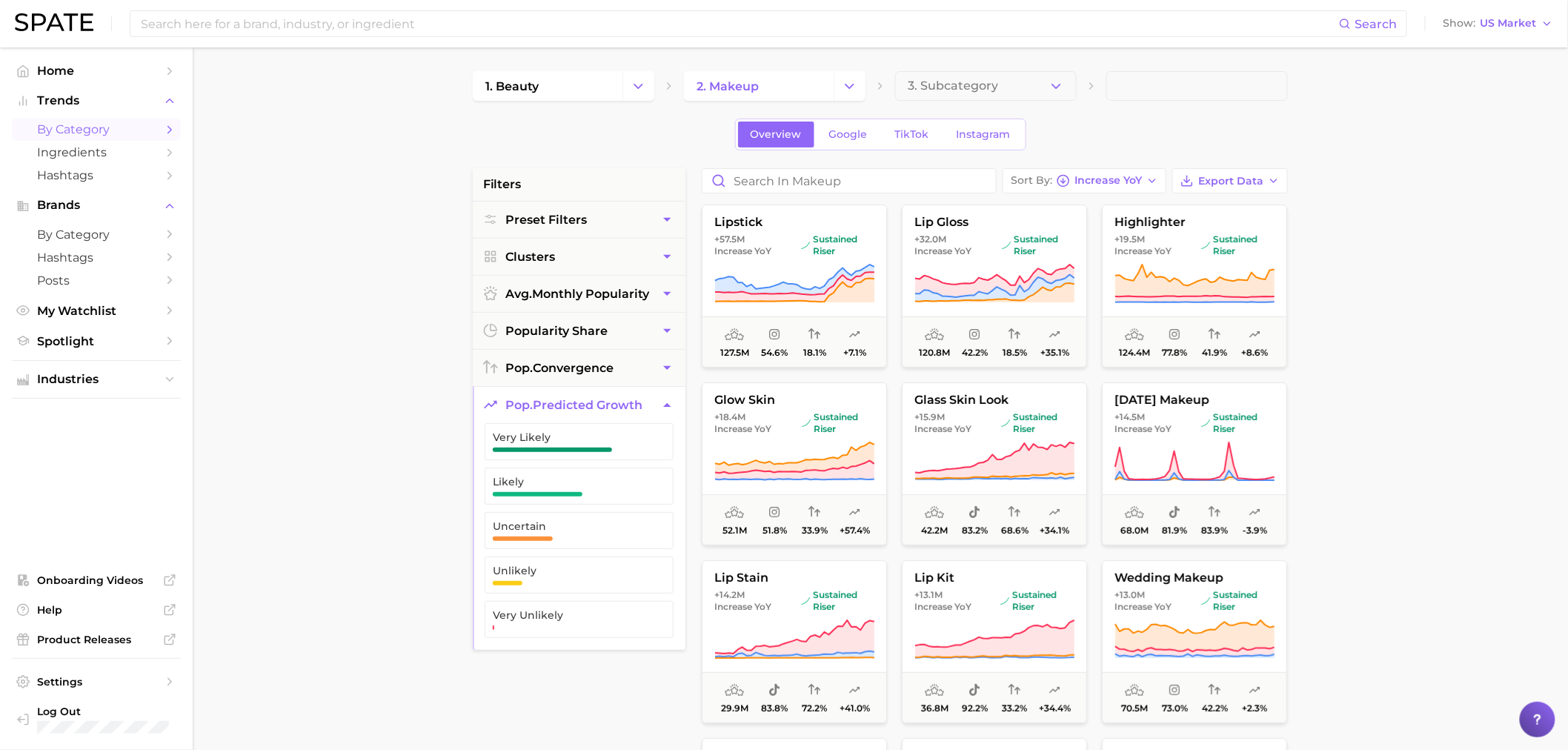
click at [603, 404] on span "pop. predicted growth" at bounding box center [574, 405] width 137 height 14
click at [601, 409] on span "pop. predicted growth" at bounding box center [574, 405] width 137 height 14
click at [590, 445] on span "Very Likely" at bounding box center [567, 442] width 149 height 21
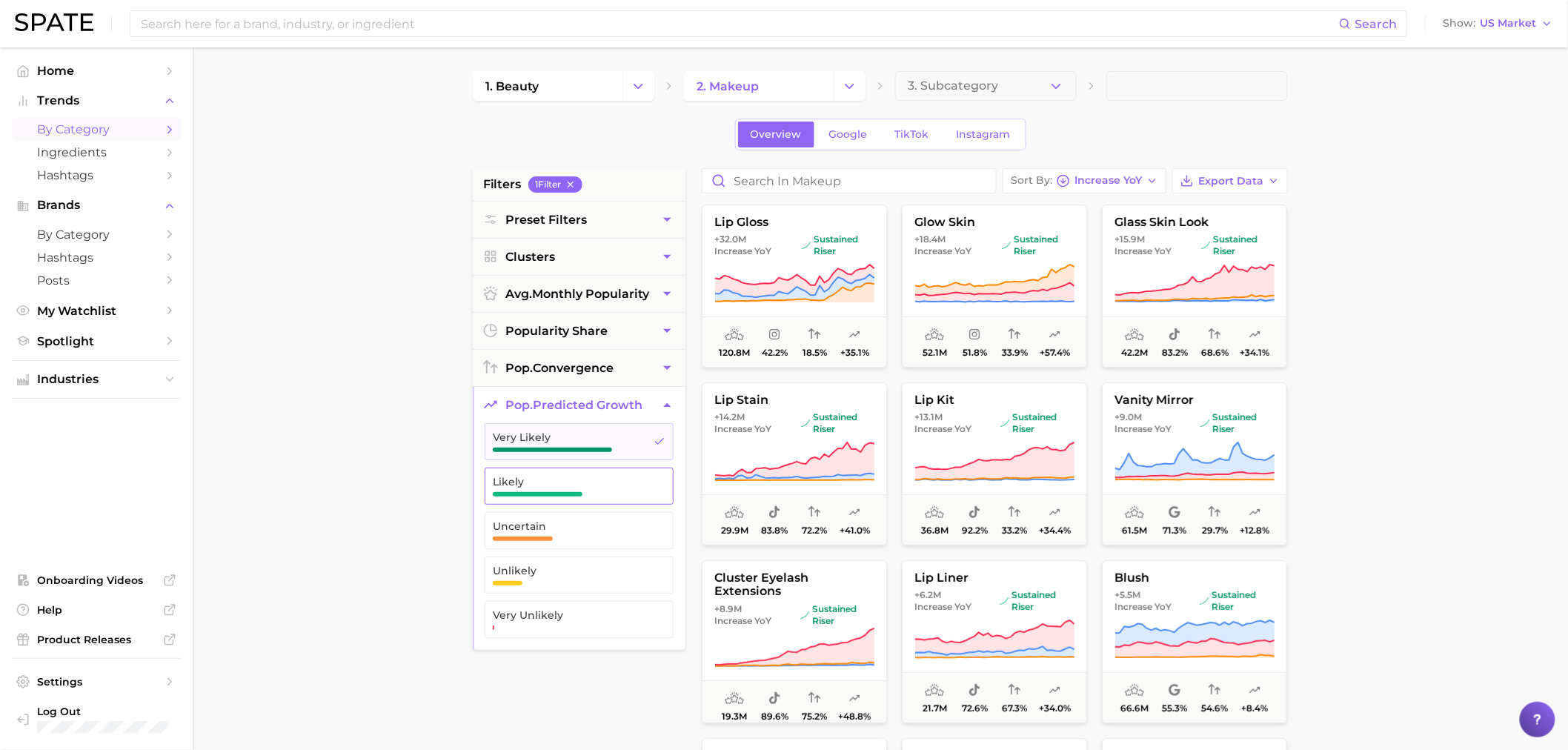
click at [584, 481] on span "Likely" at bounding box center [567, 481] width 149 height 12
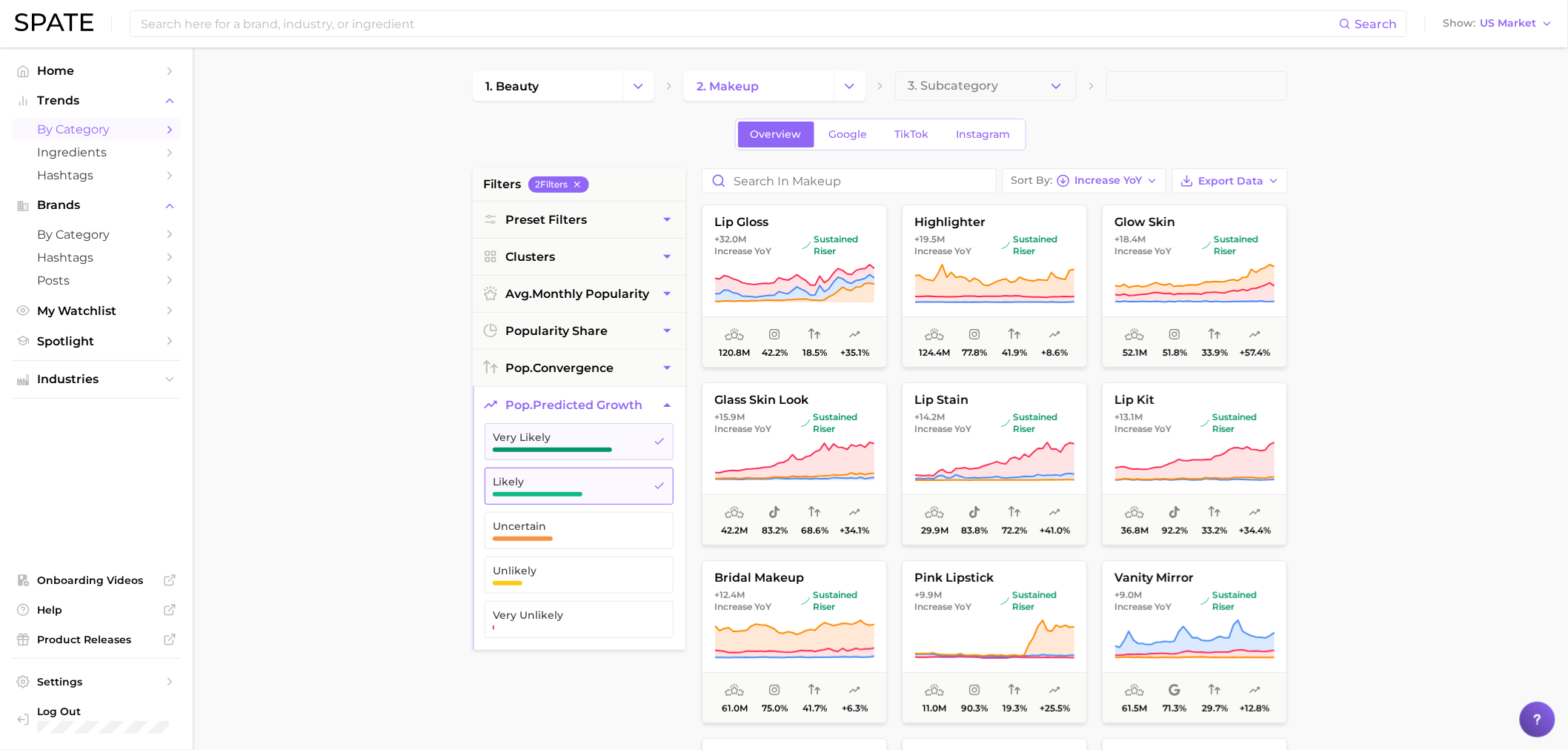
click at [604, 481] on span "Likely" at bounding box center [567, 481] width 149 height 12
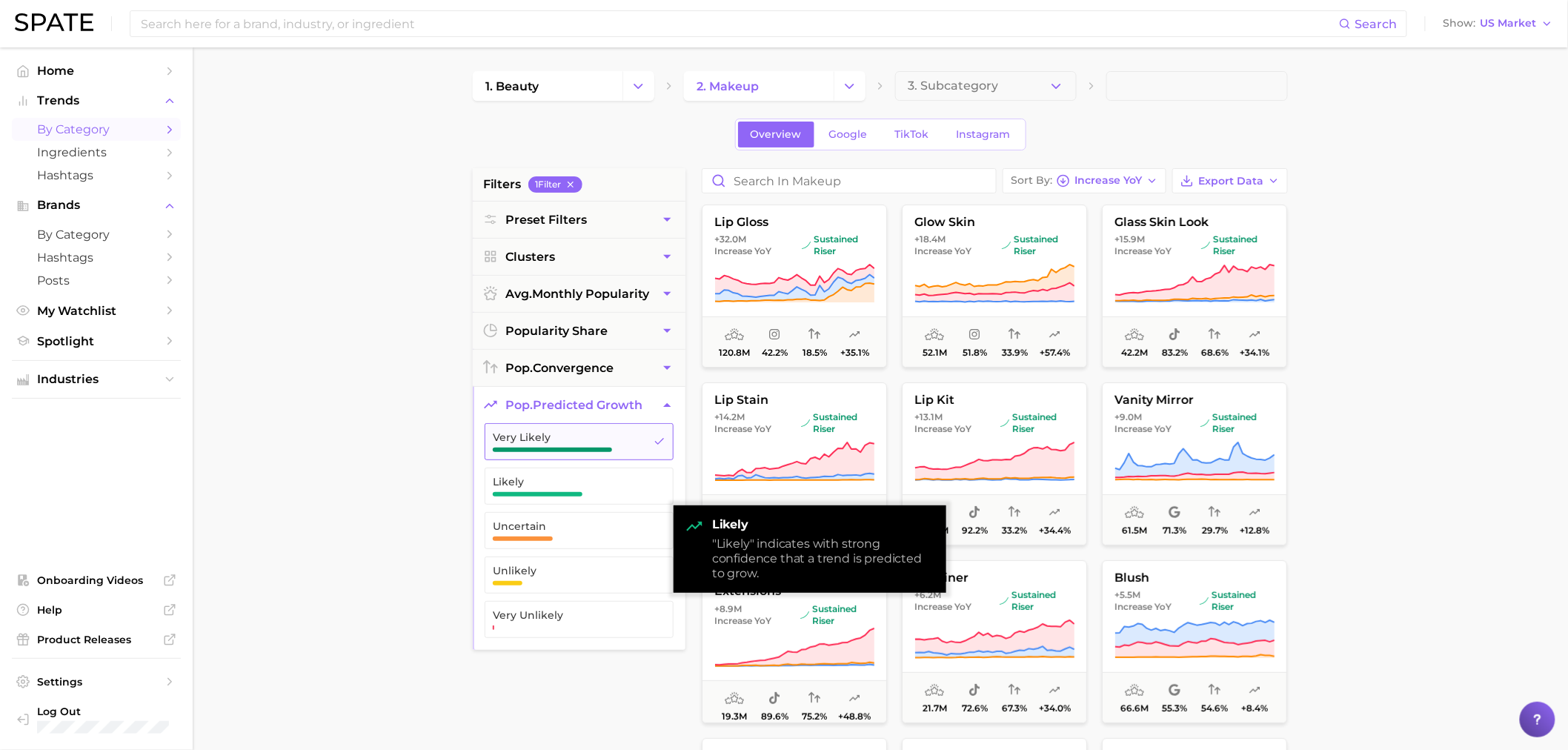
click at [595, 439] on span "Very Likely" at bounding box center [567, 438] width 149 height 12
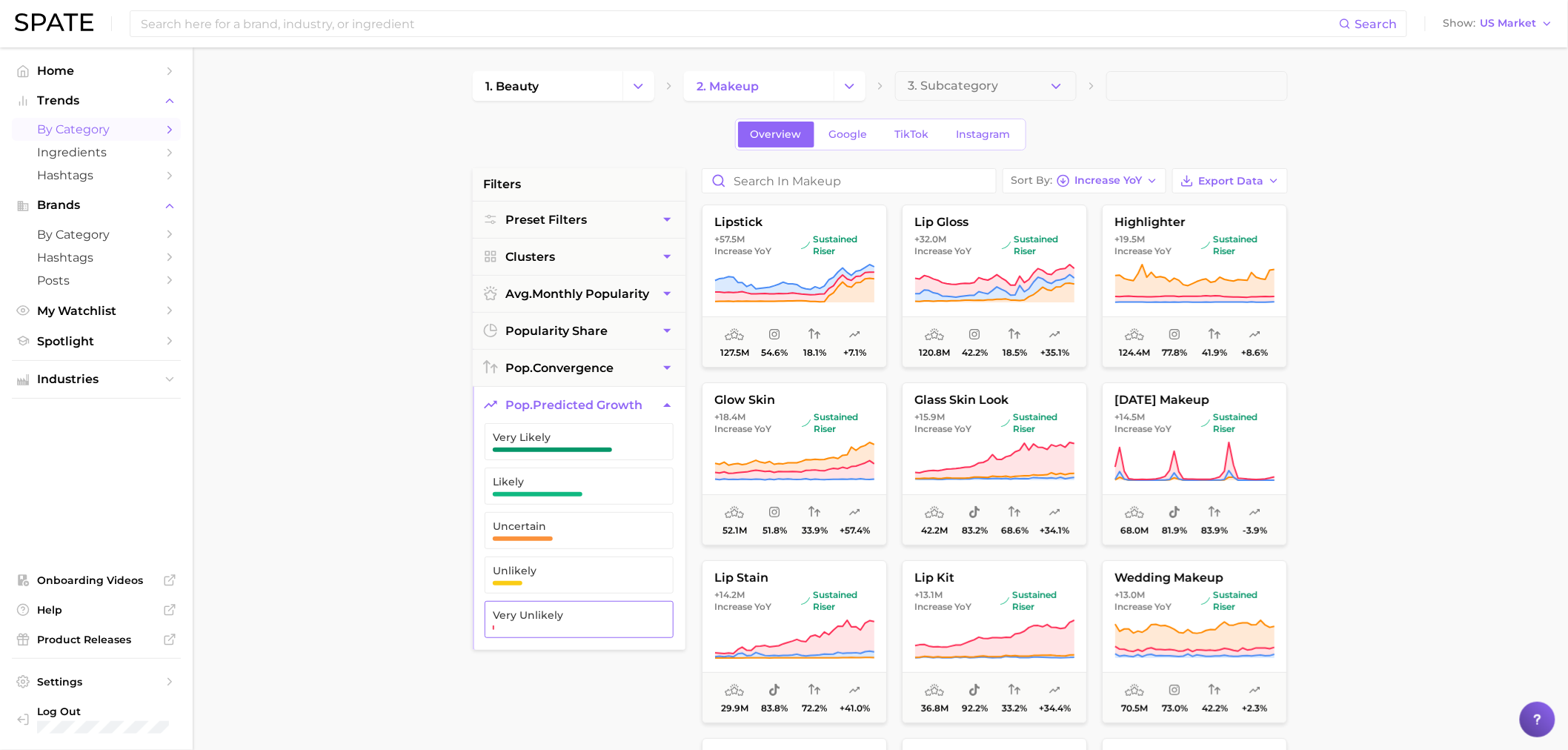
click at [606, 619] on span "Very Unlikely" at bounding box center [567, 615] width 149 height 12
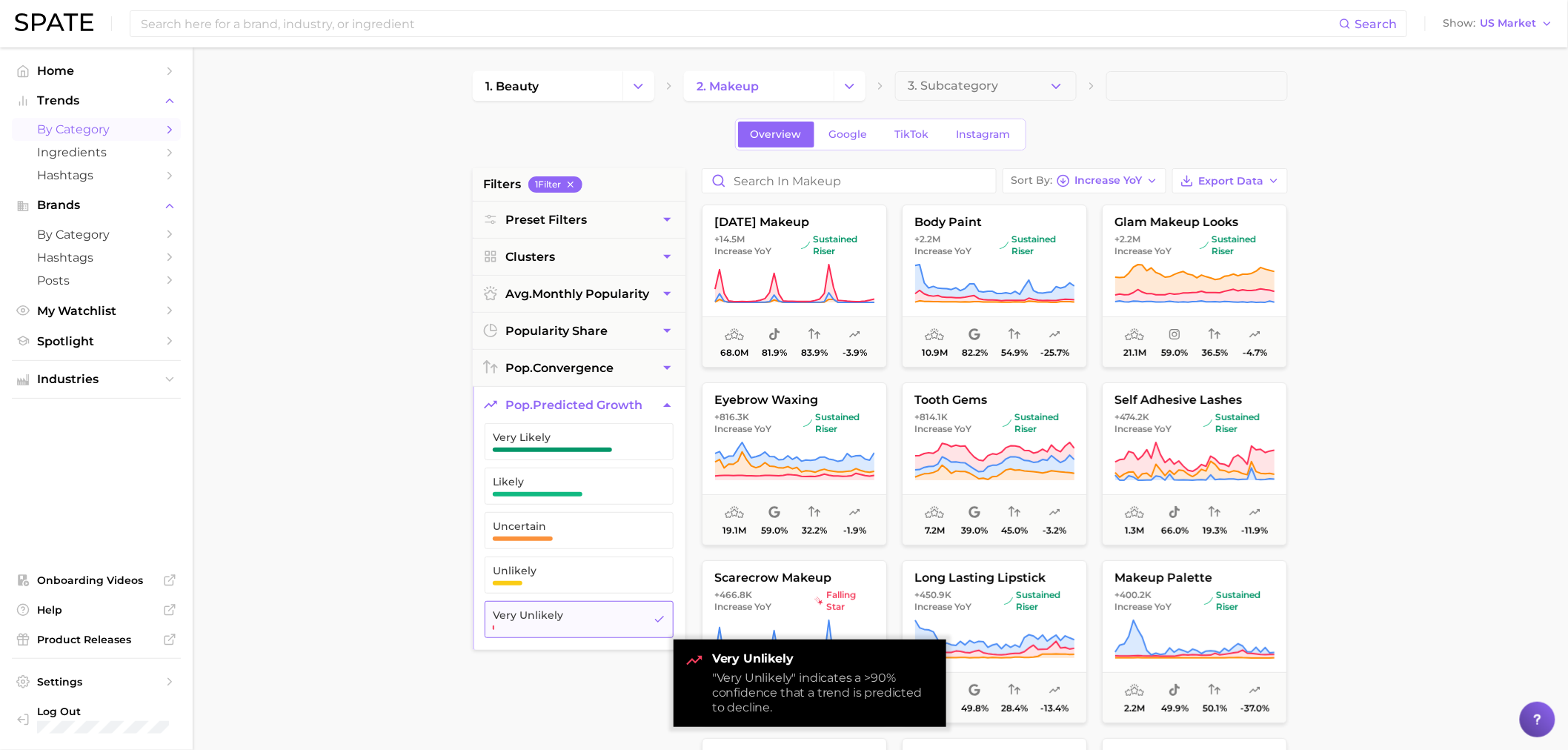
click at [563, 630] on span "Very Unlikely" at bounding box center [567, 620] width 149 height 21
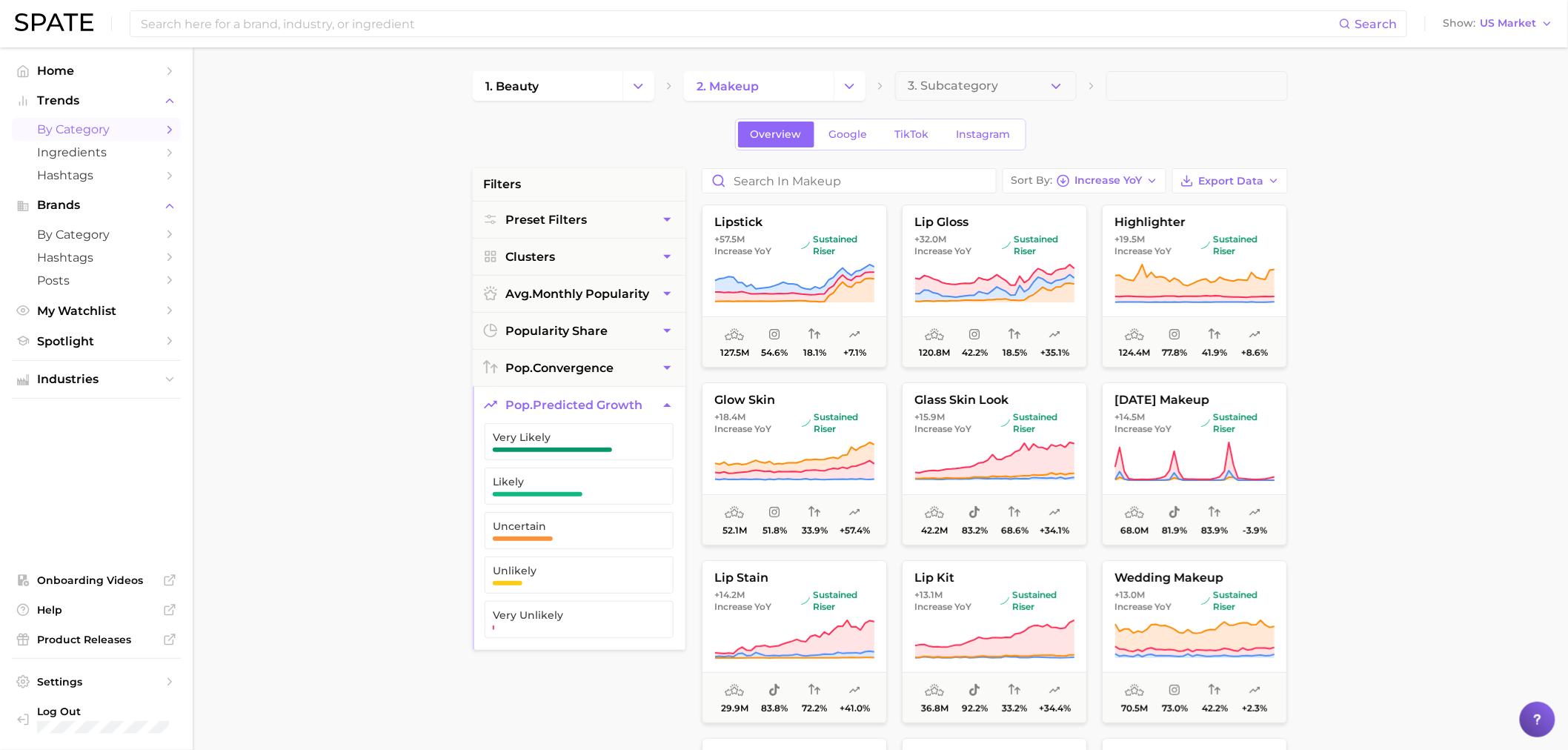
click at [619, 396] on button "pop. predicted growth" at bounding box center [579, 405] width 213 height 36
click at [614, 374] on span "pop. convergence" at bounding box center [560, 368] width 109 height 14
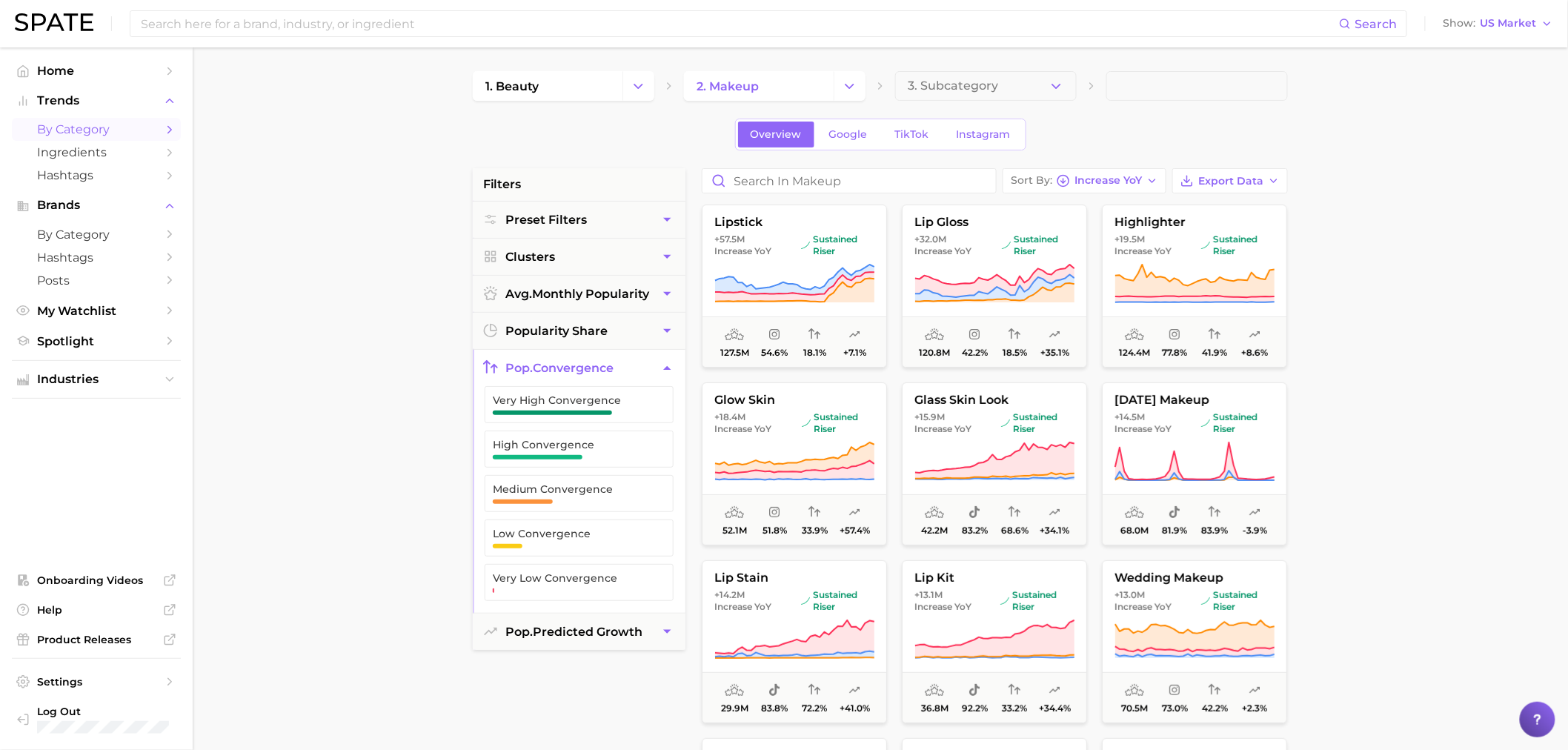
click at [614, 374] on span "pop. convergence" at bounding box center [560, 368] width 109 height 14
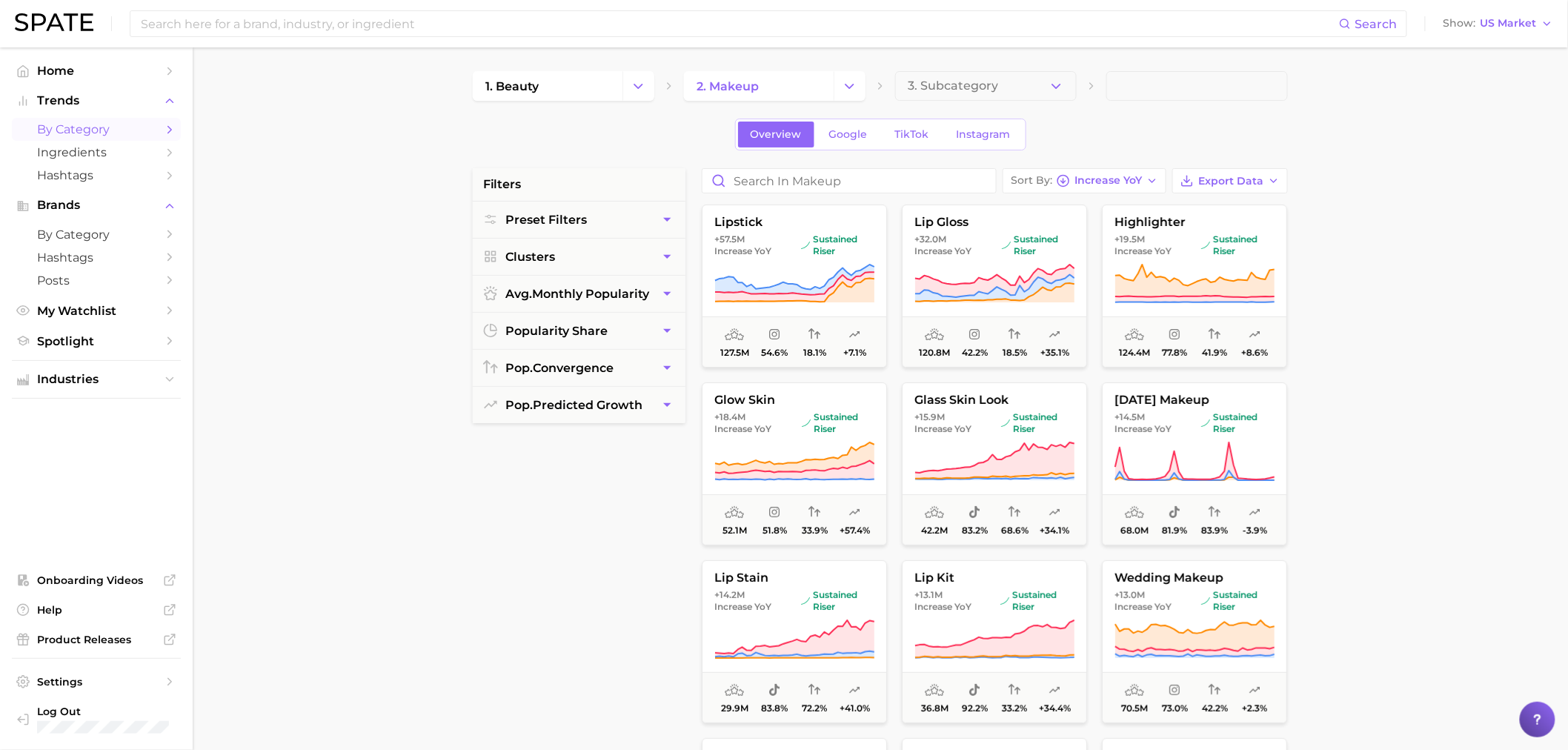
click at [375, 270] on main "1. beauty 2. makeup 3. Subcategory Overview Google TikTok Instagram filters Pre…" at bounding box center [880, 609] width 1375 height 1125
click at [974, 77] on button "3. Subcategory" at bounding box center [986, 86] width 182 height 29
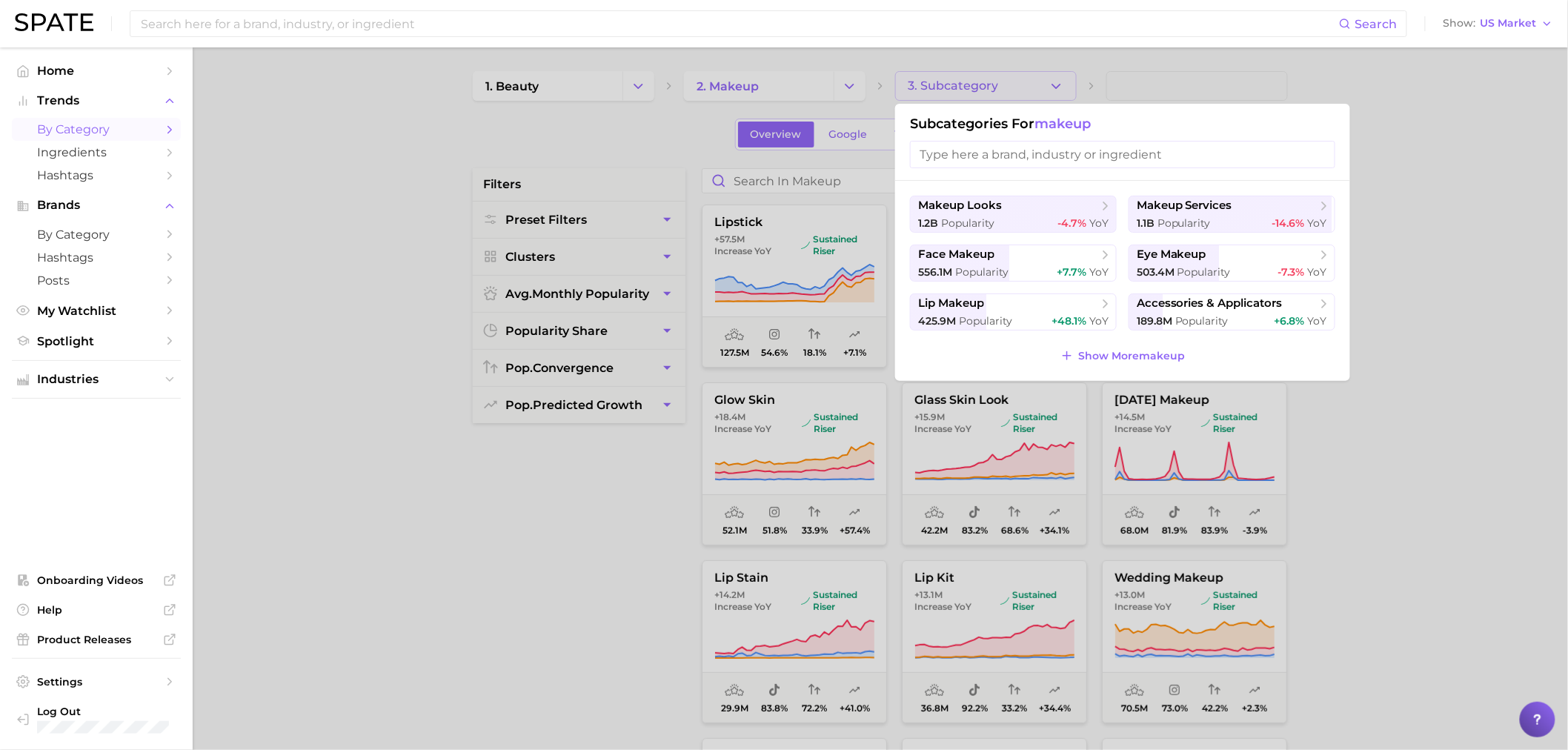
click at [1478, 477] on div at bounding box center [784, 375] width 1568 height 750
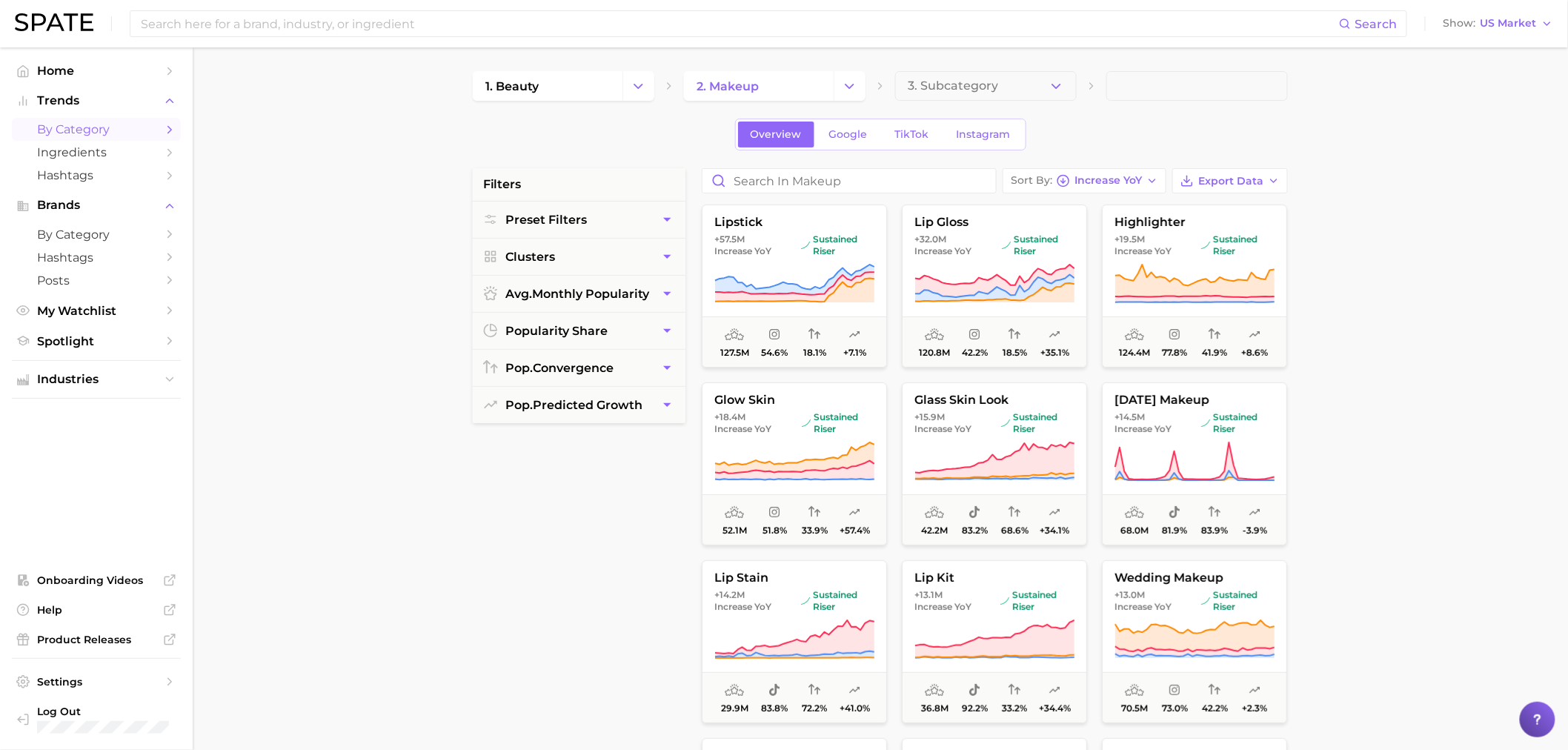
click at [1003, 67] on main "1. beauty 2. makeup 3. Subcategory Overview Google TikTok Instagram filters Pre…" at bounding box center [880, 609] width 1375 height 1125
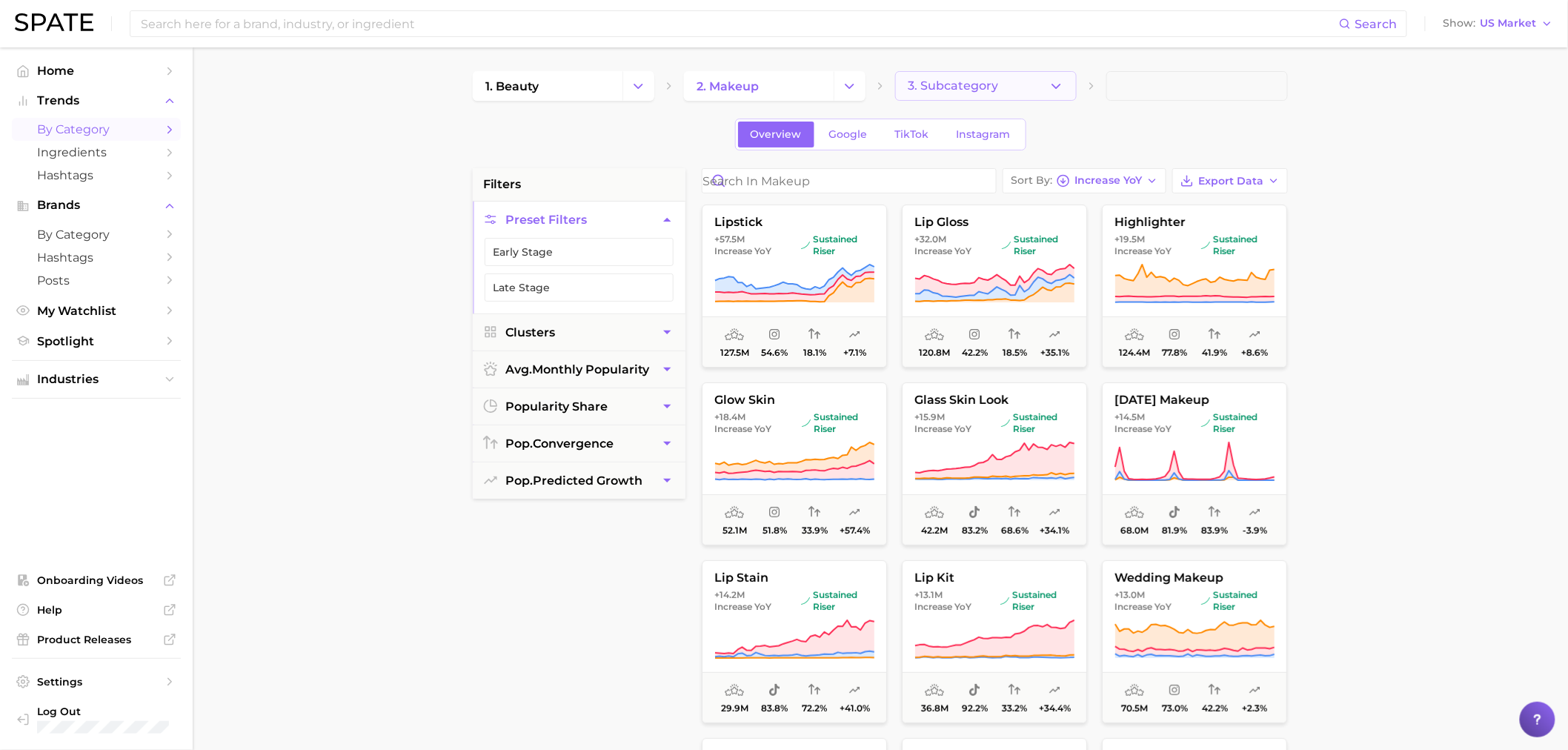
click at [987, 95] on button "3. Subcategory" at bounding box center [986, 86] width 182 height 29
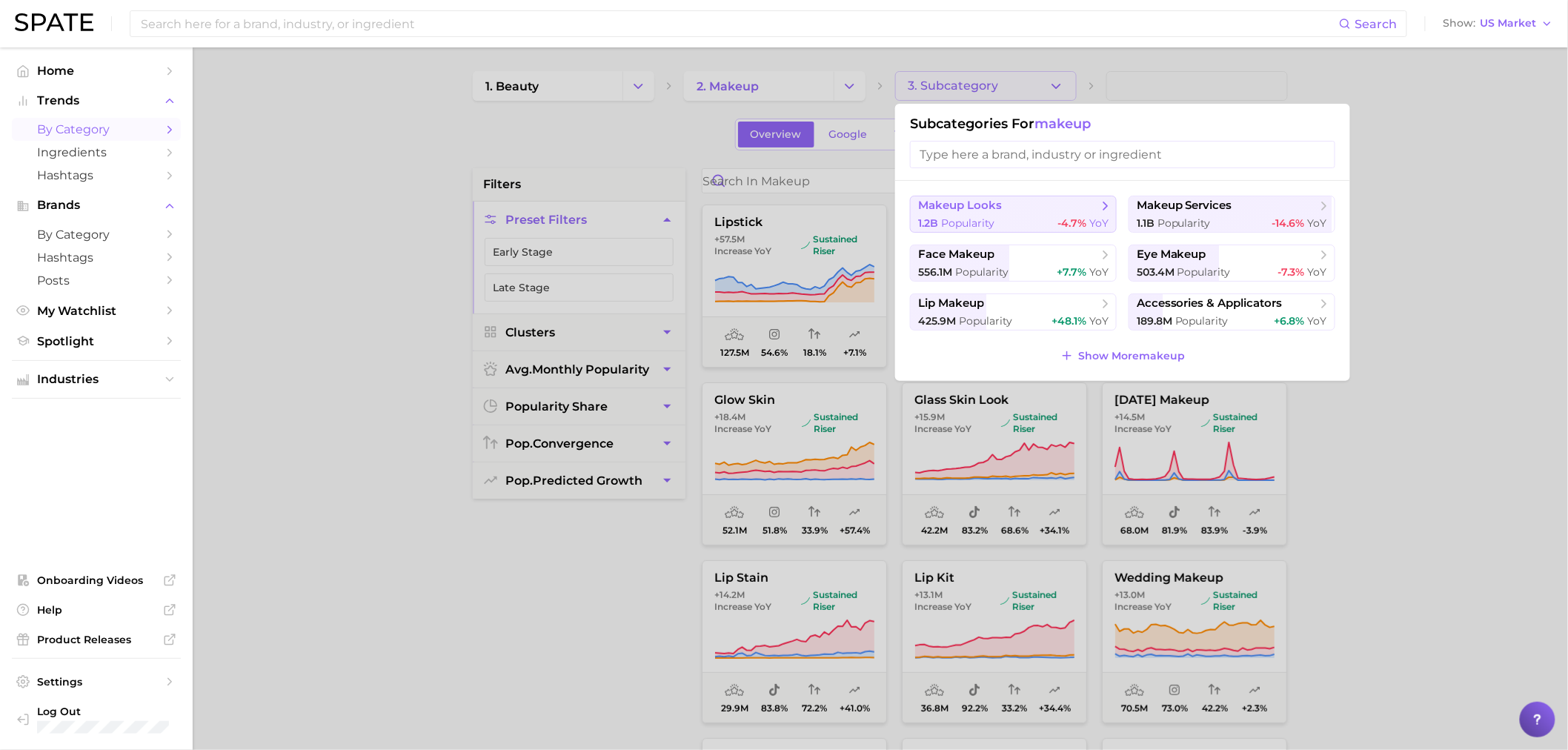
click at [981, 218] on span "Popularity" at bounding box center [967, 223] width 53 height 13
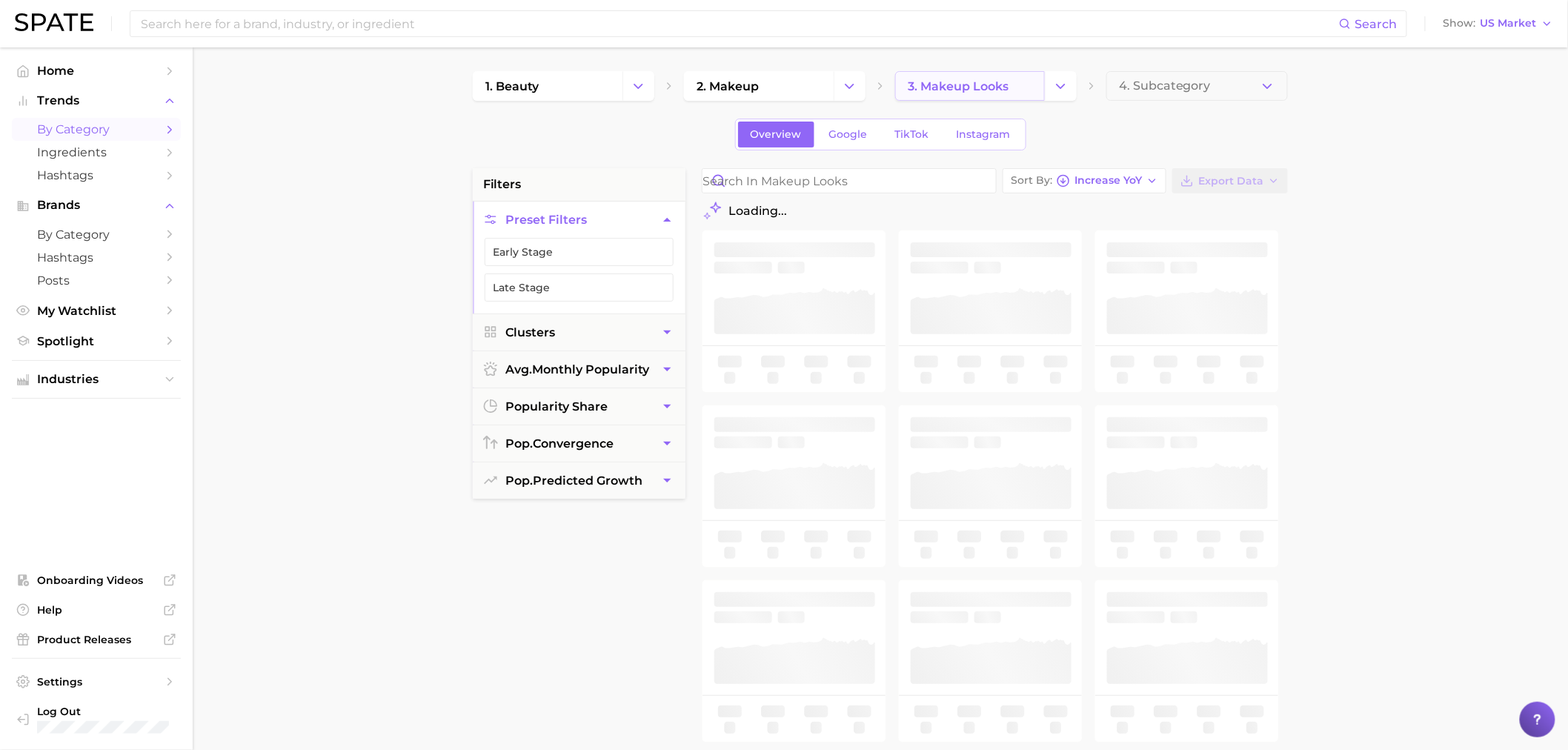
click at [1005, 76] on link "3. makeup looks" at bounding box center [970, 86] width 150 height 29
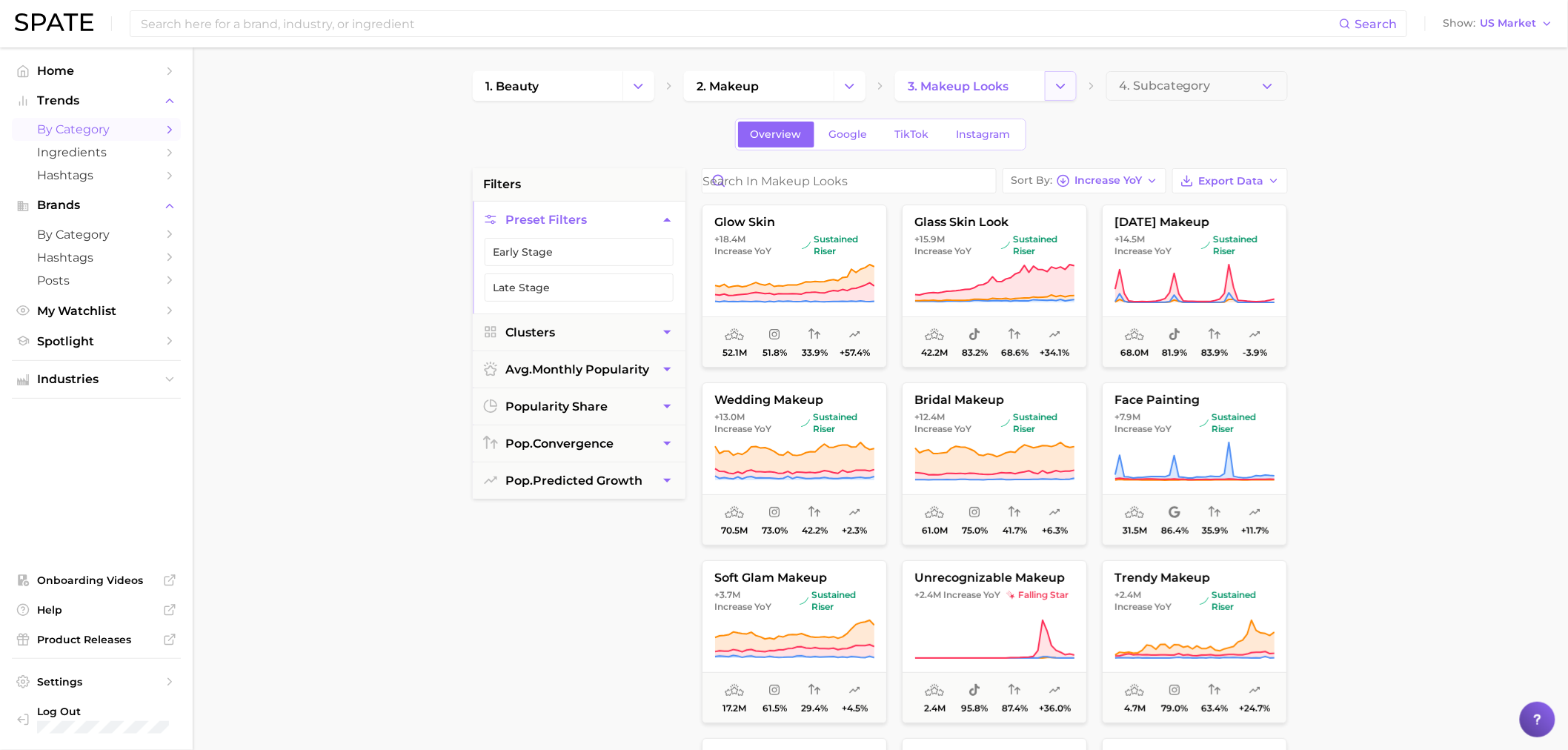
click at [1050, 82] on button "Change Category" at bounding box center [1061, 86] width 32 height 29
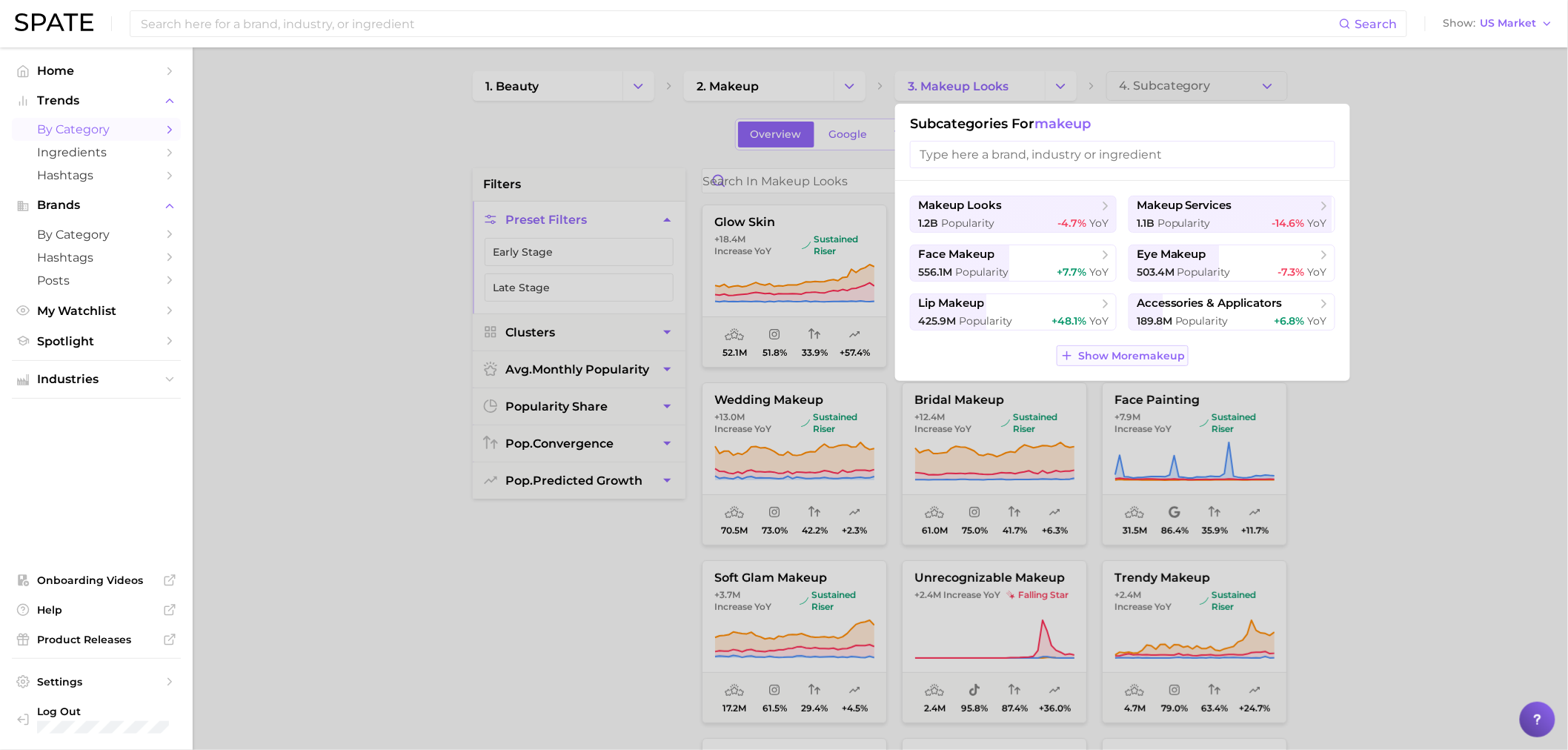
click at [1103, 350] on span "Show More makeup" at bounding box center [1131, 356] width 107 height 13
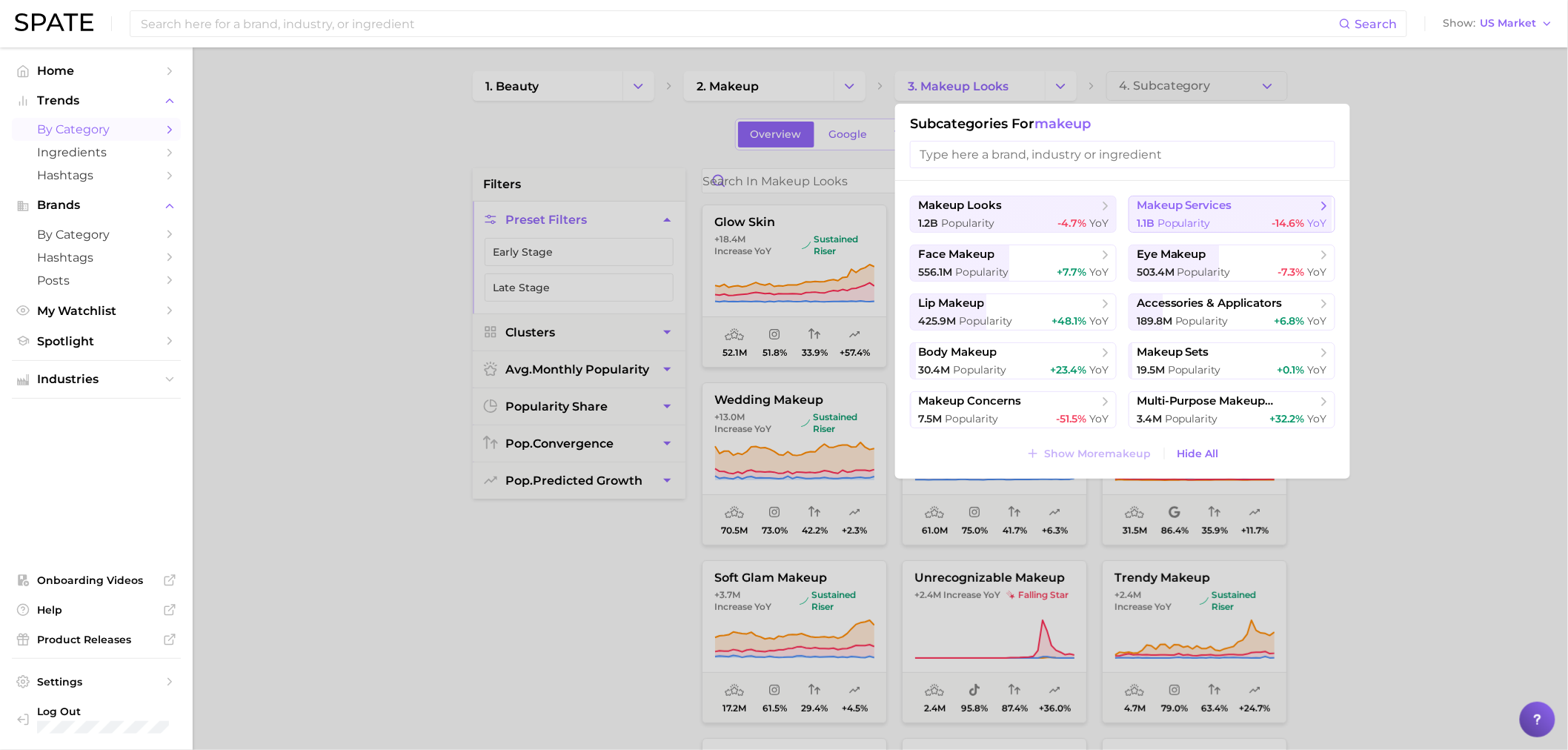
click at [1183, 215] on button "makeup services 1.1b Popularity -14.6% YoY" at bounding box center [1232, 214] width 207 height 37
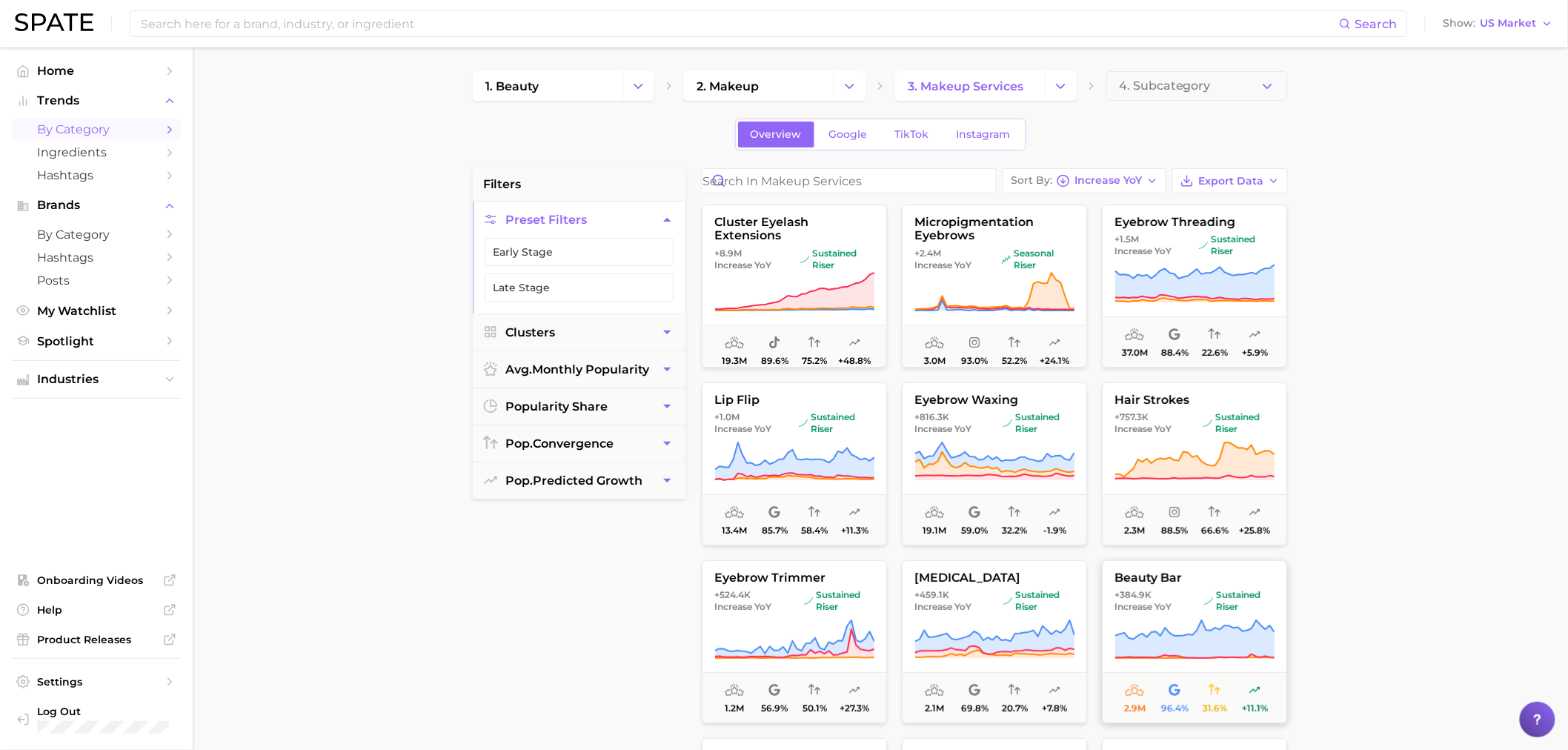
scroll to position [82, 0]
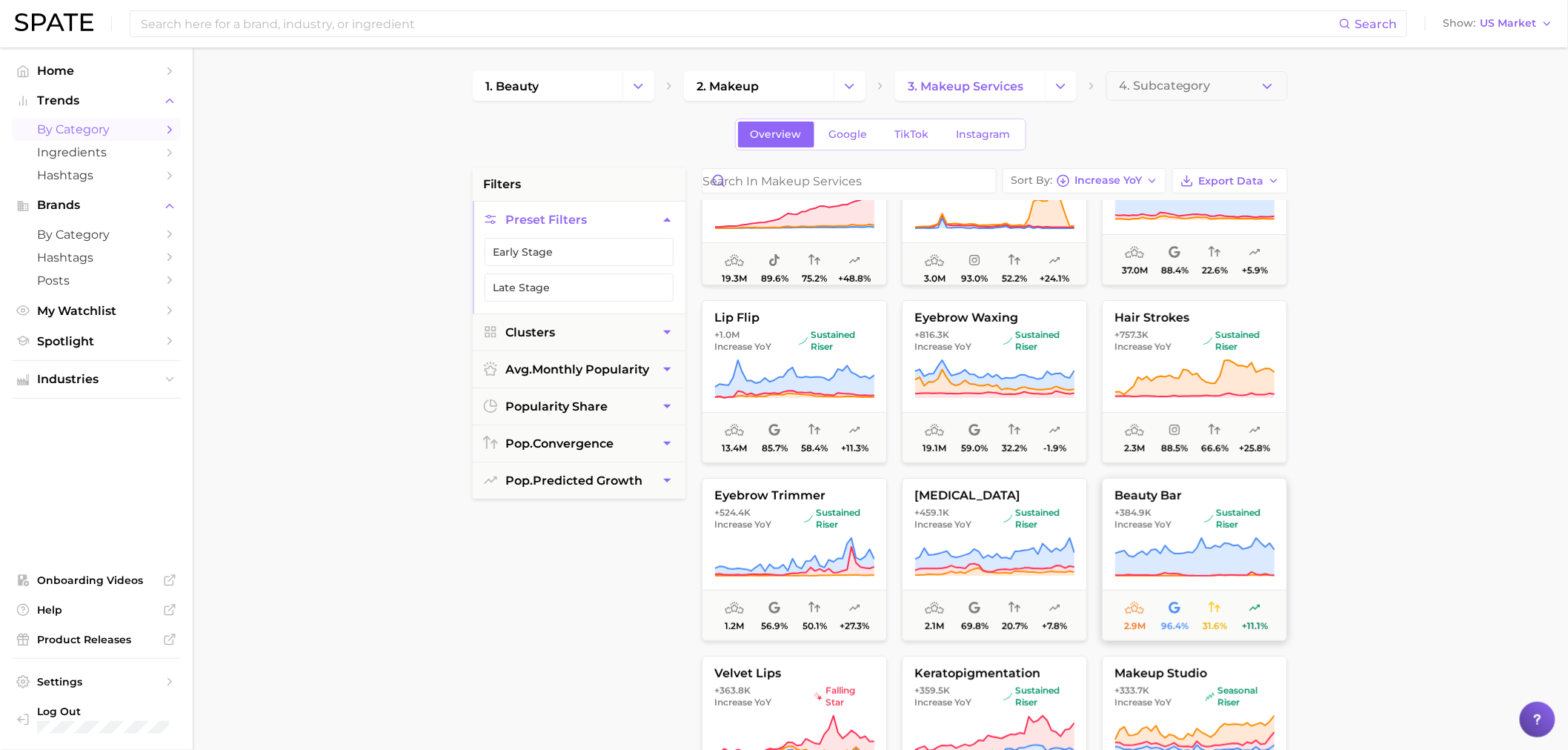
click at [1137, 513] on span "+384.9k" at bounding box center [1133, 512] width 37 height 11
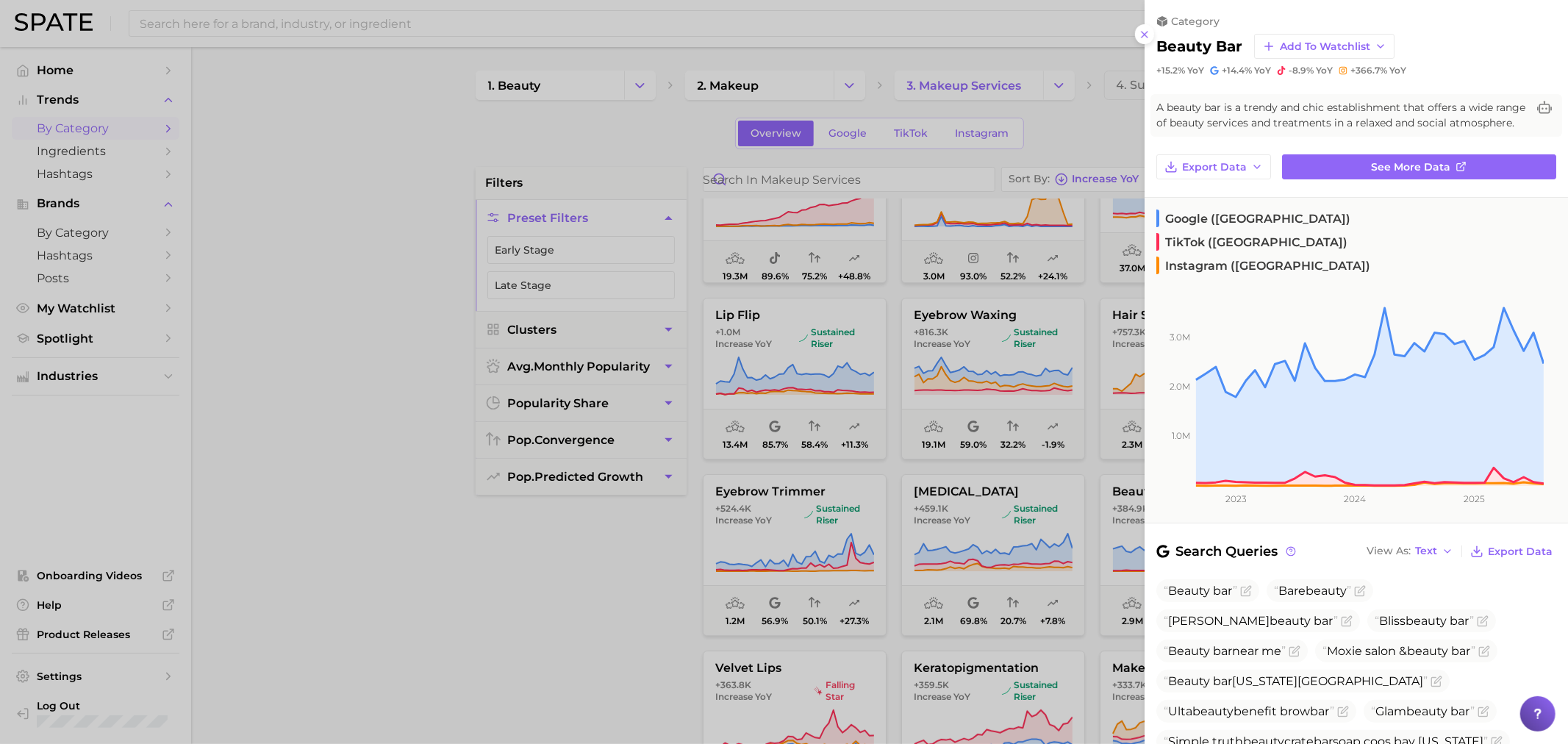
click at [560, 614] on div at bounding box center [784, 372] width 1568 height 744
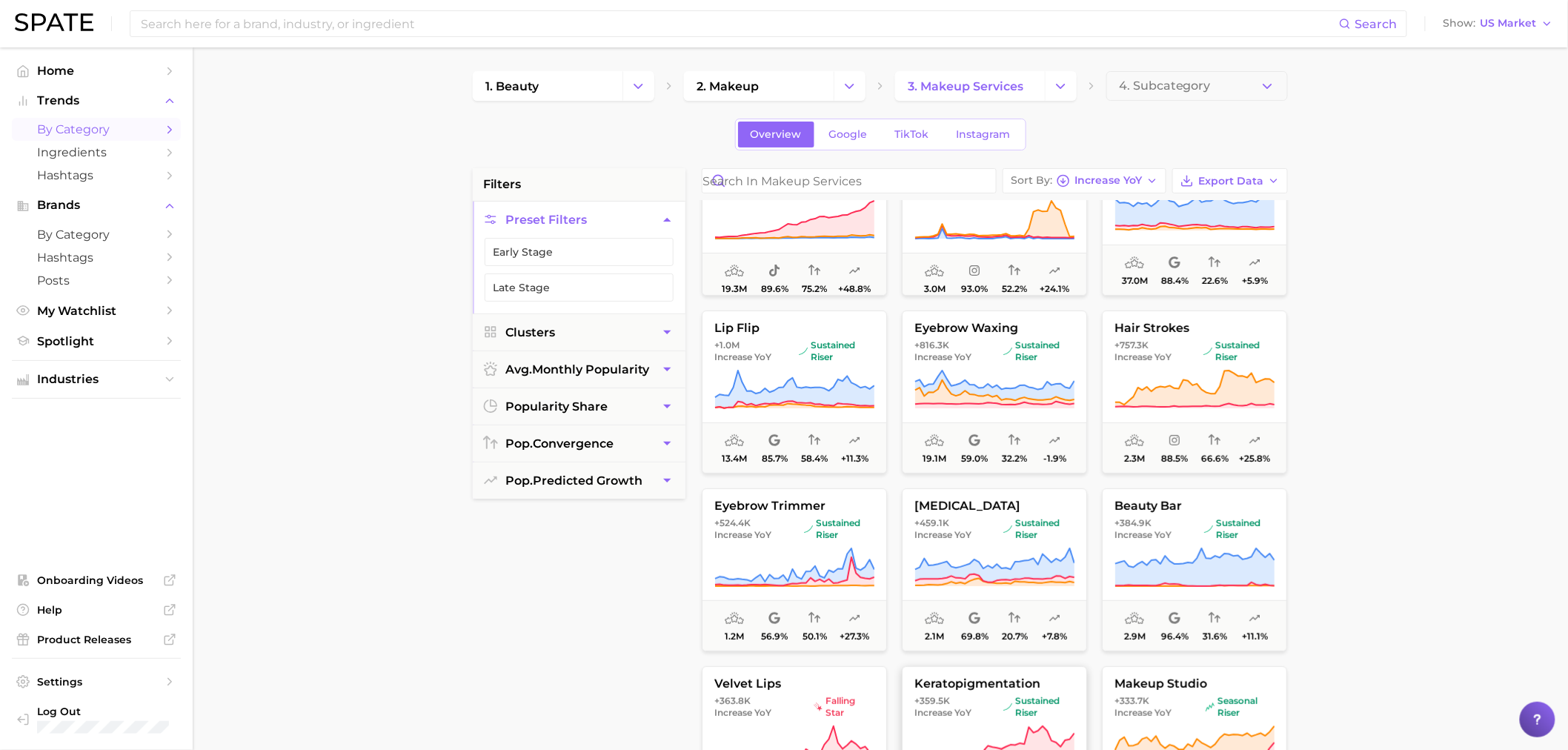
scroll to position [0, 0]
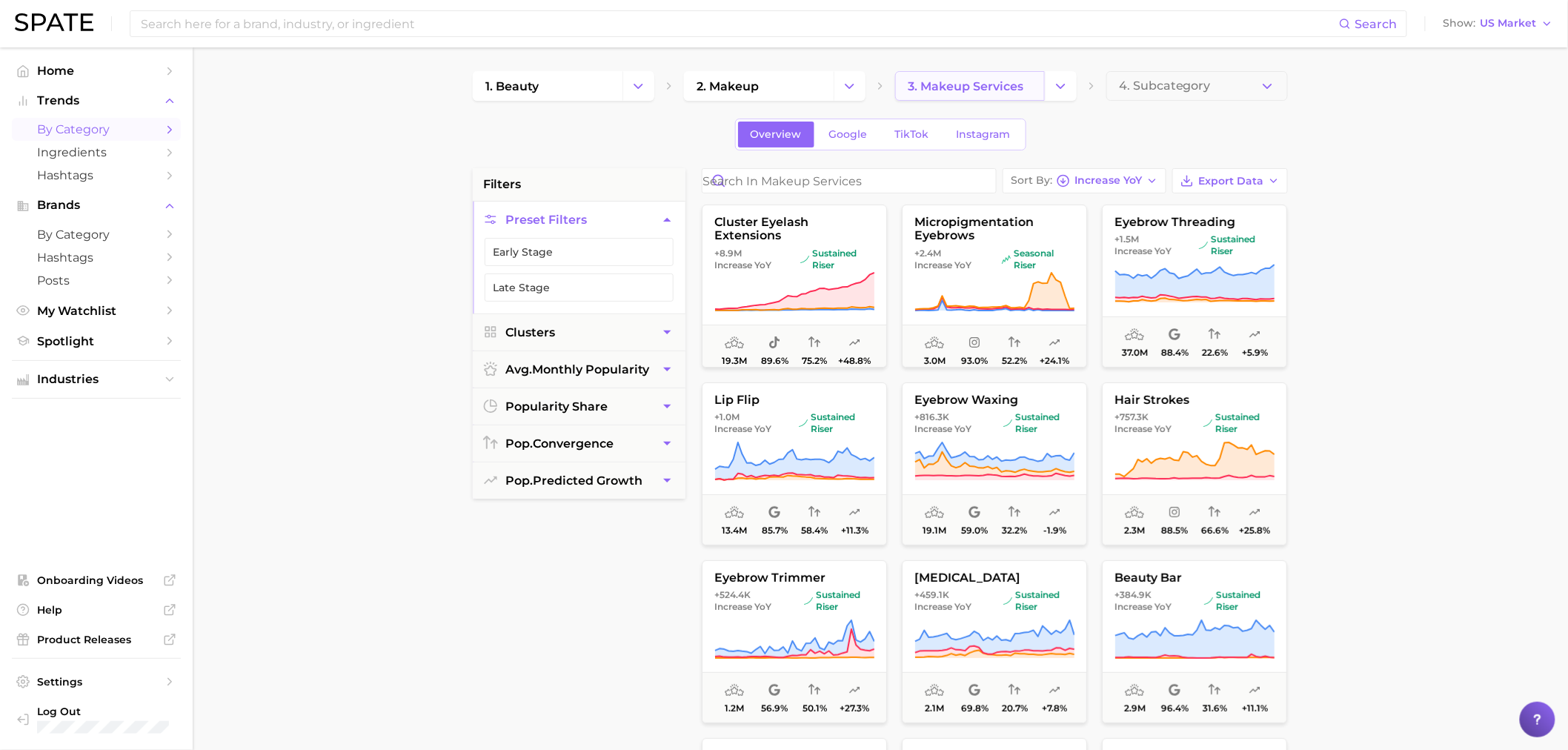
click at [1039, 87] on link "3. makeup services" at bounding box center [970, 86] width 150 height 29
click at [1059, 88] on icon "Change Category" at bounding box center [1060, 86] width 15 height 15
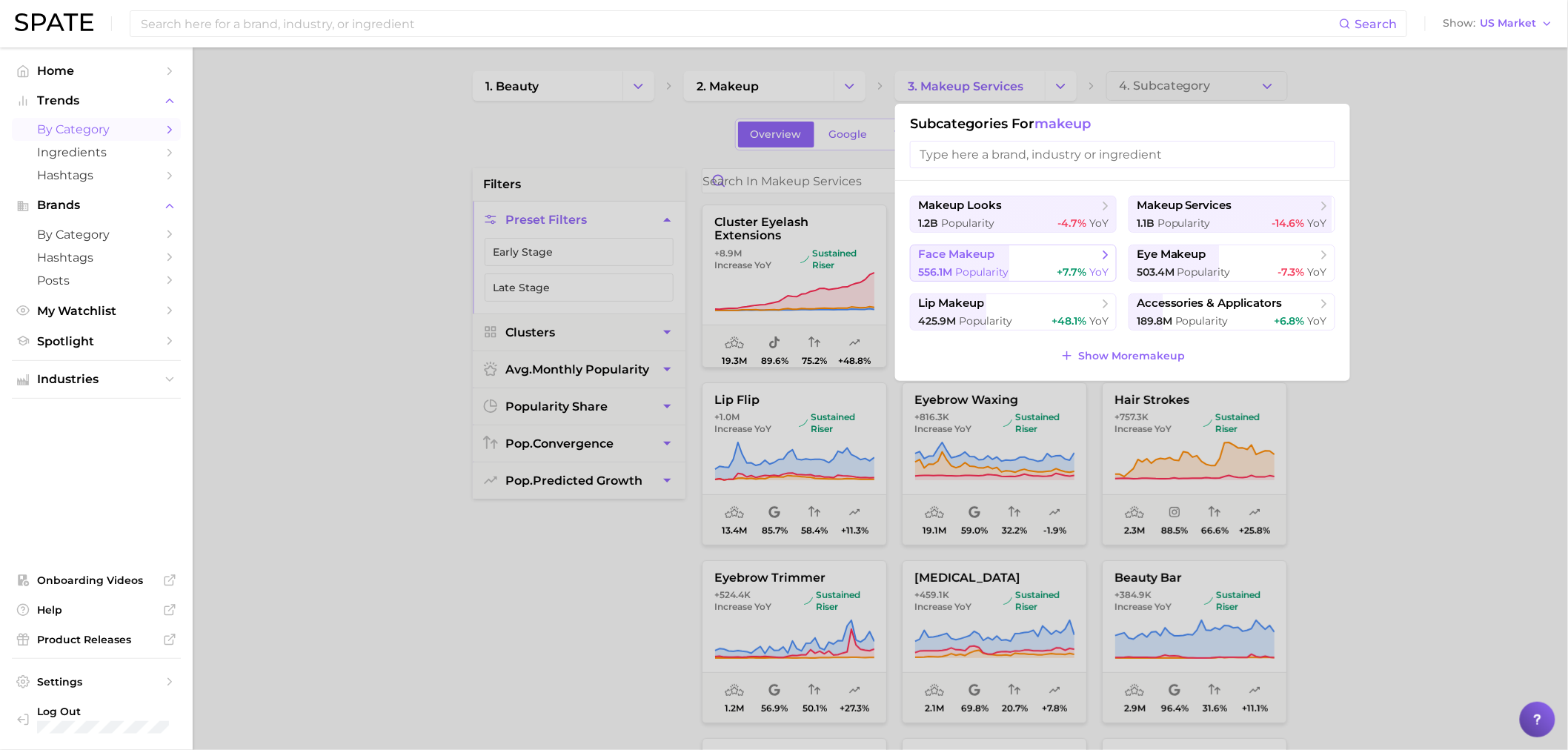
click at [1004, 275] on span "Popularity" at bounding box center [981, 272] width 53 height 13
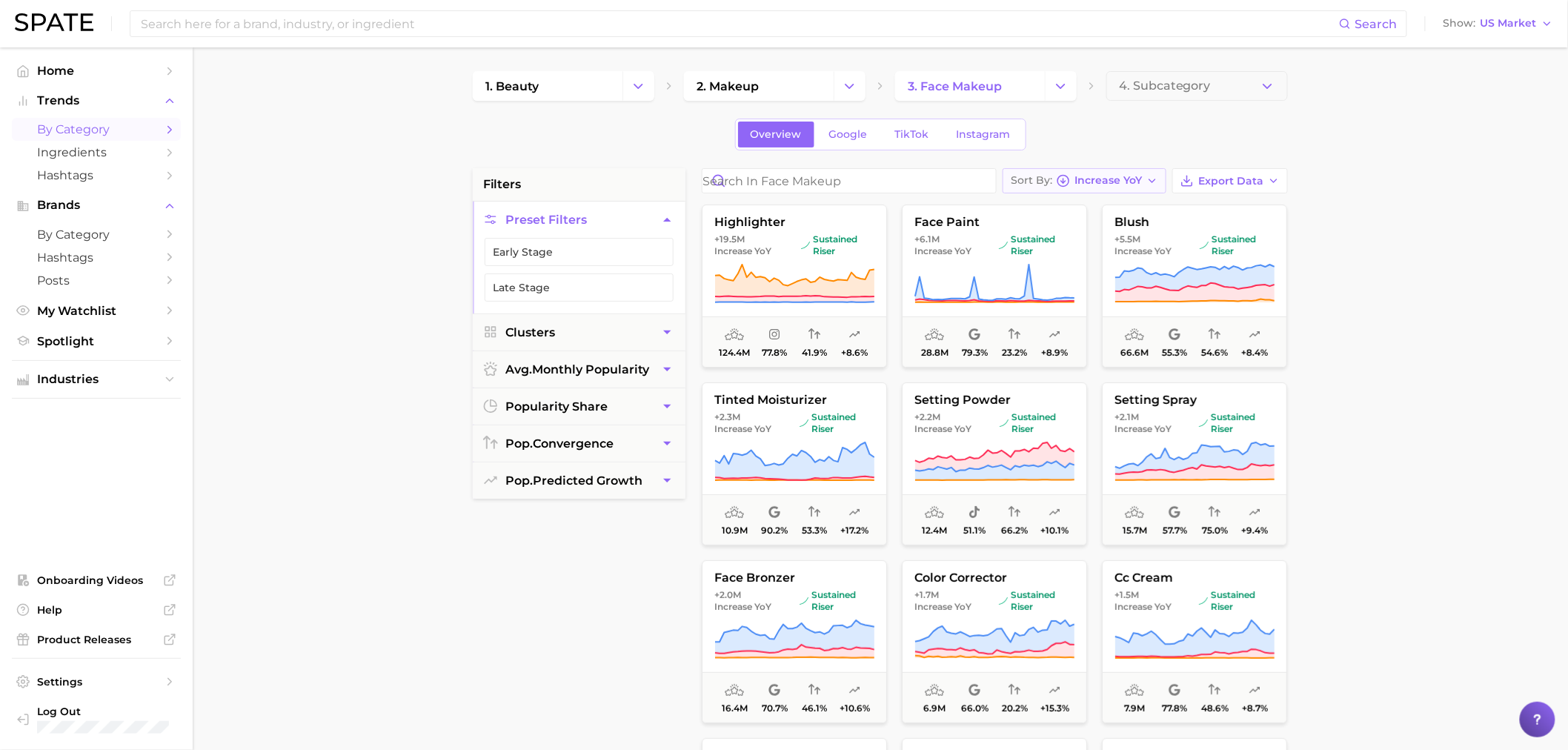
click at [1146, 187] on button "Sort By Increase YoY" at bounding box center [1085, 181] width 164 height 25
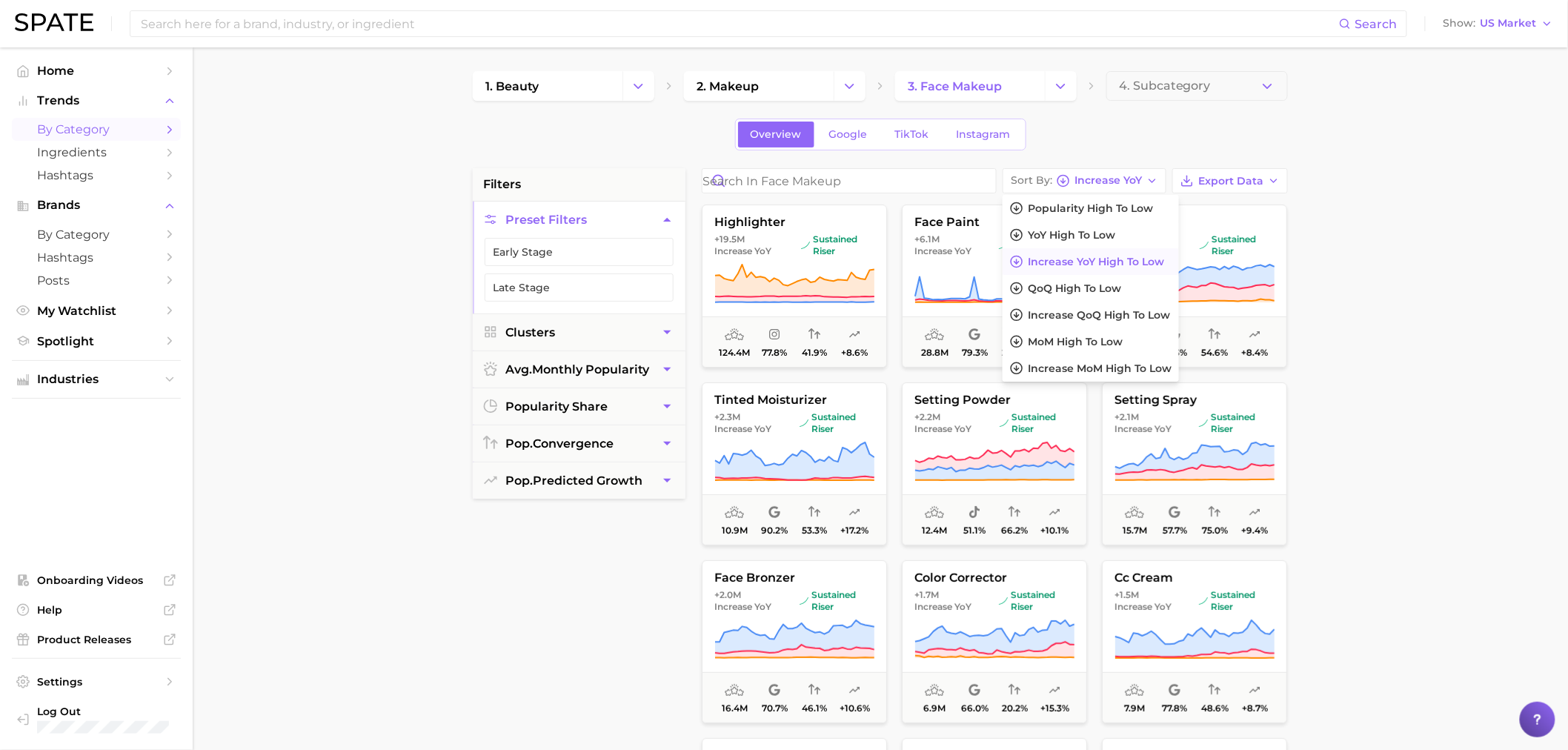
click at [1432, 184] on main "1. beauty 2. makeup 3. face makeup 4. Subcategory Overview Google TikTok Instag…" at bounding box center [880, 609] width 1375 height 1125
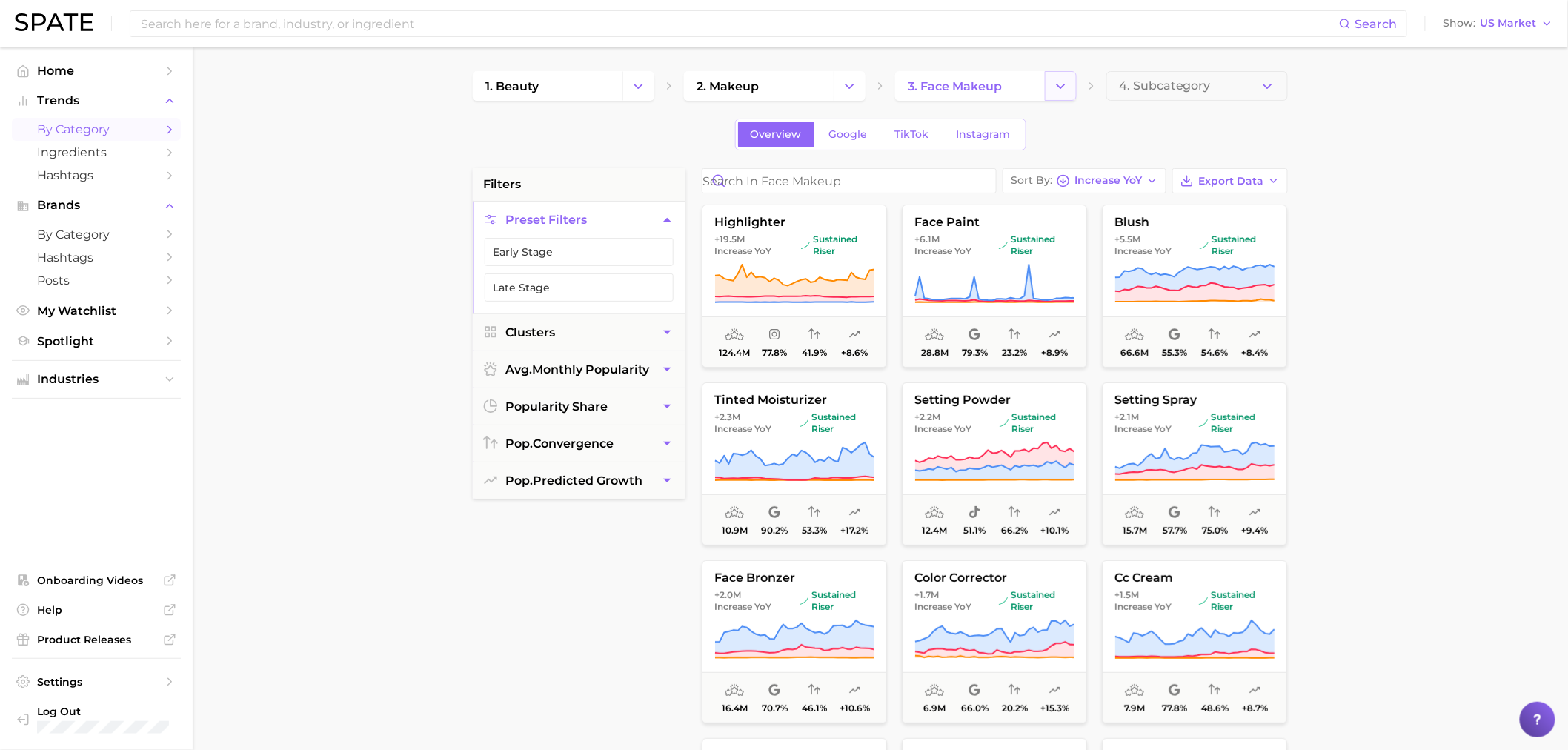
click at [1054, 89] on icon "Change Category" at bounding box center [1060, 86] width 15 height 15
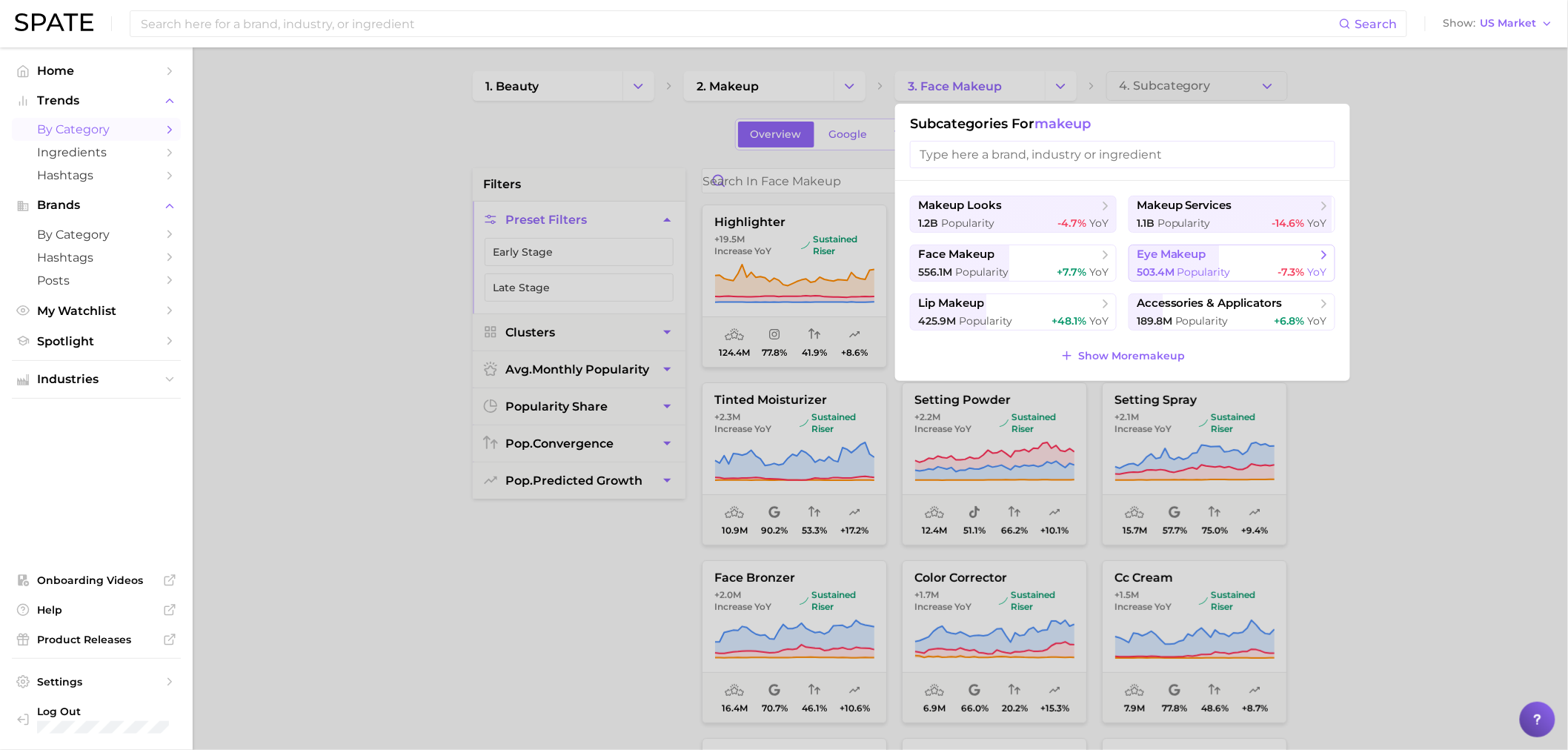
click at [1189, 257] on span "eye makeup" at bounding box center [1172, 254] width 70 height 14
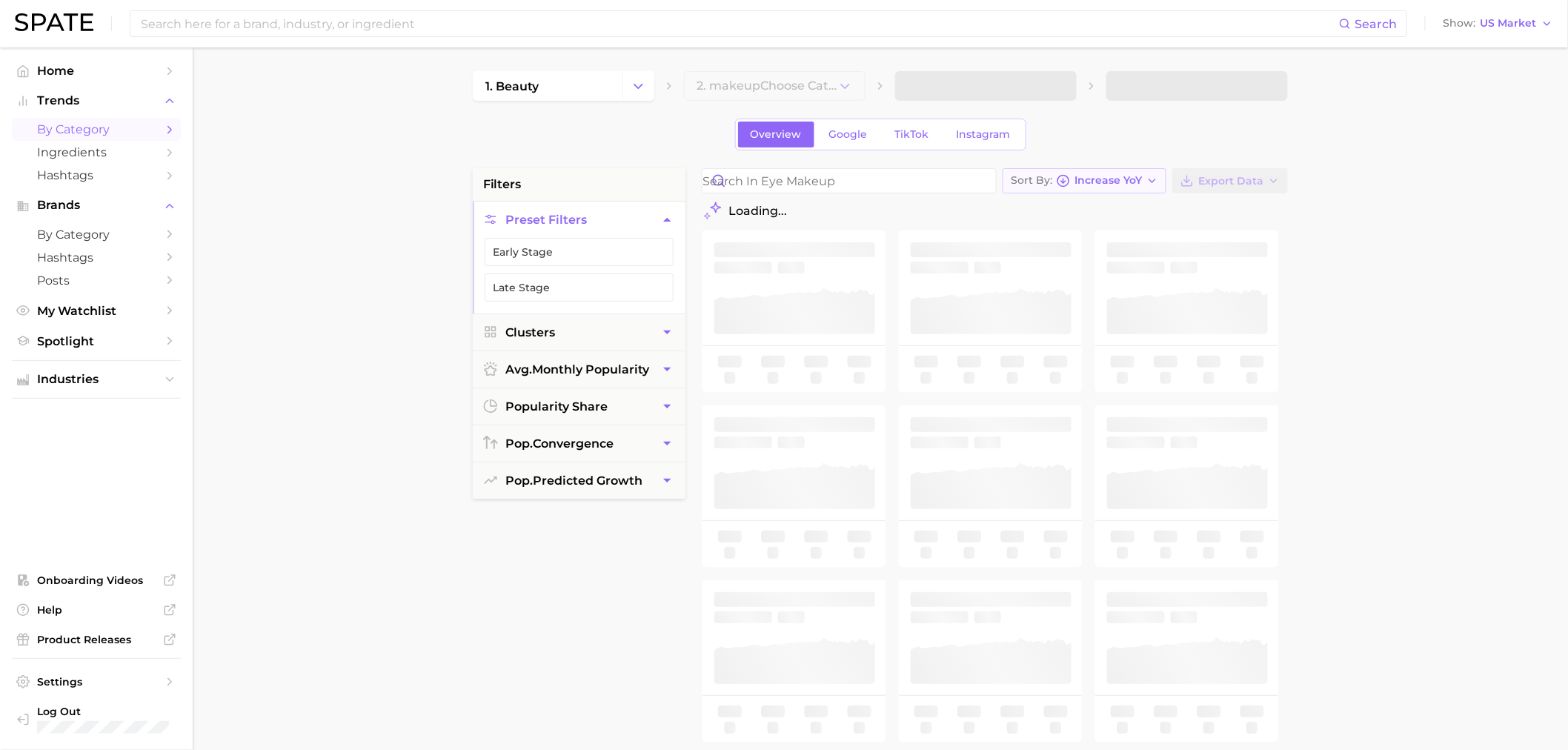
click at [1114, 180] on span "Increase YoY" at bounding box center [1108, 181] width 67 height 8
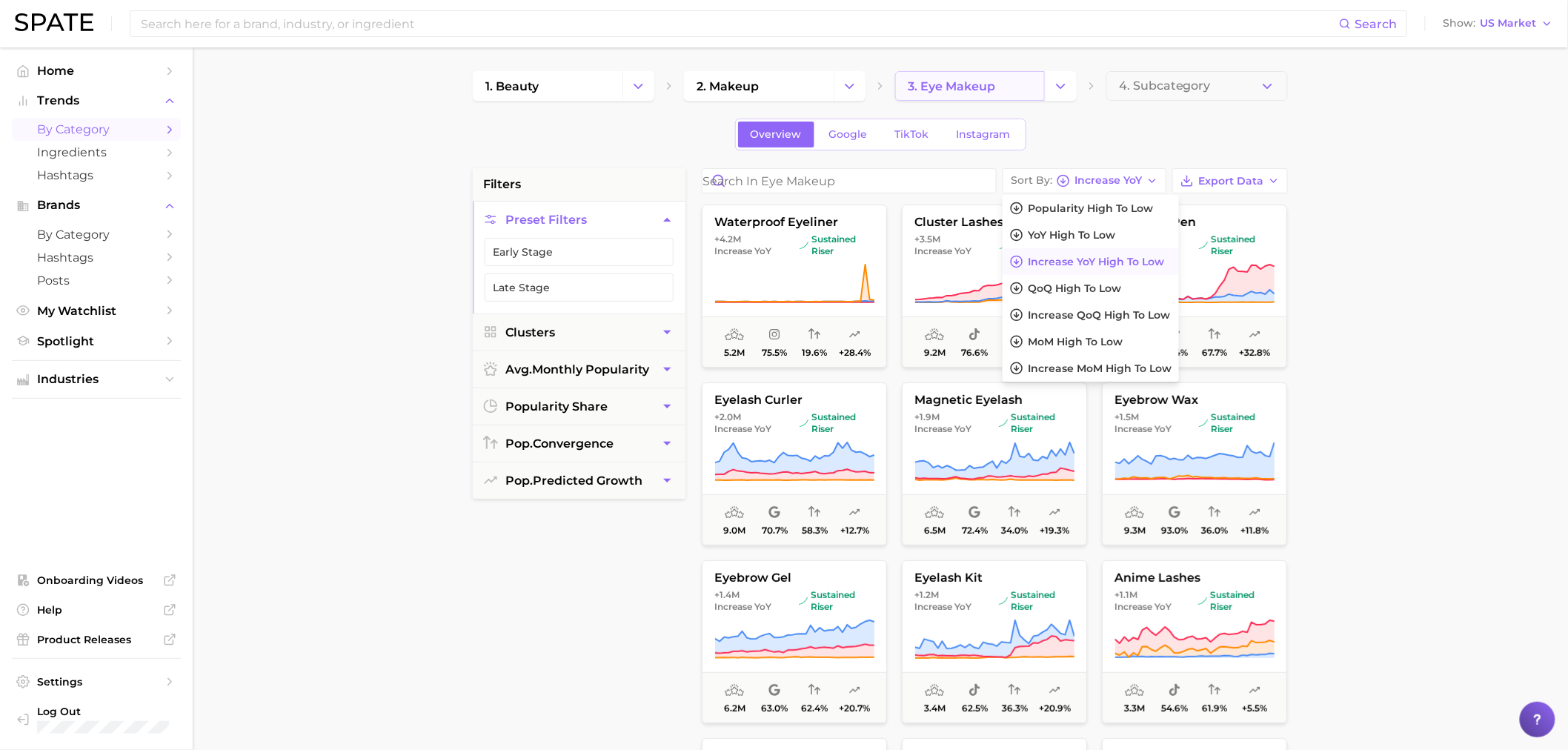
click at [1012, 89] on link "3. eye makeup" at bounding box center [970, 86] width 150 height 29
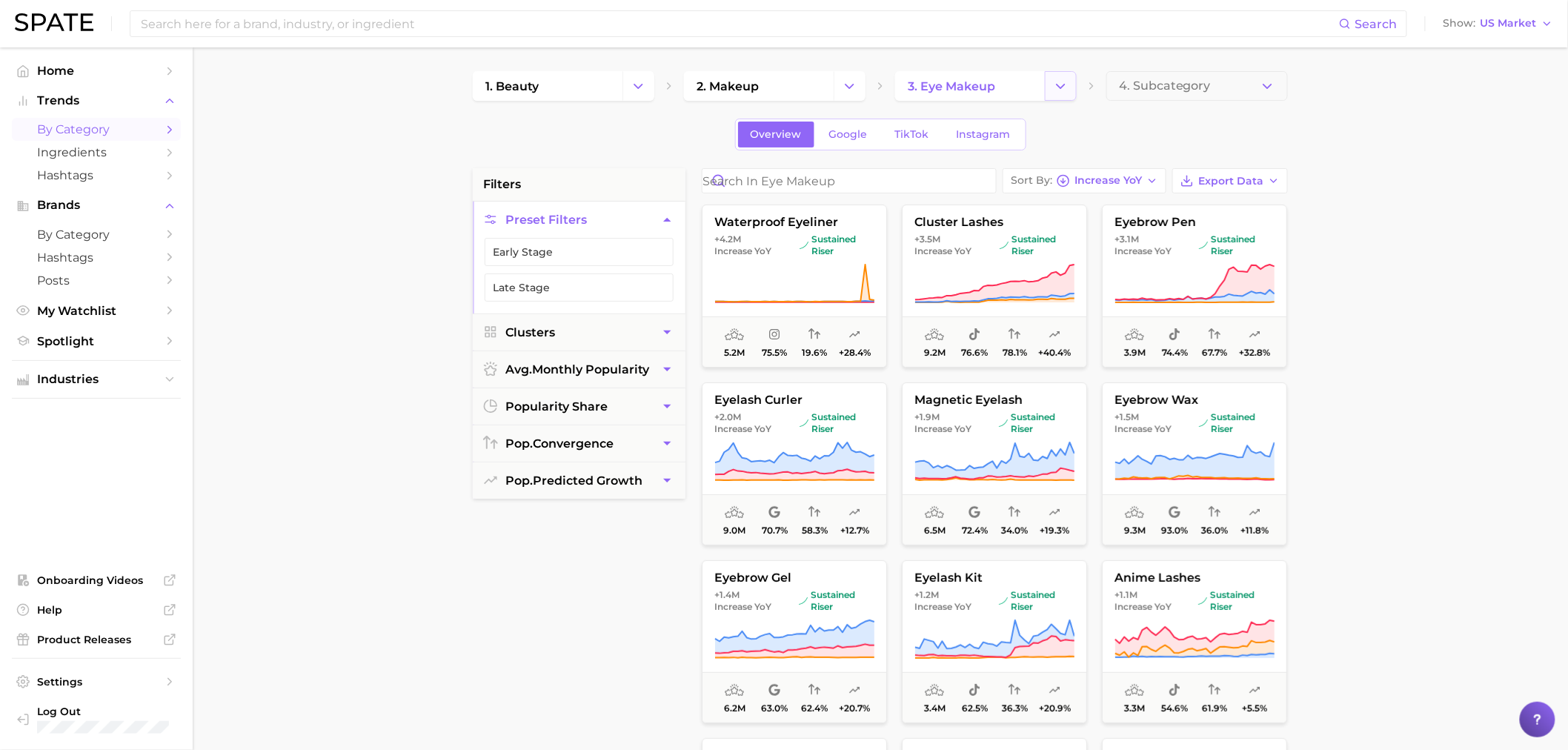
click at [1046, 78] on button "Change Category" at bounding box center [1061, 86] width 32 height 29
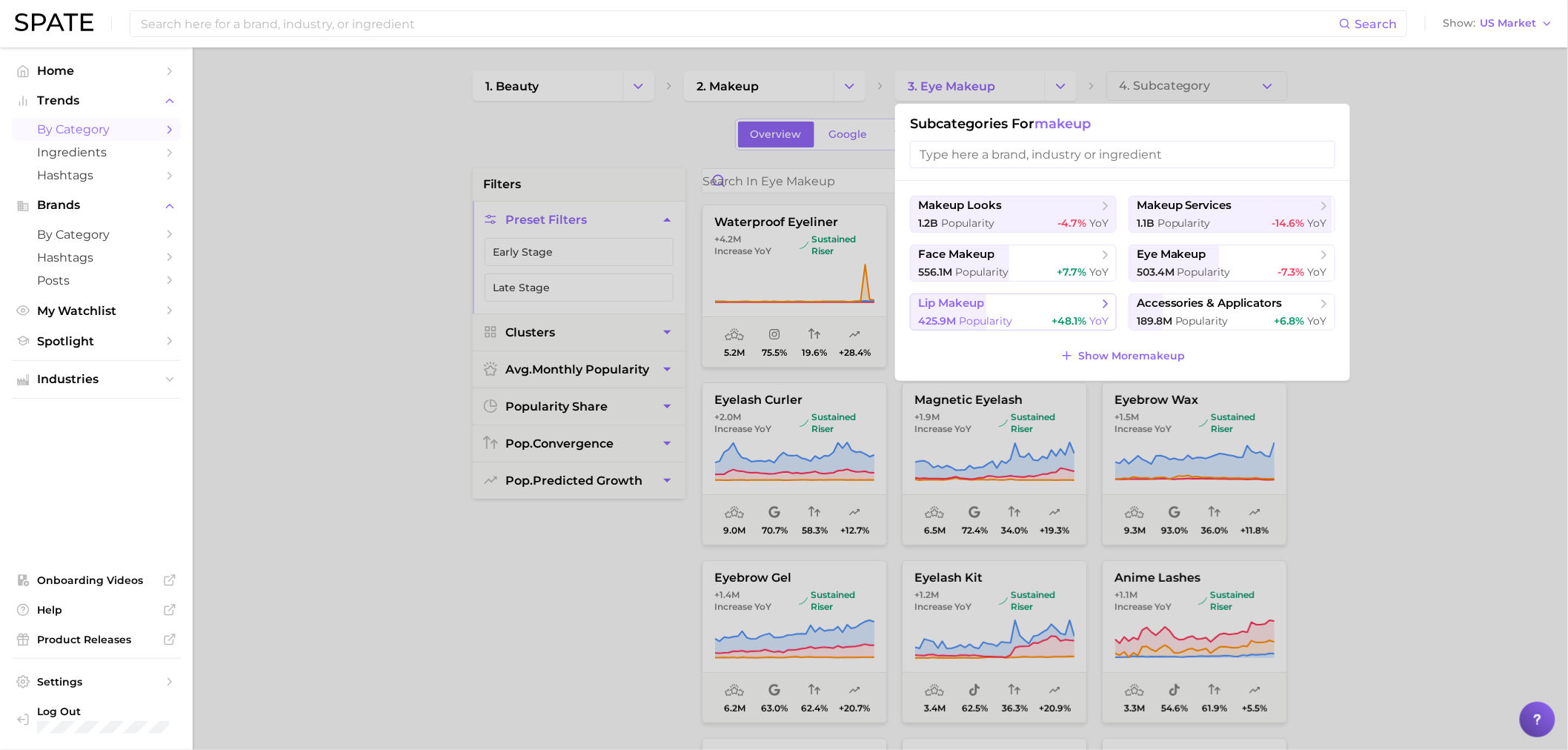
click at [1046, 307] on span "lip makeup" at bounding box center [1008, 304] width 180 height 15
